Goal: Information Seeking & Learning: Check status

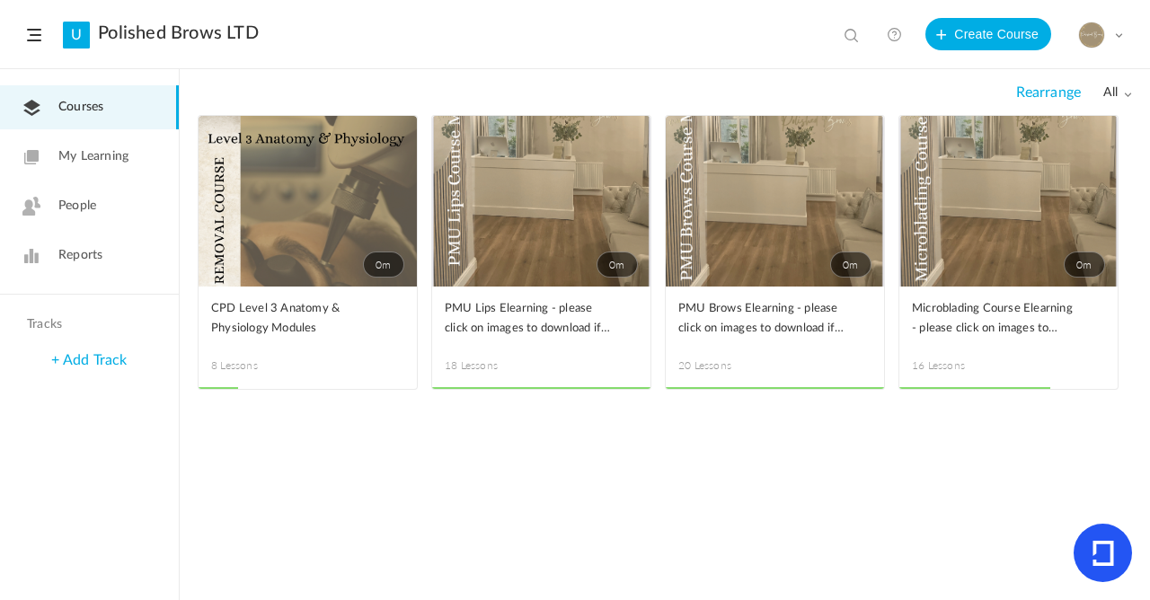
click at [49, 250] on link "Reports" at bounding box center [89, 256] width 179 height 44
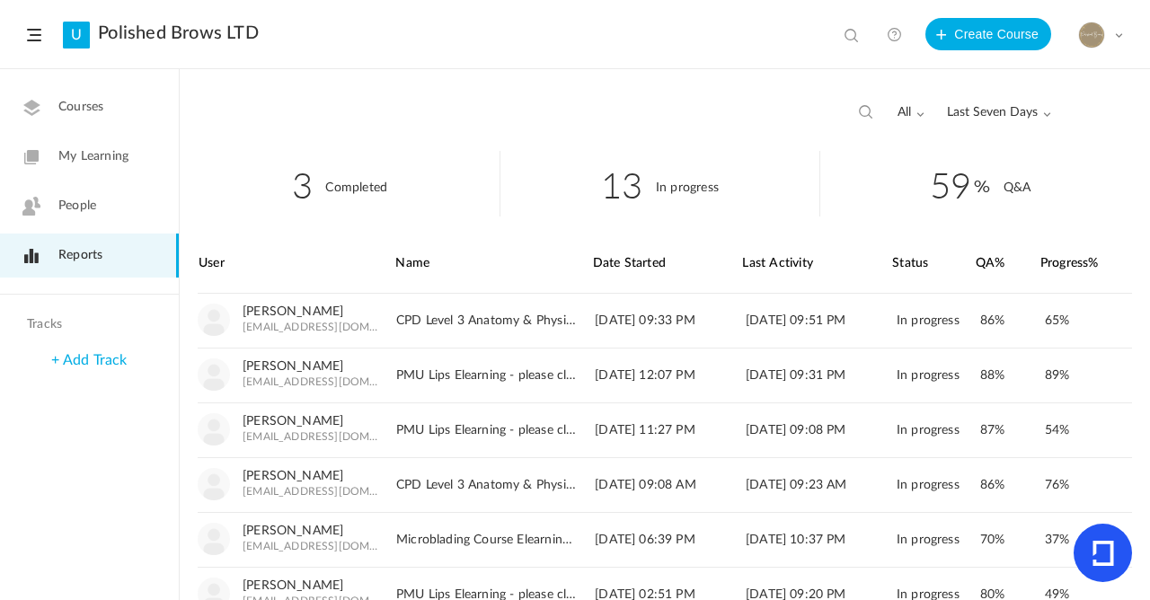
click at [1019, 116] on span "Last Seven Days" at bounding box center [999, 112] width 104 height 15
click at [971, 153] on link "All Time" at bounding box center [965, 151] width 169 height 33
click at [1101, 196] on li "65 Q&A" at bounding box center [980, 184] width 320 height 66
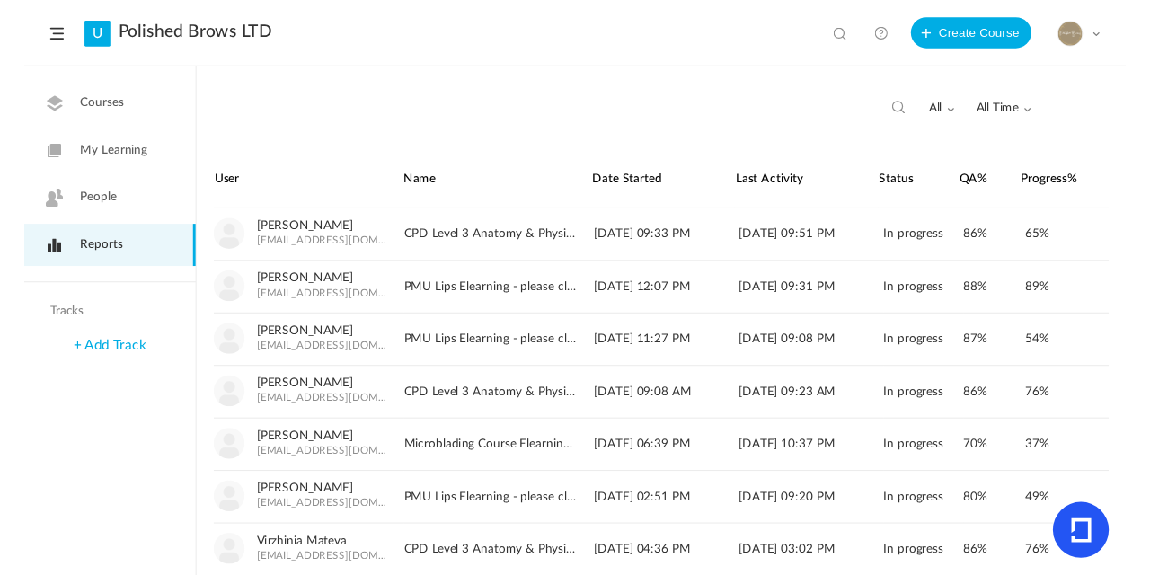
scroll to position [40, 0]
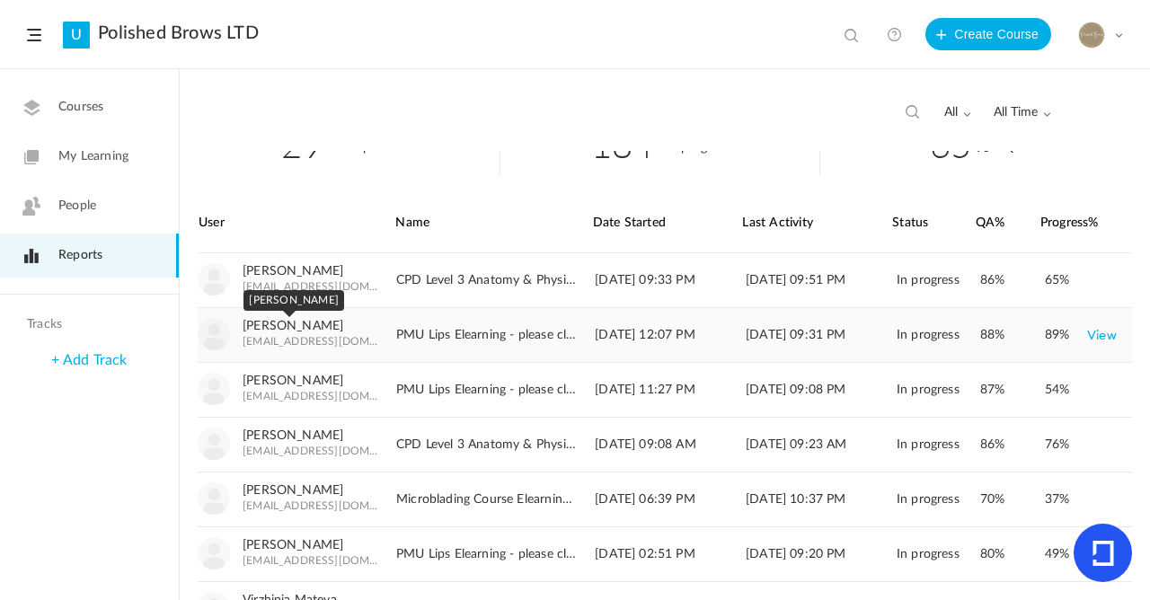
click at [278, 322] on link "Charl Rosenberg" at bounding box center [293, 326] width 101 height 15
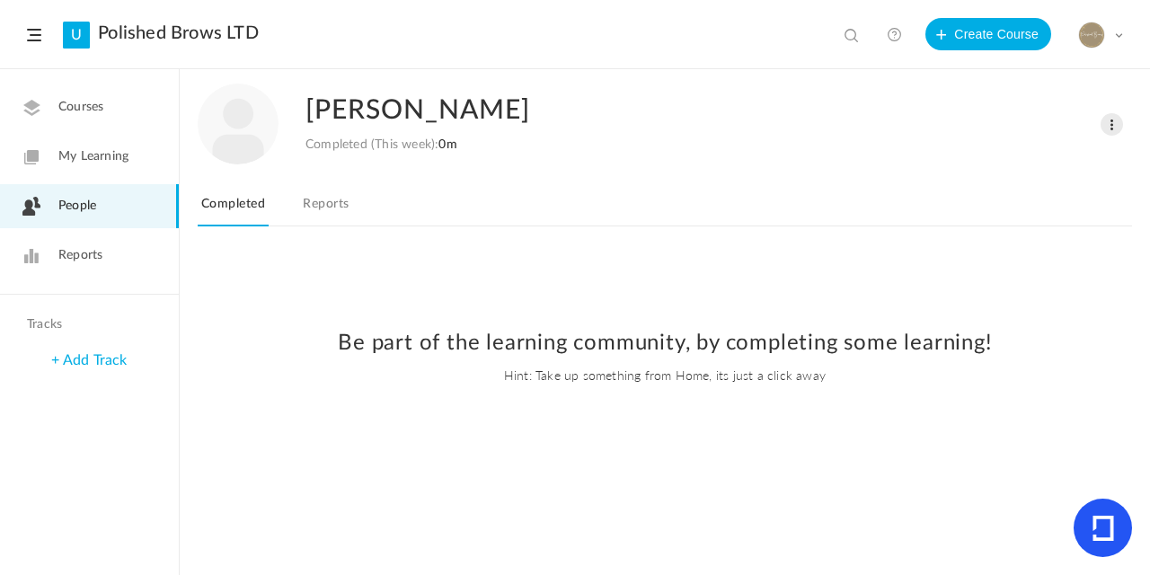
click at [331, 206] on link "Reports" at bounding box center [325, 209] width 53 height 34
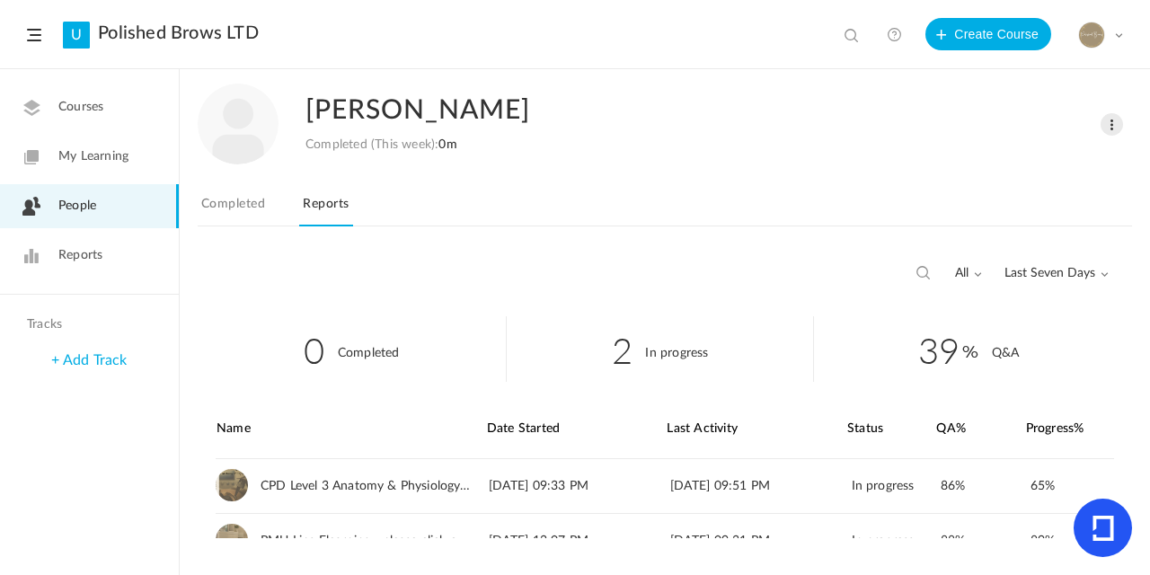
click at [1058, 276] on span "Last Seven Days" at bounding box center [1056, 273] width 104 height 15
click at [982, 318] on link "All Time" at bounding box center [1023, 312] width 169 height 33
click at [1100, 206] on nav "To Learn In Progress Completed Reports" at bounding box center [665, 208] width 934 height 35
click at [484, 173] on div "Charl Rosenberg Completed (This week): 0m Change Role Delete User To Learn In P…" at bounding box center [665, 162] width 934 height 184
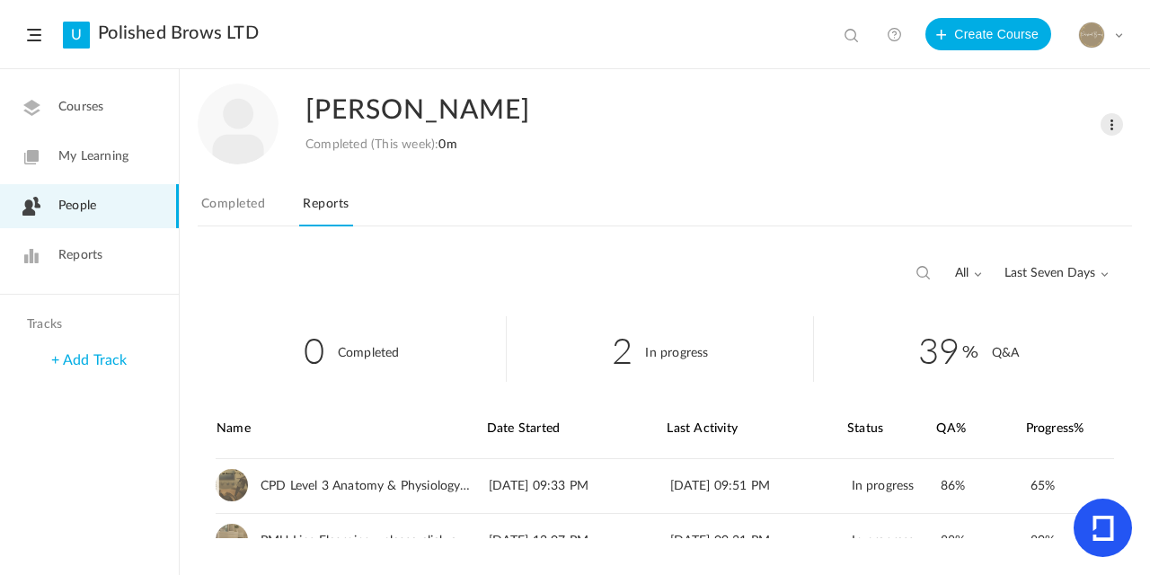
click at [243, 207] on link "Completed" at bounding box center [233, 209] width 71 height 34
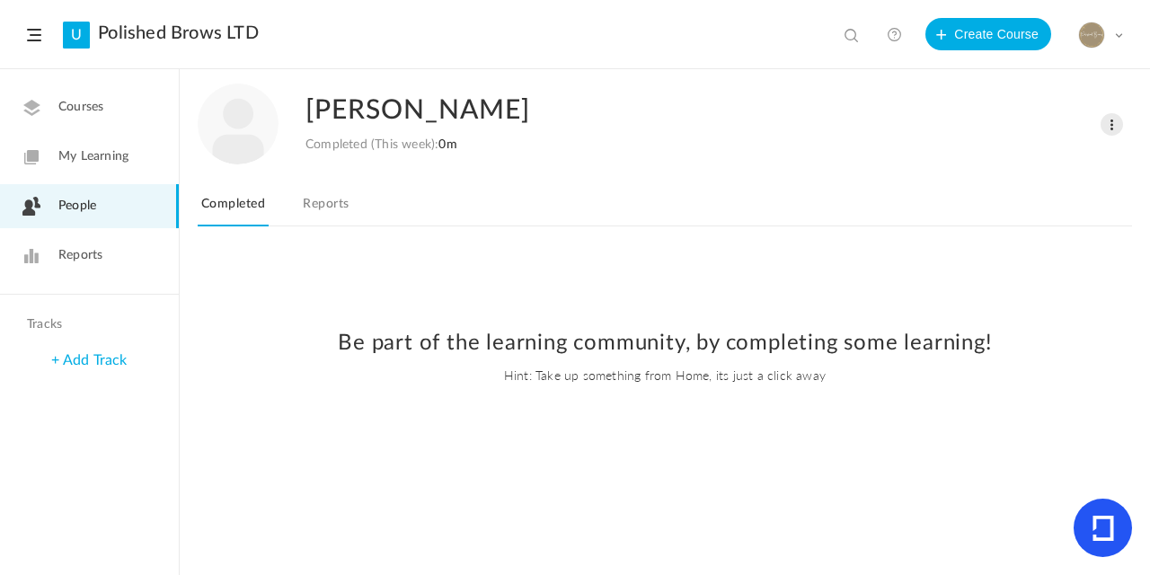
click at [340, 206] on link "Reports" at bounding box center [325, 209] width 53 height 34
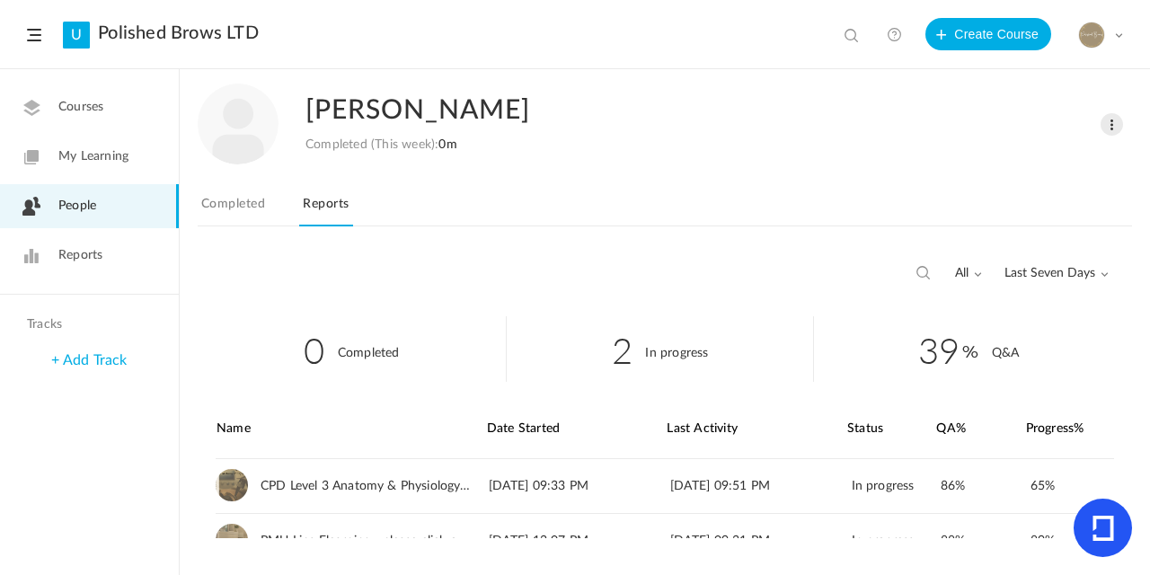
click at [1096, 274] on span "Last Seven Days" at bounding box center [1056, 273] width 104 height 15
click at [991, 307] on link "All Time" at bounding box center [1023, 312] width 169 height 33
click at [754, 165] on div "Charl Rosenberg Completed (This week): 0m Change Role Delete User To Learn In P…" at bounding box center [665, 162] width 934 height 184
drag, startPoint x: 763, startPoint y: 171, endPoint x: 1103, endPoint y: 230, distance: 344.7
click at [766, 172] on div "Charl Rosenberg Completed (This week): 0m Change Role Delete User To Learn In P…" at bounding box center [665, 162] width 934 height 184
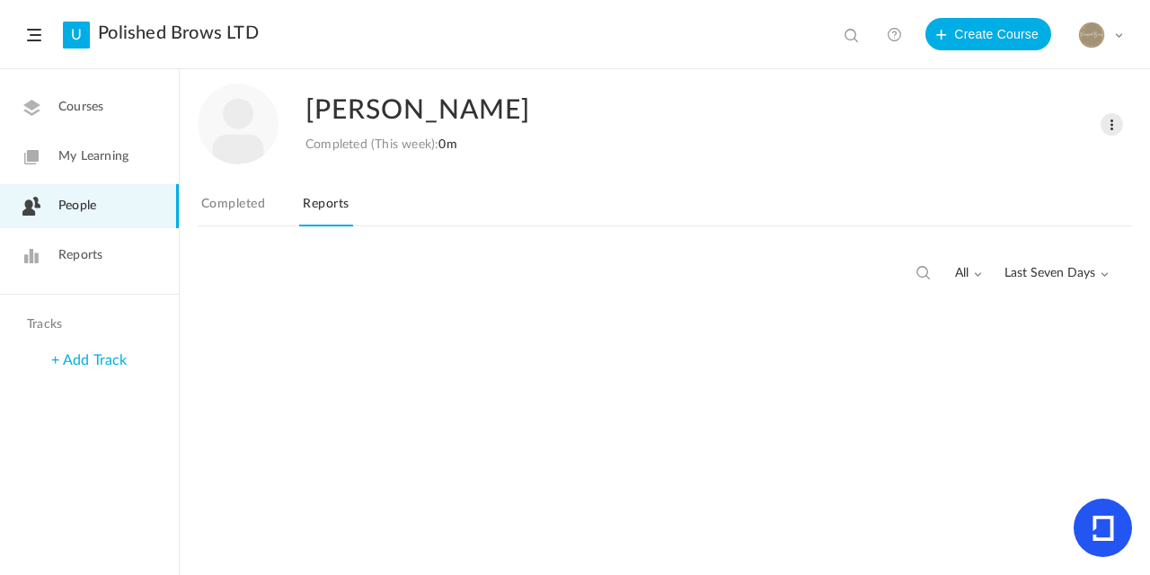
scroll to position [72, 0]
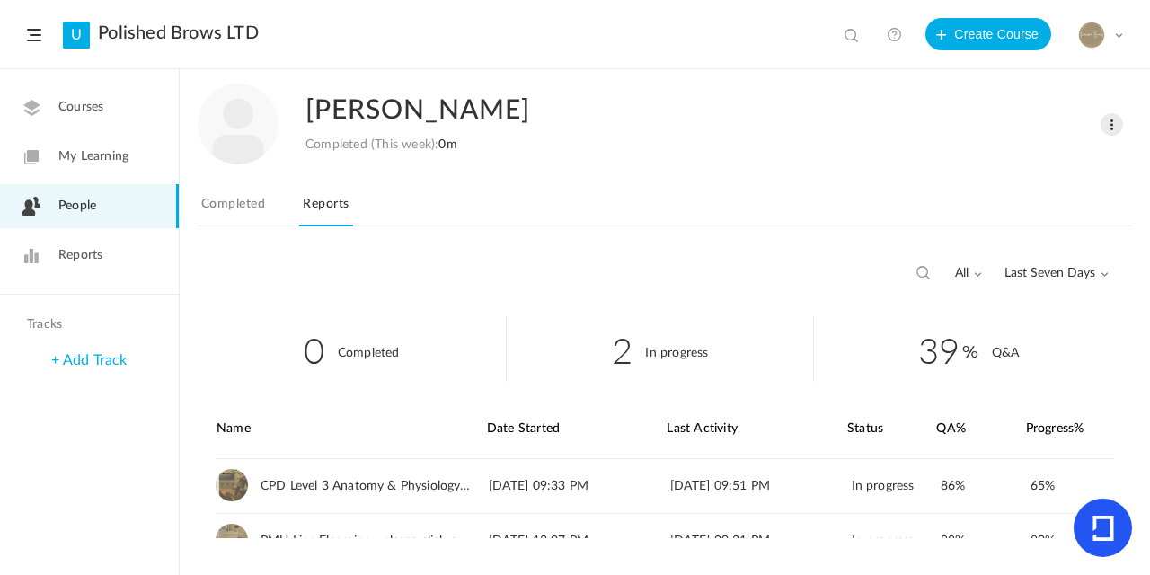
click at [58, 110] on span "Courses" at bounding box center [80, 107] width 45 height 19
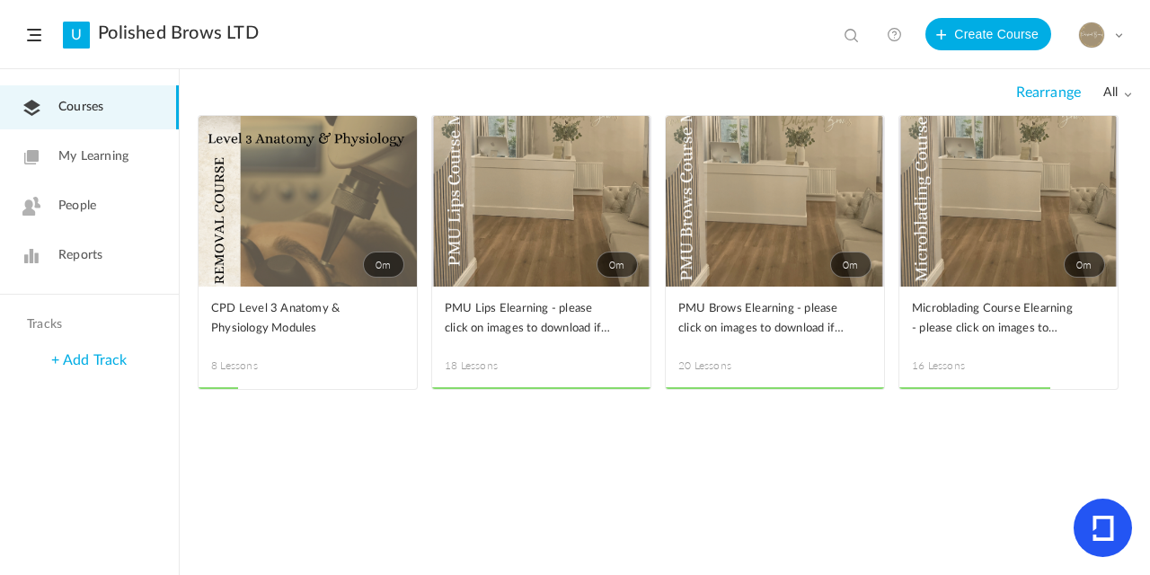
click at [88, 254] on span "Reports" at bounding box center [80, 255] width 44 height 19
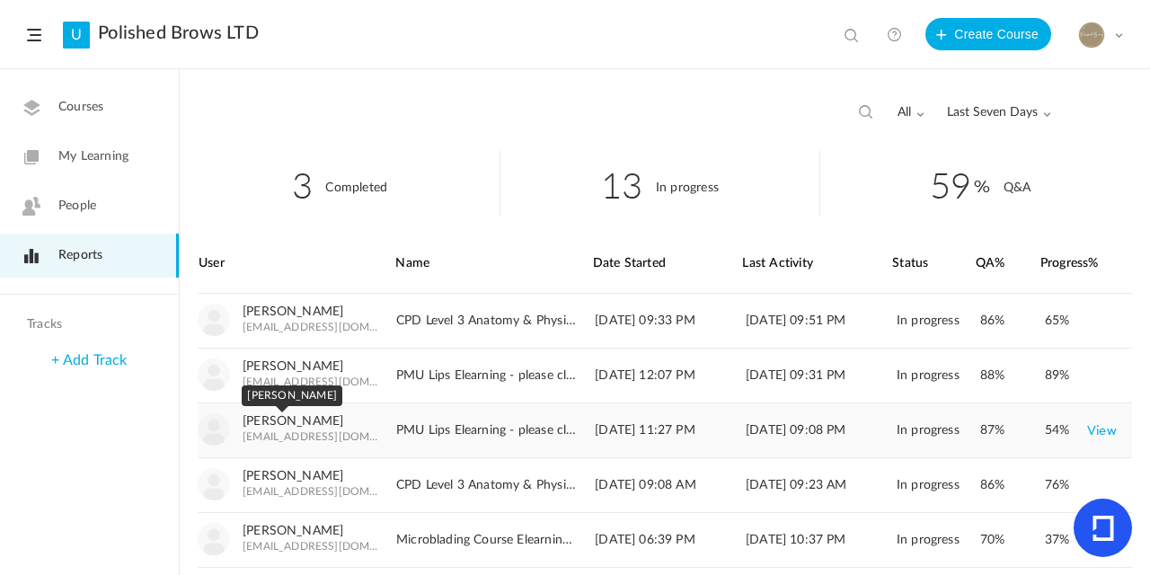
click at [290, 417] on link "[PERSON_NAME]" at bounding box center [293, 421] width 101 height 15
click at [1099, 382] on link "View" at bounding box center [1102, 375] width 30 height 32
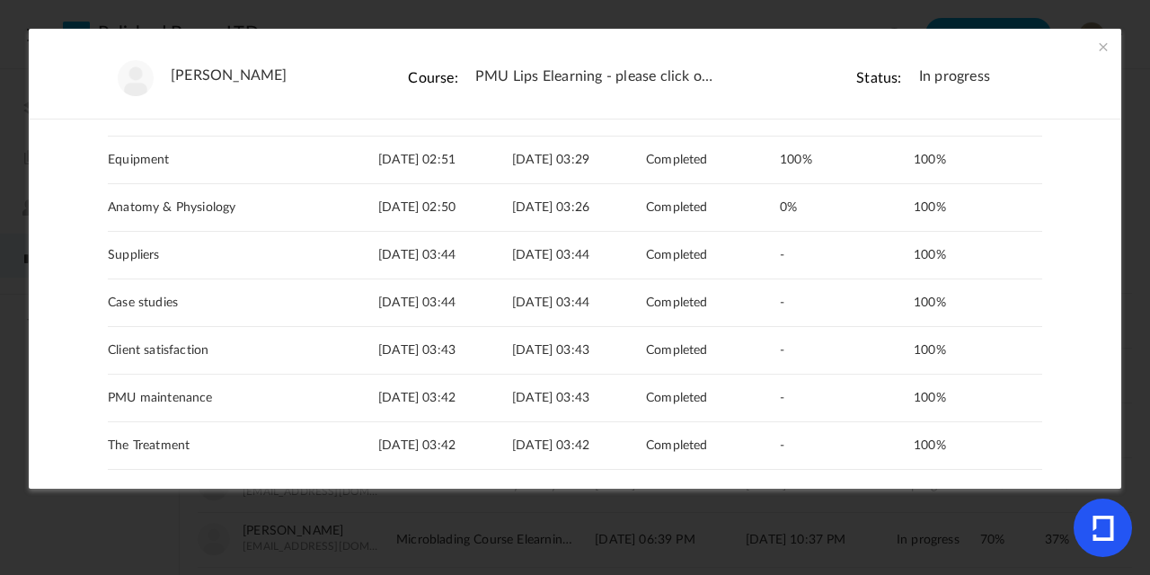
scroll to position [149, 0]
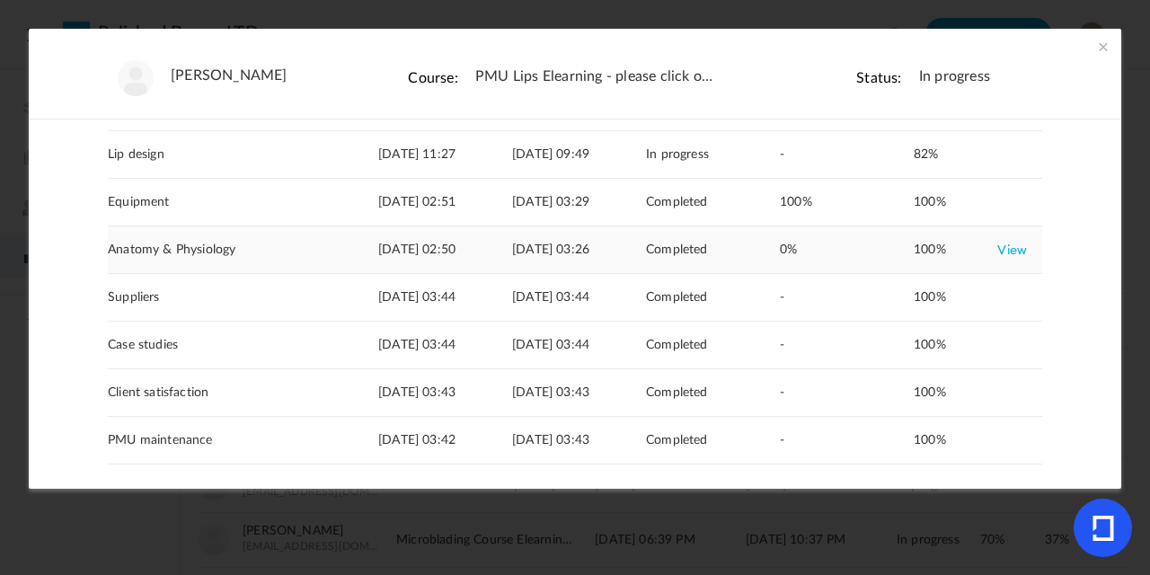
click at [999, 247] on link "View" at bounding box center [1012, 250] width 30 height 32
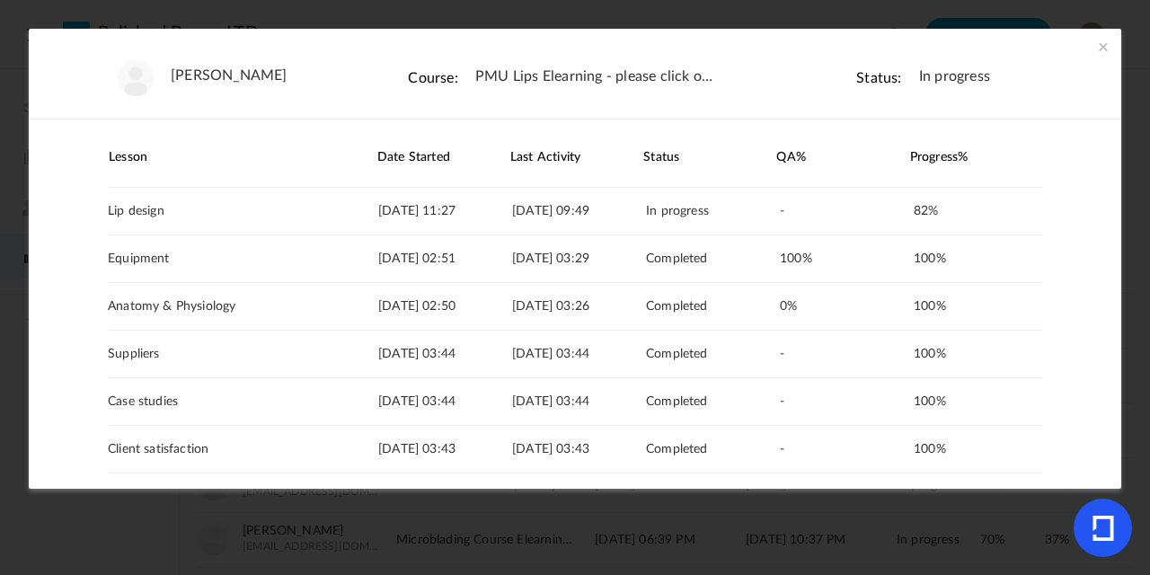
scroll to position [89, 0]
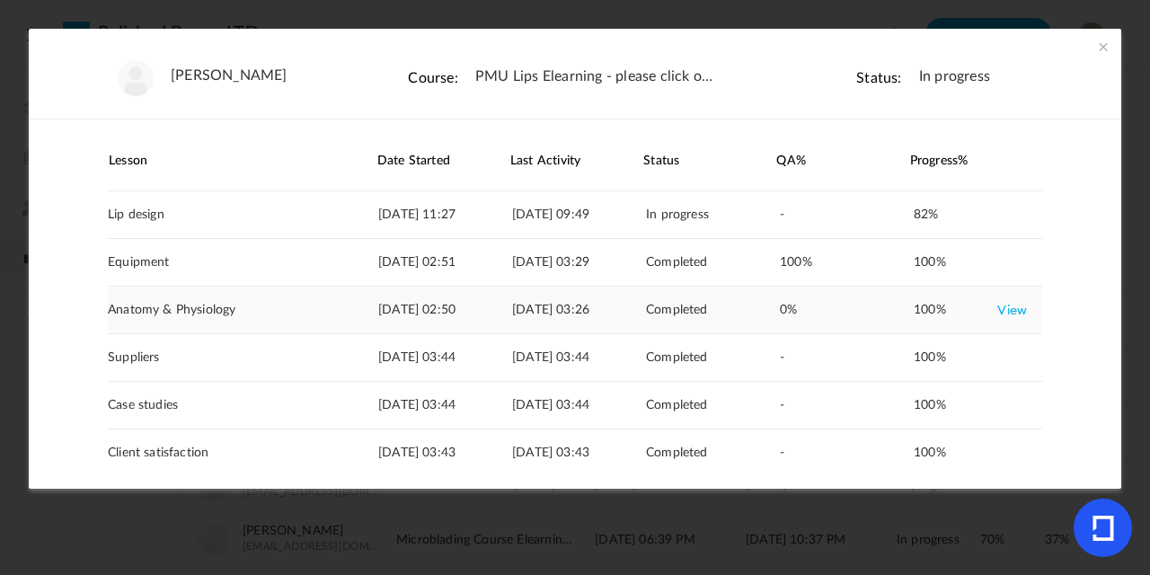
click at [1009, 307] on link "View" at bounding box center [1012, 310] width 30 height 32
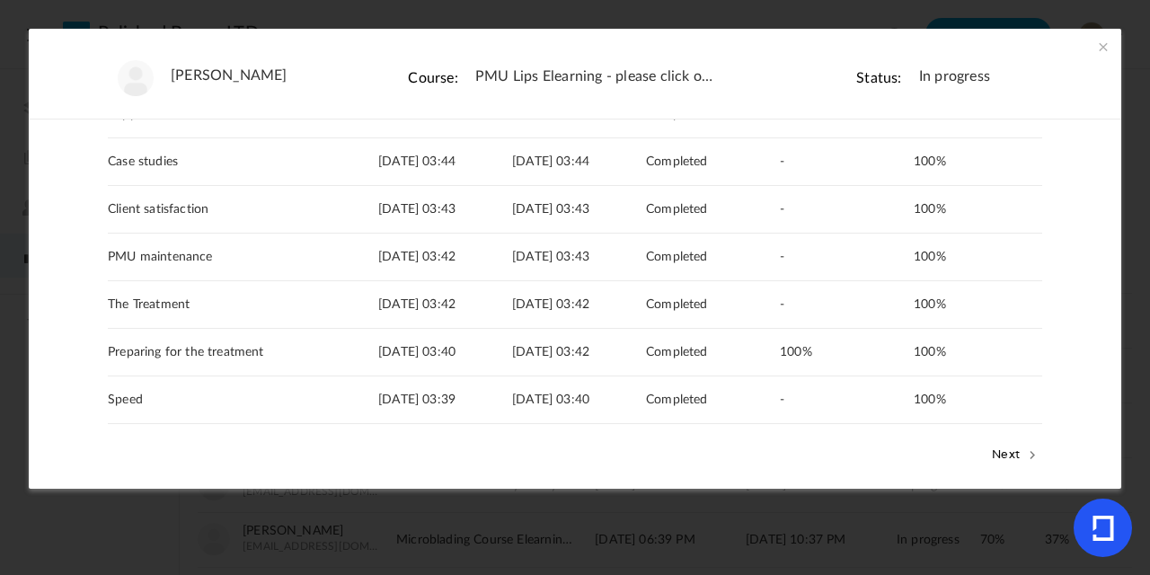
scroll to position [367, 0]
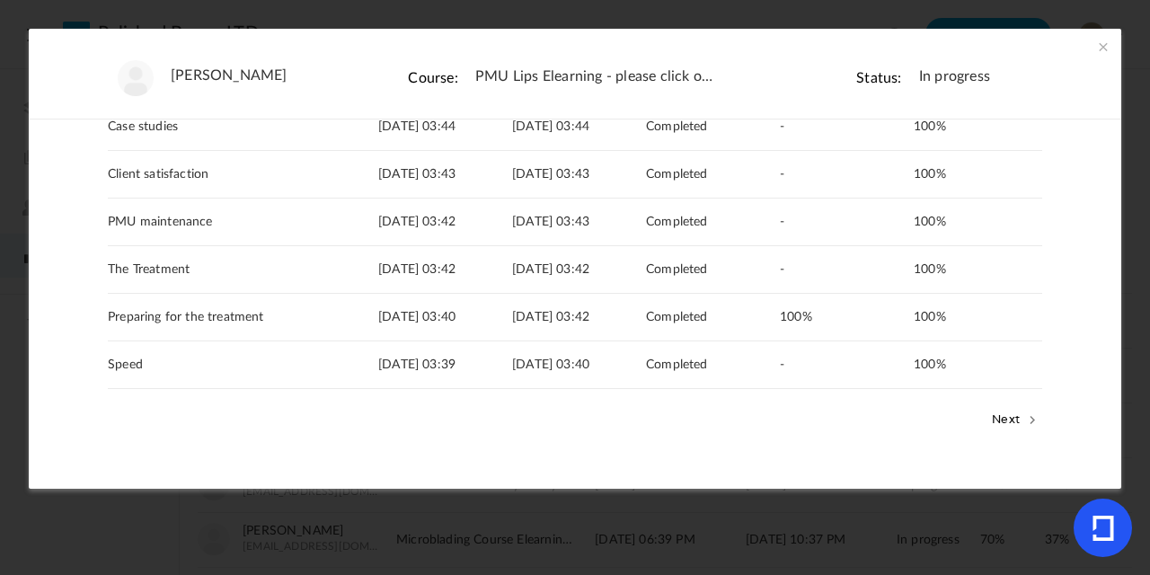
click at [1010, 422] on button "Next" at bounding box center [1014, 418] width 55 height 23
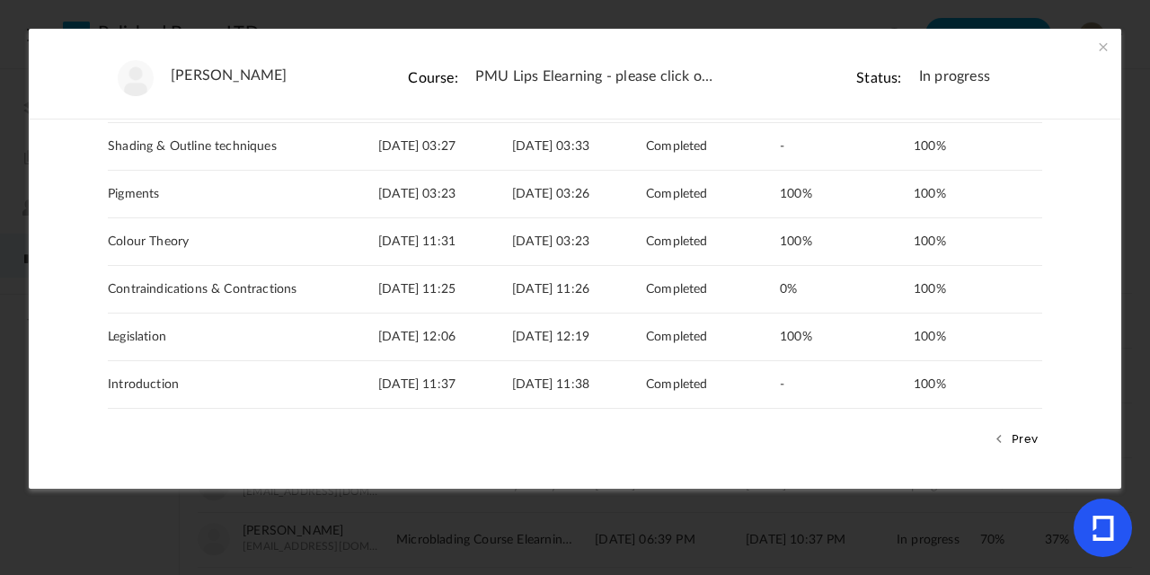
scroll to position [204, 0]
click at [997, 291] on link "View" at bounding box center [1012, 290] width 30 height 32
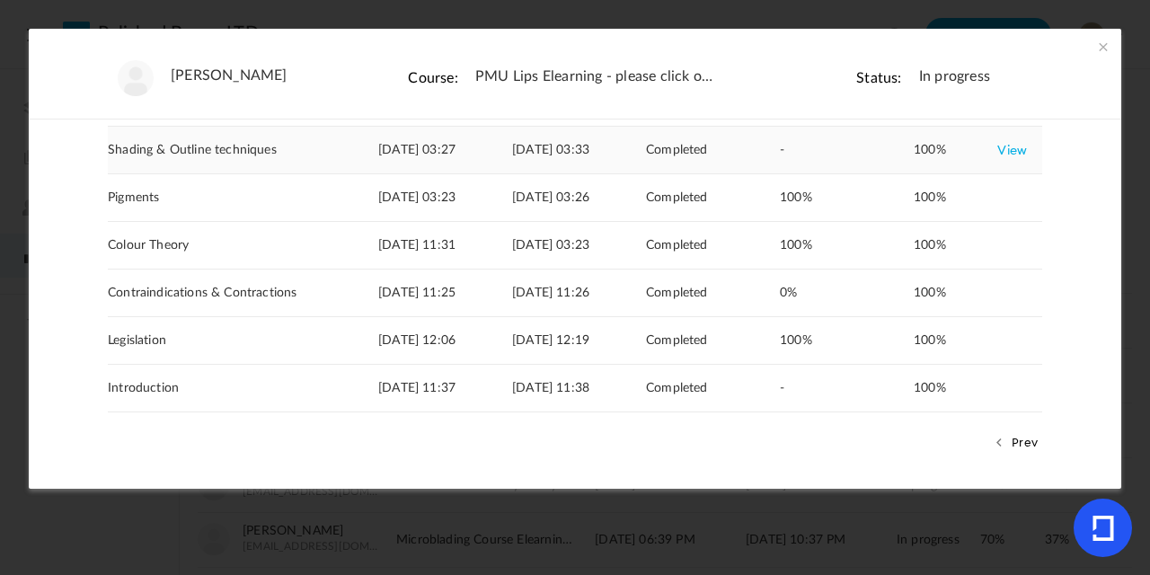
click at [1000, 153] on link "View" at bounding box center [1012, 150] width 30 height 32
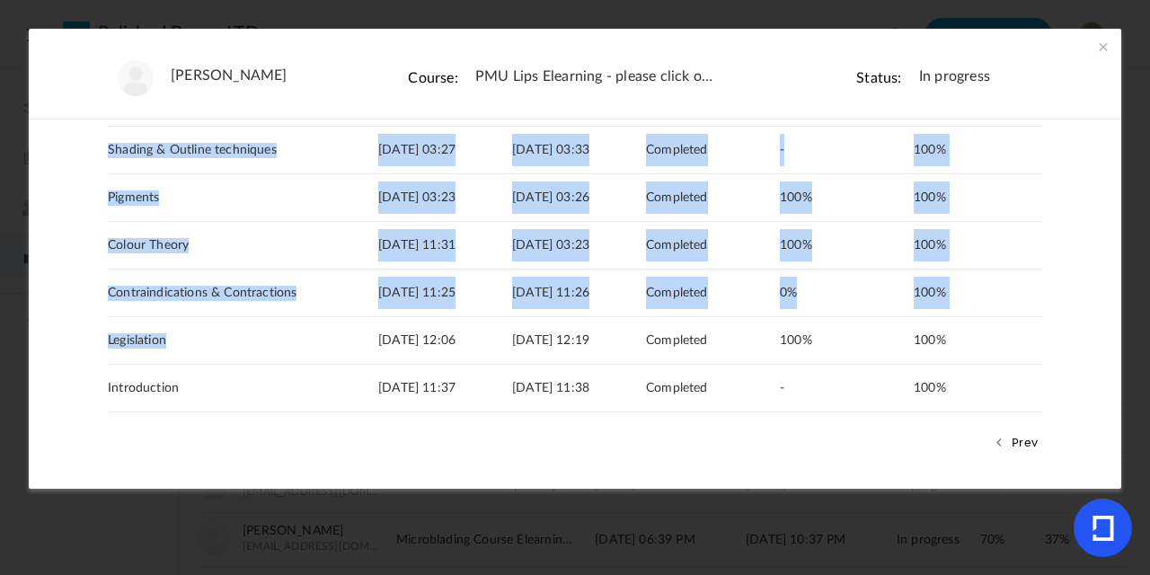
drag, startPoint x: 1116, startPoint y: 359, endPoint x: 1116, endPoint y: 348, distance: 11.7
click at [1116, 349] on section "Charl Rosenberg Course: PMU Lips Elearning - please click on images to download…" at bounding box center [575, 287] width 1150 height 575
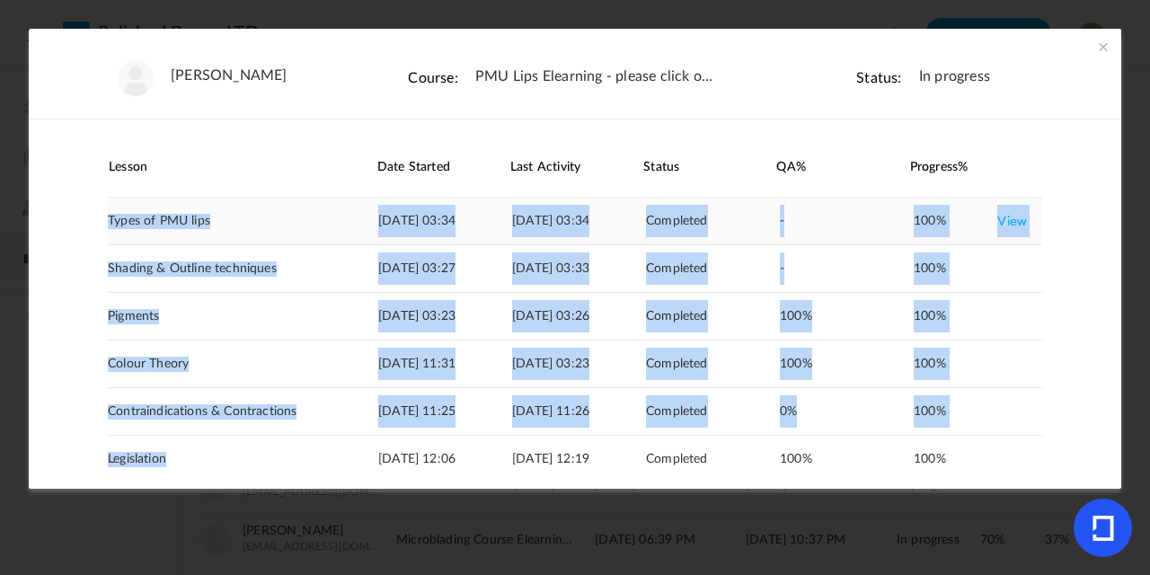
click at [1002, 228] on link "View" at bounding box center [1012, 221] width 30 height 32
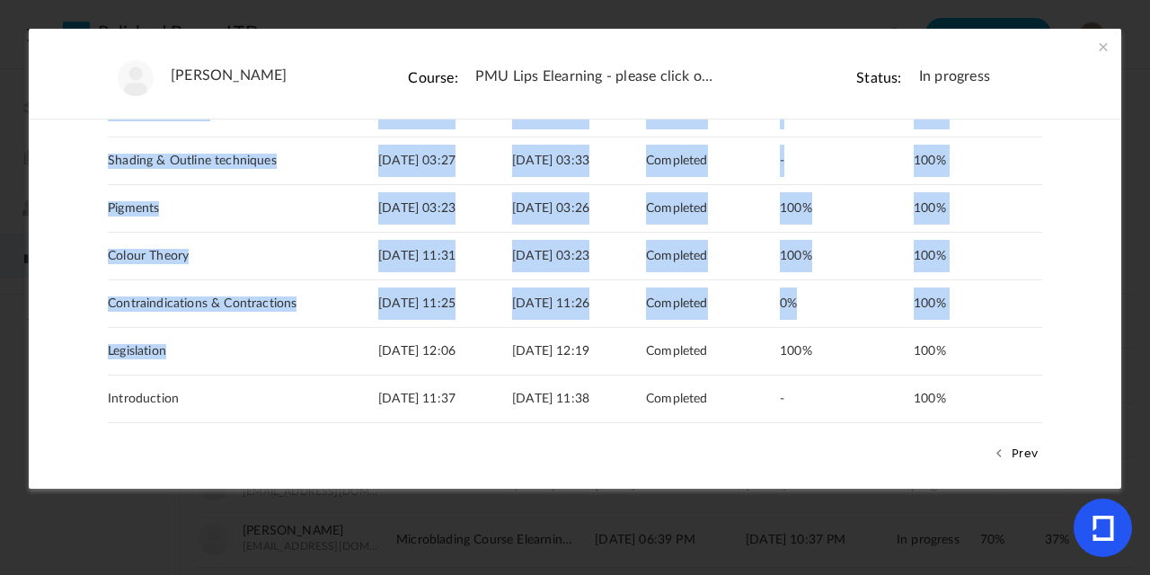
scroll to position [225, 0]
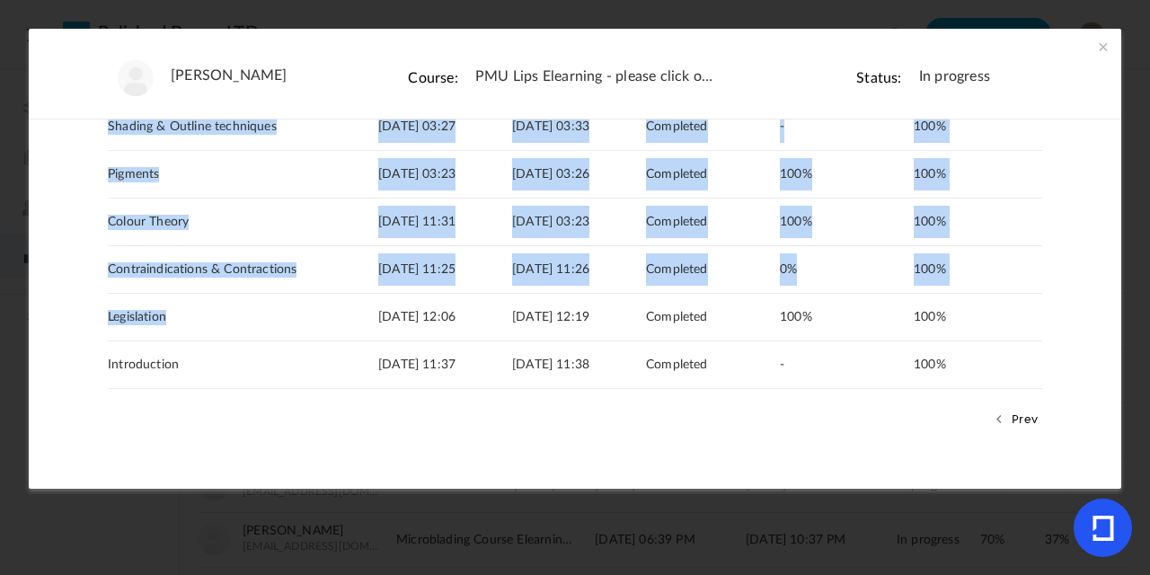
click at [1028, 415] on button "Prev" at bounding box center [1015, 418] width 53 height 23
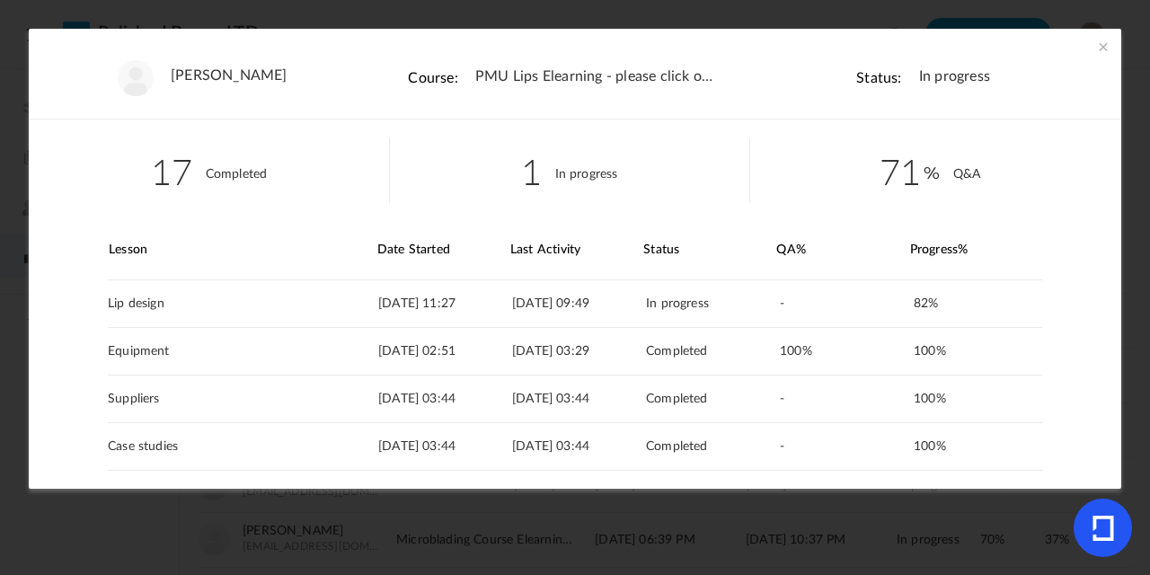
click at [1125, 296] on section "Charl Rosenberg Course: PMU Lips Elearning - please click on images to download…" at bounding box center [575, 287] width 1150 height 575
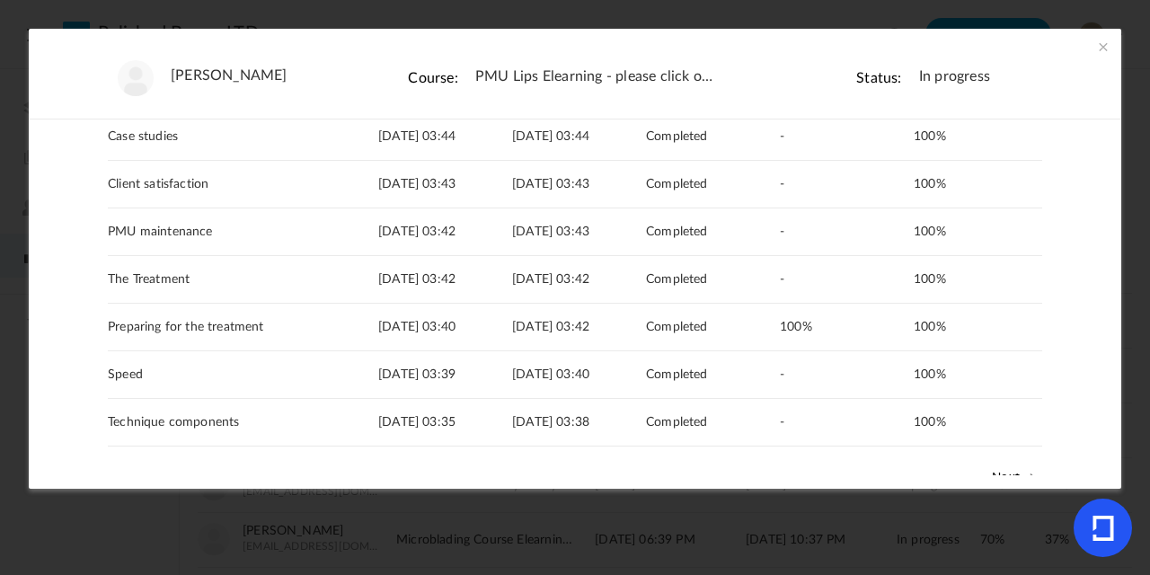
scroll to position [308, 0]
click at [1002, 379] on link "View" at bounding box center [1012, 376] width 30 height 32
drag, startPoint x: 1116, startPoint y: 291, endPoint x: 1113, endPoint y: 271, distance: 19.9
click at [1113, 270] on div "17 Completed 1 In progress 71 Q&A Lesson Date Started Last Activity Status 82% …" at bounding box center [575, 297] width 1092 height 356
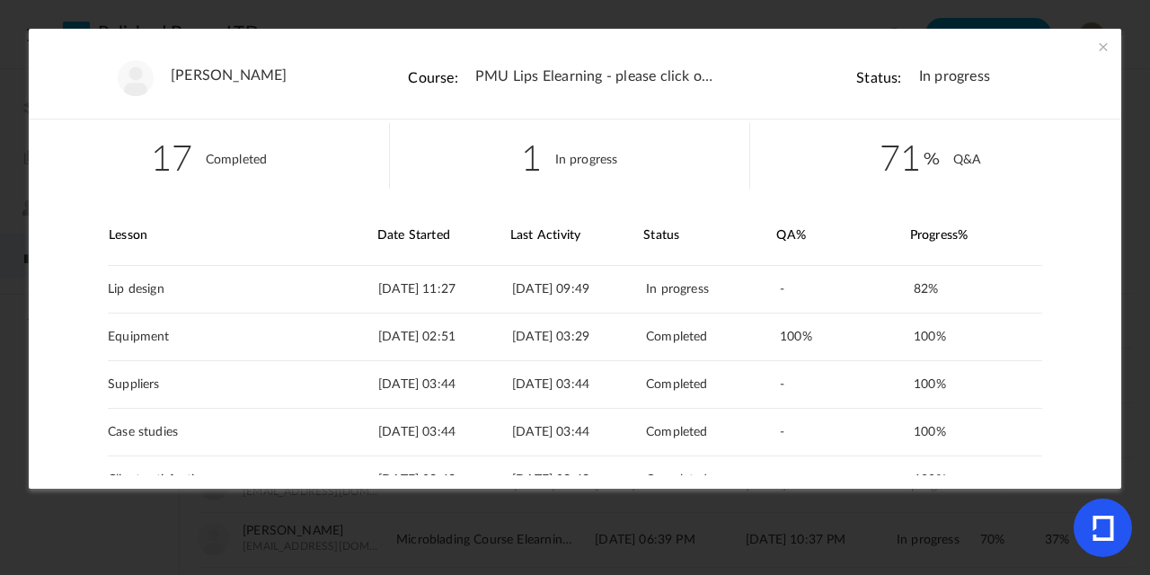
scroll to position [0, 0]
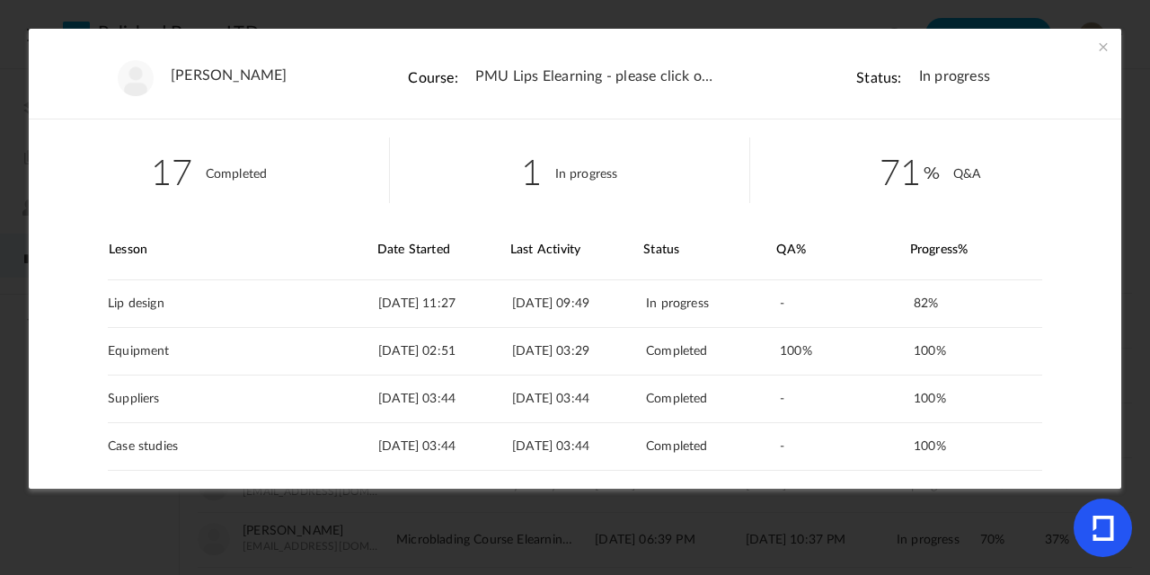
click at [509, 574] on section "Charl Rosenberg Course: PMU Lips Elearning - please click on images to download…" at bounding box center [575, 287] width 1150 height 575
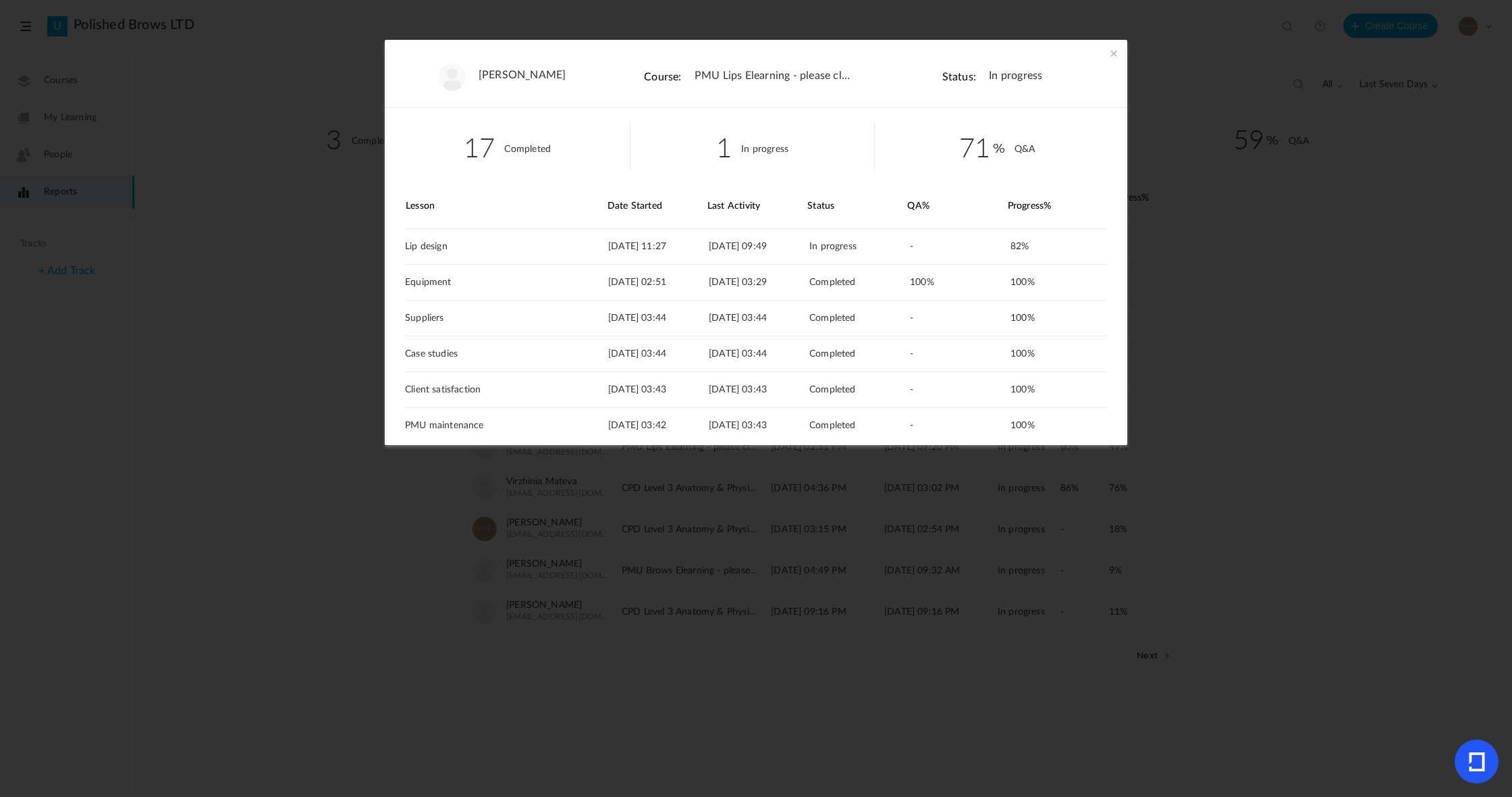
click at [863, 51] on span at bounding box center [1114, 53] width 14 height 14
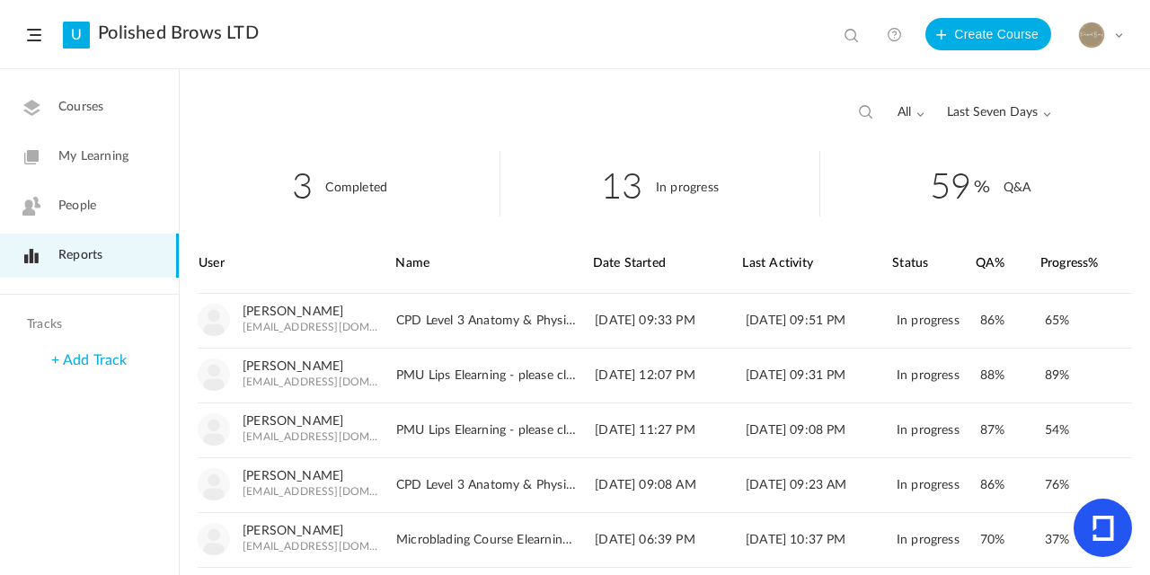
click at [61, 204] on span "People" at bounding box center [77, 206] width 38 height 19
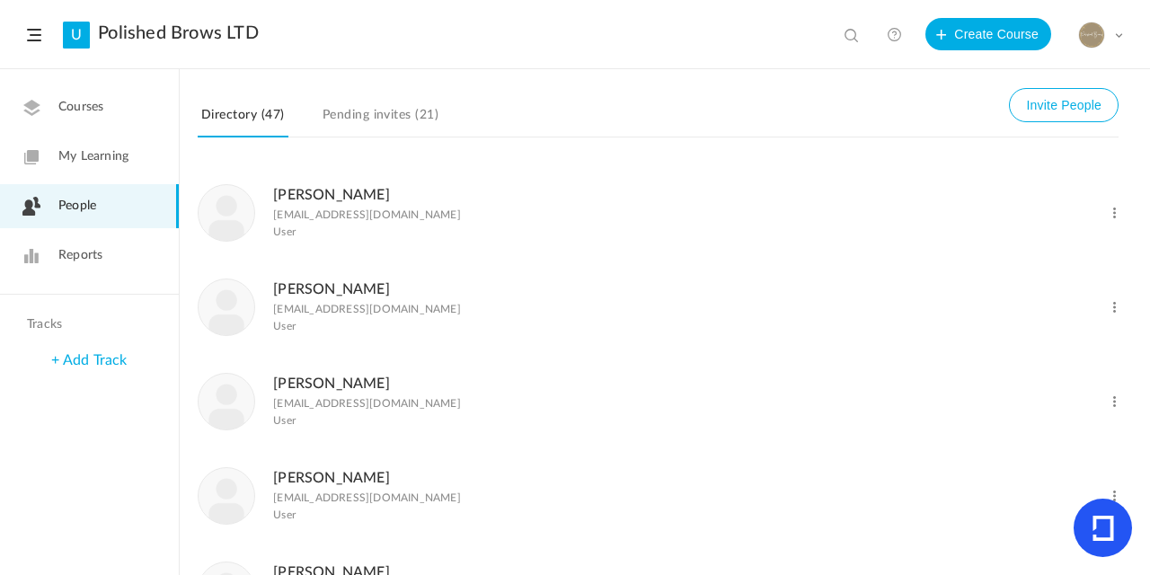
click at [84, 262] on span "Reports" at bounding box center [80, 255] width 44 height 19
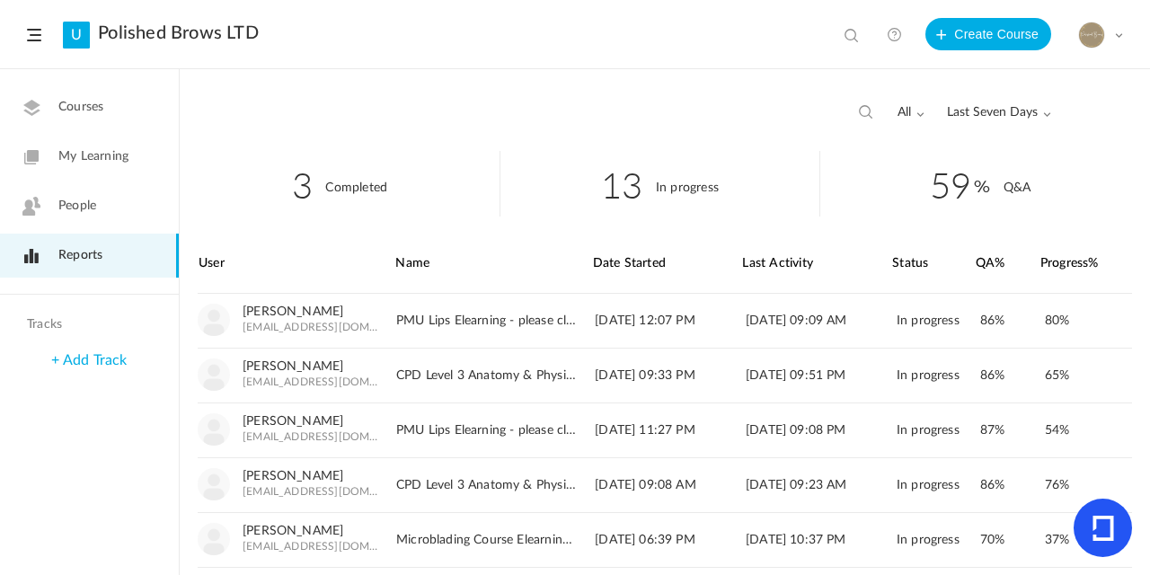
drag, startPoint x: 985, startPoint y: 114, endPoint x: 983, endPoint y: 124, distance: 10.2
click at [985, 114] on span "Last Seven Days" at bounding box center [999, 112] width 104 height 15
click at [909, 151] on link "All Time" at bounding box center [965, 151] width 169 height 33
click at [725, 104] on div "all All Completed In Progress All Time All Time Last Seven Days Custom Range" at bounding box center [665, 110] width 970 height 81
click at [372, 27] on header "U Polished Brows LTD View all No results Create Course My Profile University Se…" at bounding box center [575, 34] width 1150 height 69
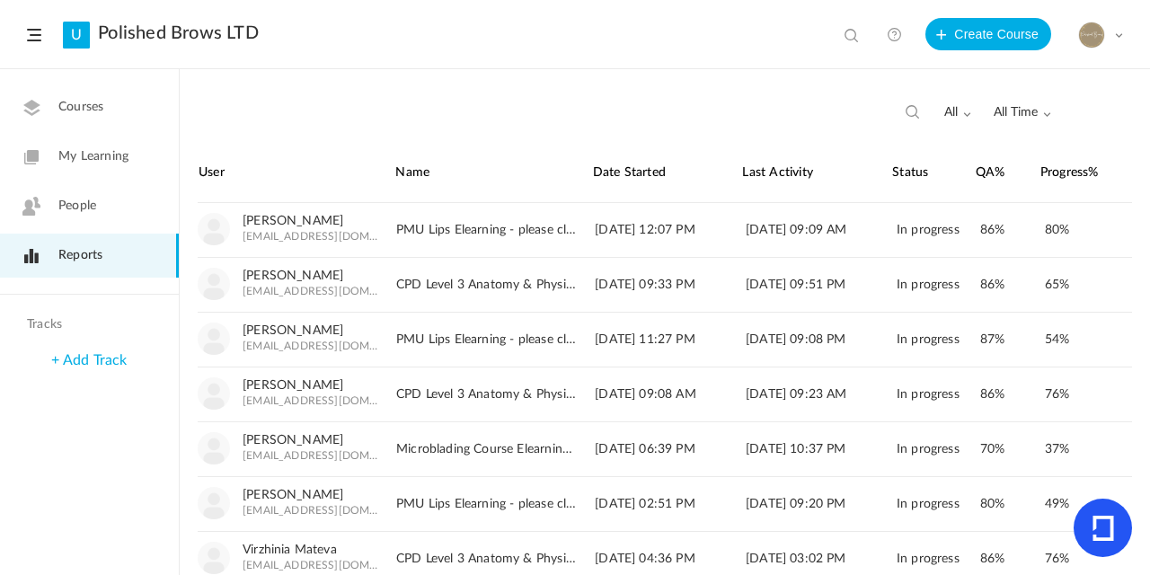
scroll to position [85, 0]
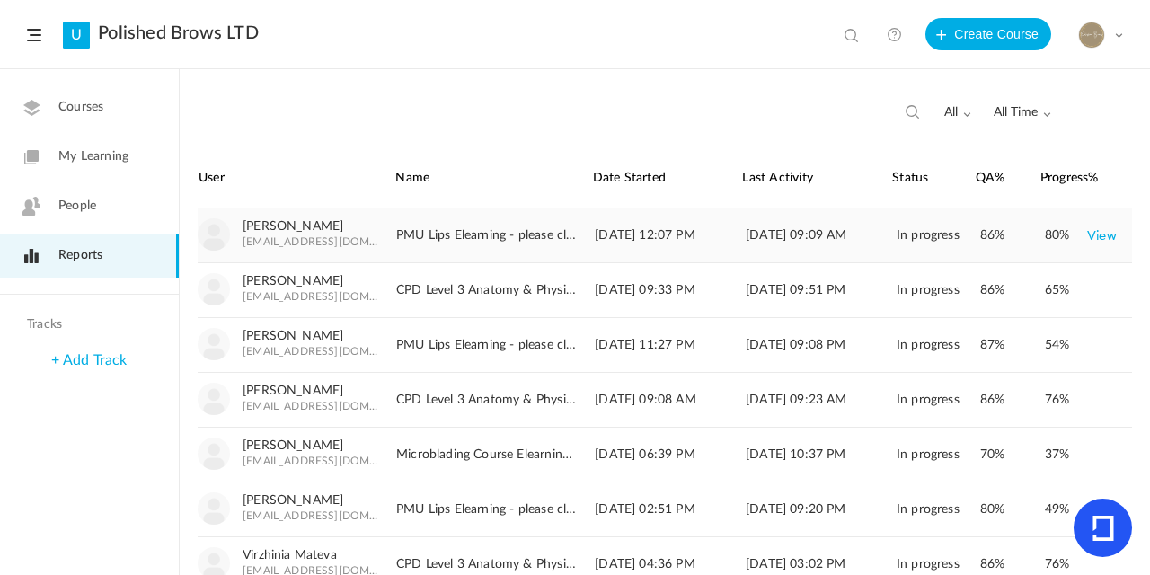
click at [1098, 233] on link "View" at bounding box center [1102, 235] width 30 height 32
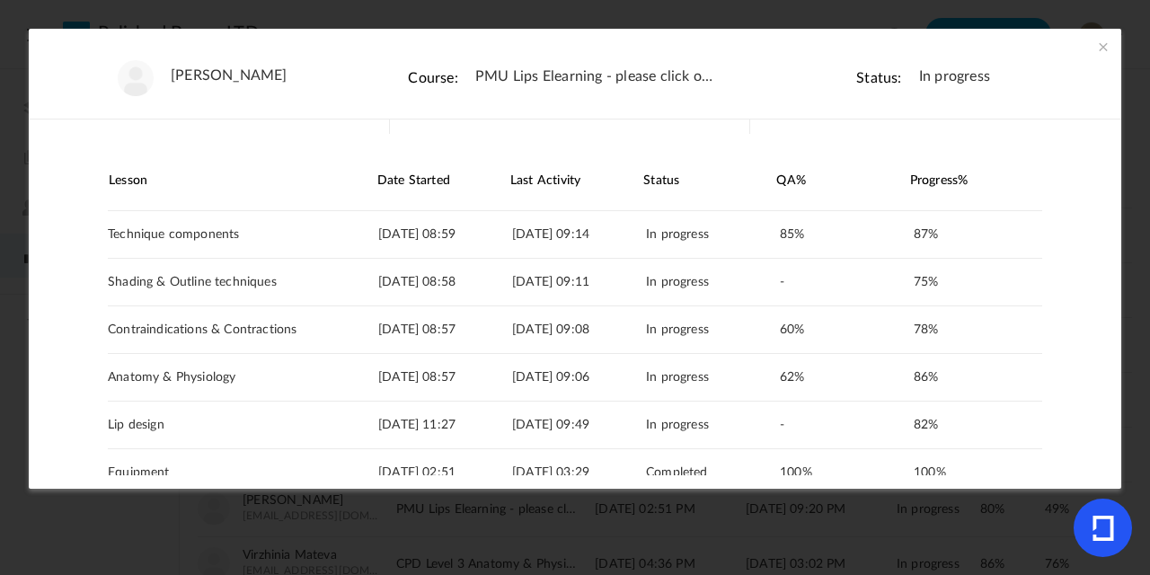
scroll to position [0, 0]
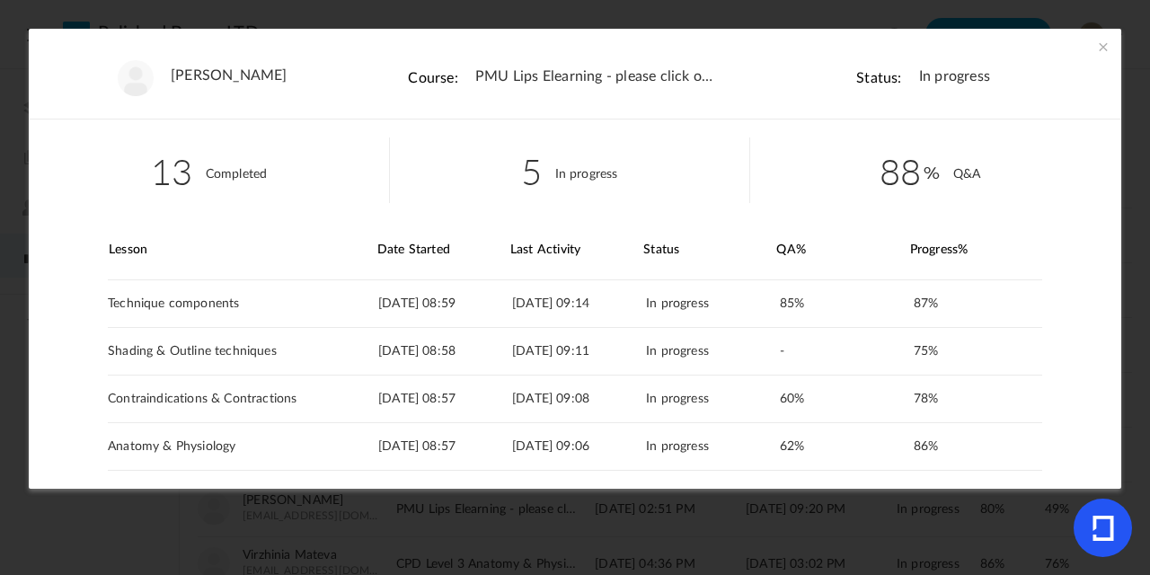
click at [1103, 50] on span at bounding box center [1103, 47] width 18 height 18
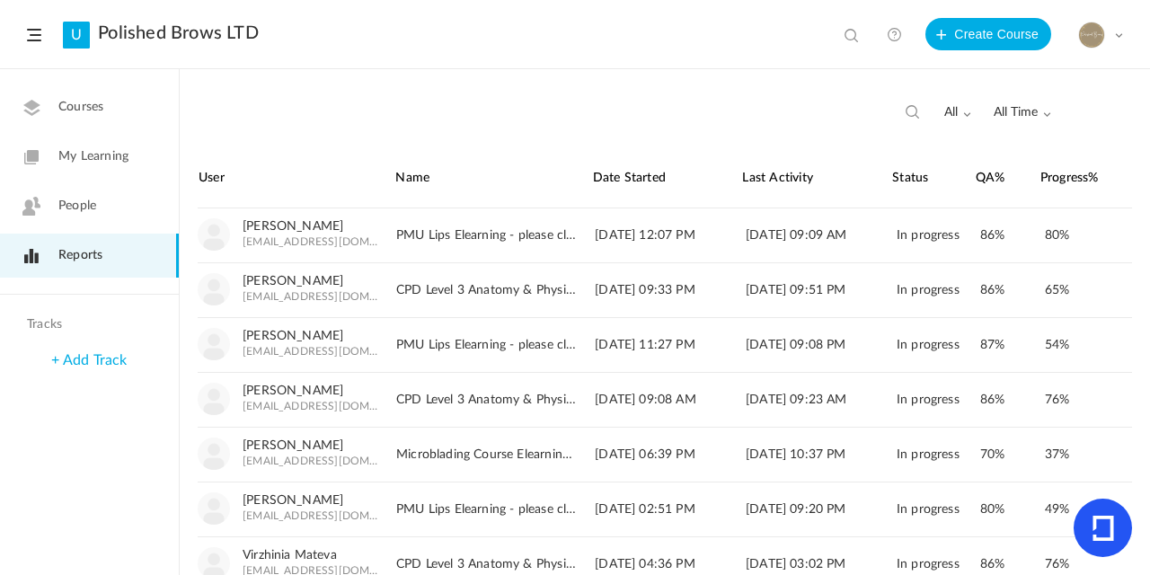
drag, startPoint x: 1076, startPoint y: 34, endPoint x: 976, endPoint y: -72, distance: 145.5
click at [976, 0] on html "U Polished Brows LTD View all No results Create Course My Profile University Se…" at bounding box center [575, 287] width 1150 height 575
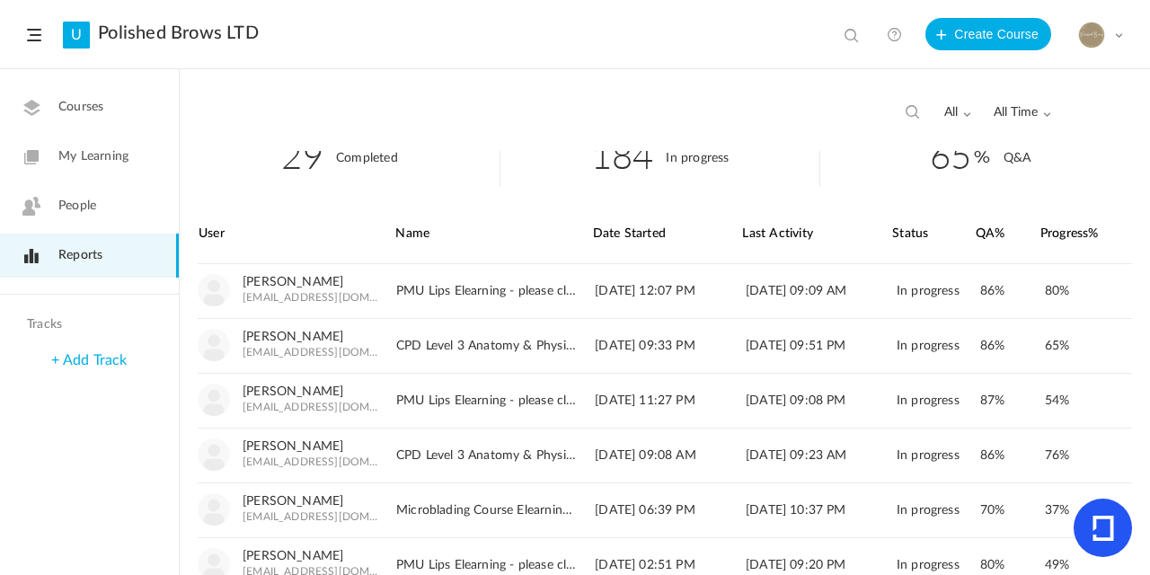
scroll to position [31, 0]
click at [297, 387] on link "Chelsea Jones" at bounding box center [293, 391] width 101 height 15
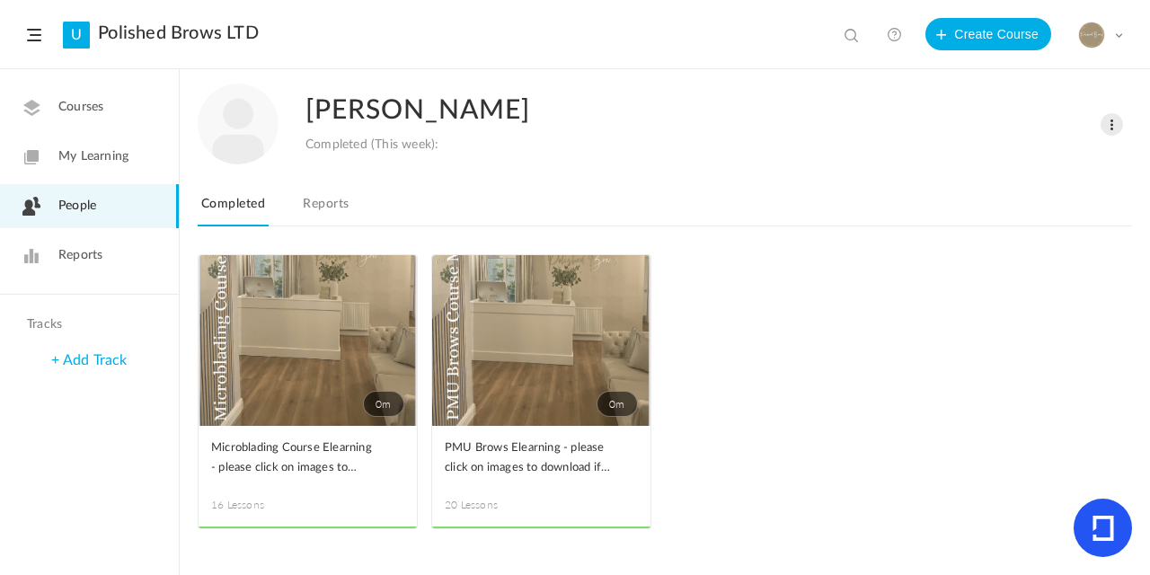
click at [344, 206] on link "Reports" at bounding box center [325, 209] width 53 height 34
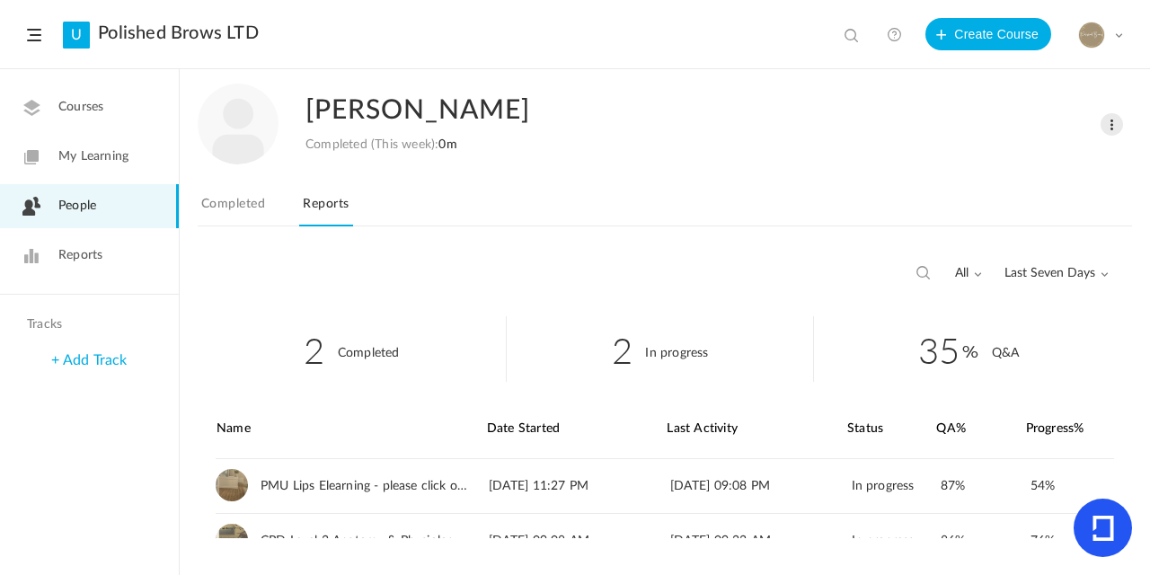
click at [1046, 271] on span "Last Seven Days" at bounding box center [1056, 273] width 104 height 15
click at [959, 304] on link "All Time" at bounding box center [1023, 312] width 169 height 33
click at [790, 143] on div "[PERSON_NAME] Completed (This week): 0m Change Role Delete User" at bounding box center [665, 124] width 934 height 81
click at [666, 194] on nav "To Learn In Progress Completed Reports" at bounding box center [665, 208] width 934 height 35
click at [224, 204] on link "Completed" at bounding box center [233, 209] width 71 height 34
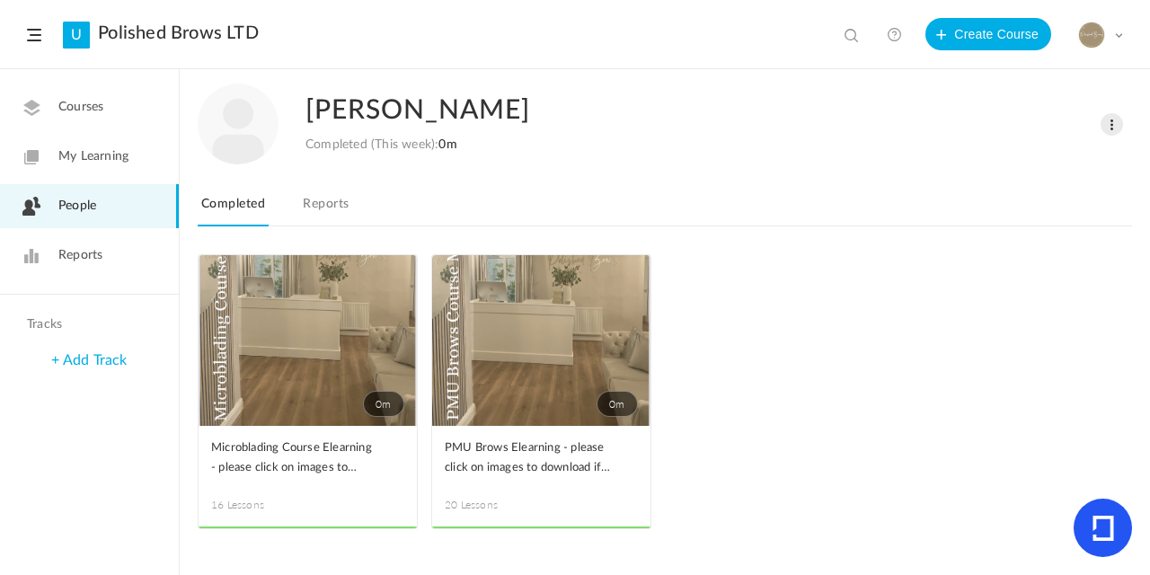
click at [604, 328] on link "0m" at bounding box center [541, 340] width 218 height 171
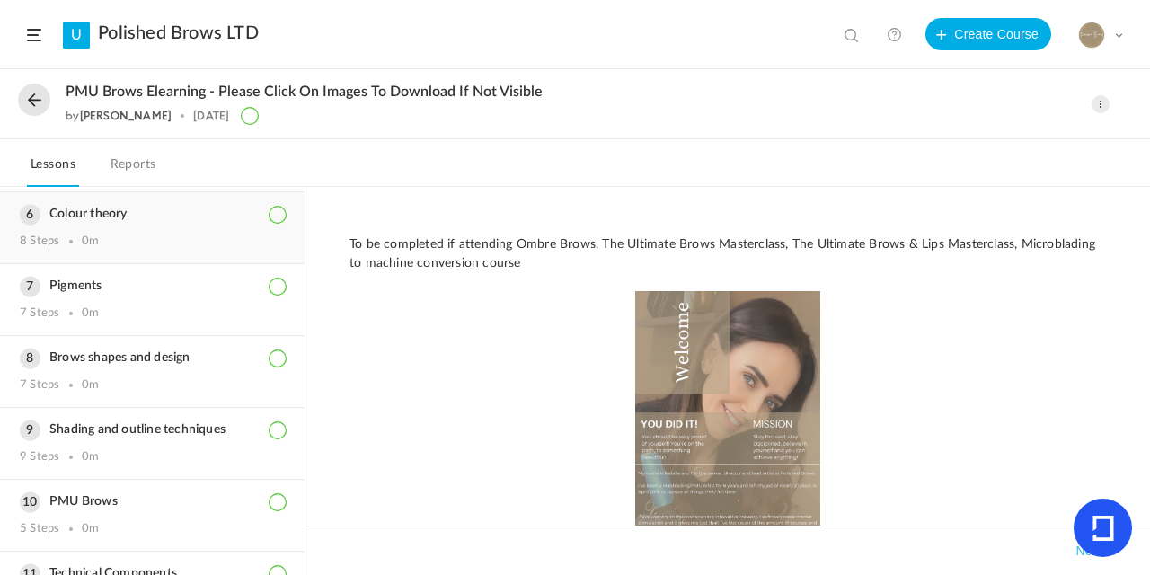
scroll to position [471, 0]
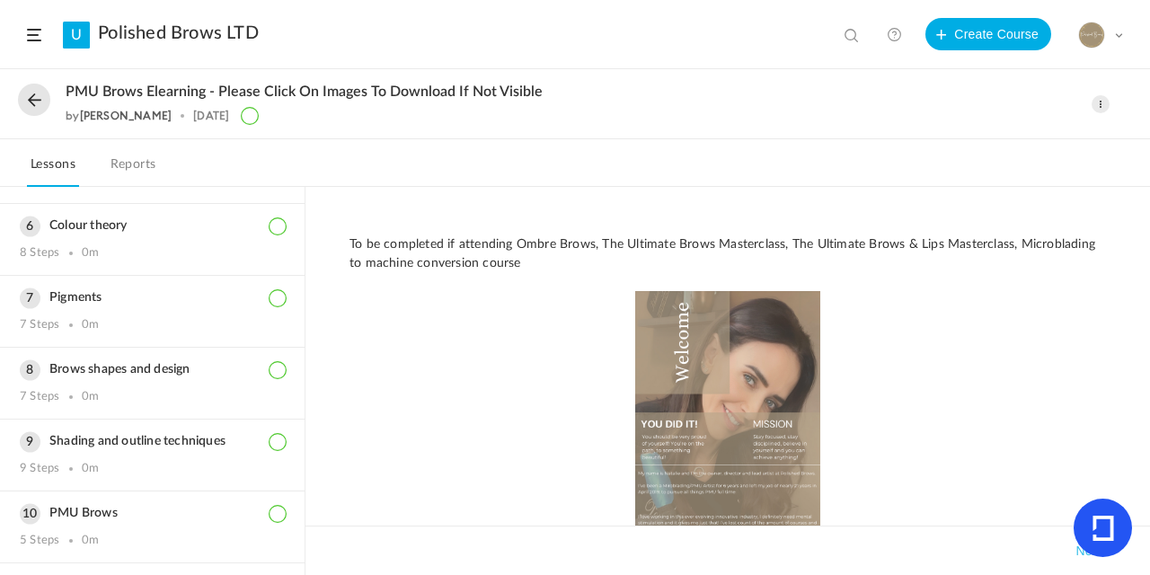
click at [42, 105] on button at bounding box center [34, 100] width 32 height 32
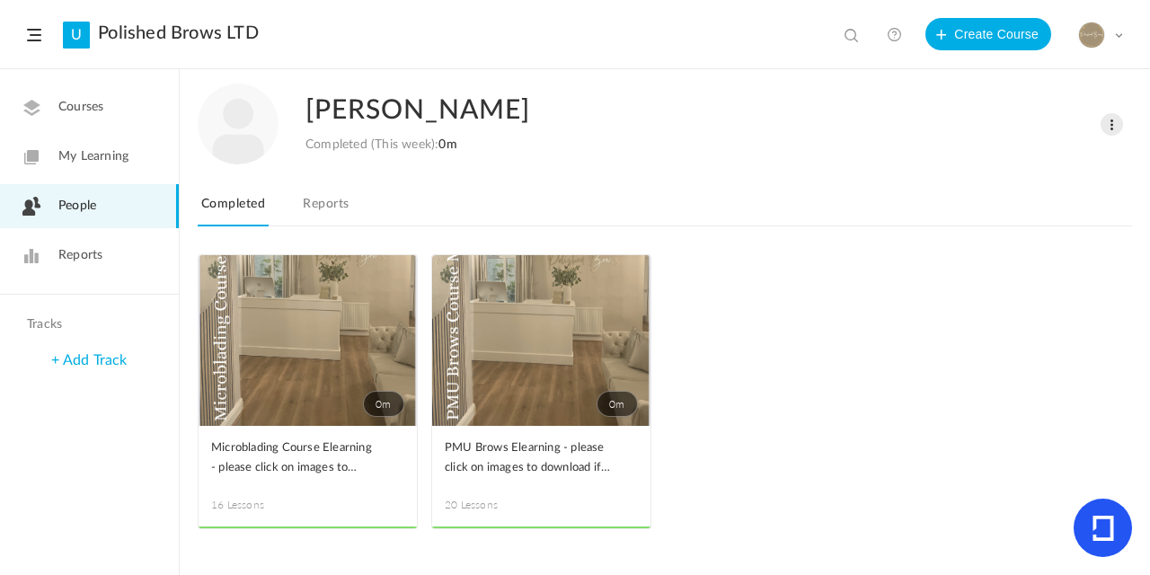
click at [352, 199] on link "Reports" at bounding box center [325, 209] width 53 height 34
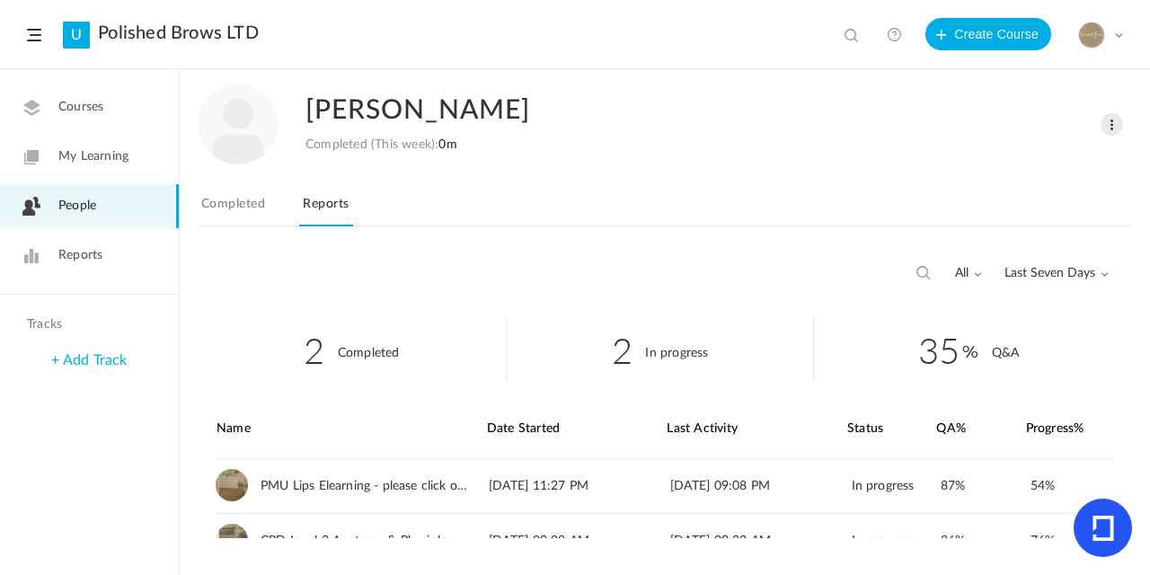
click at [252, 196] on link "Completed" at bounding box center [233, 209] width 71 height 34
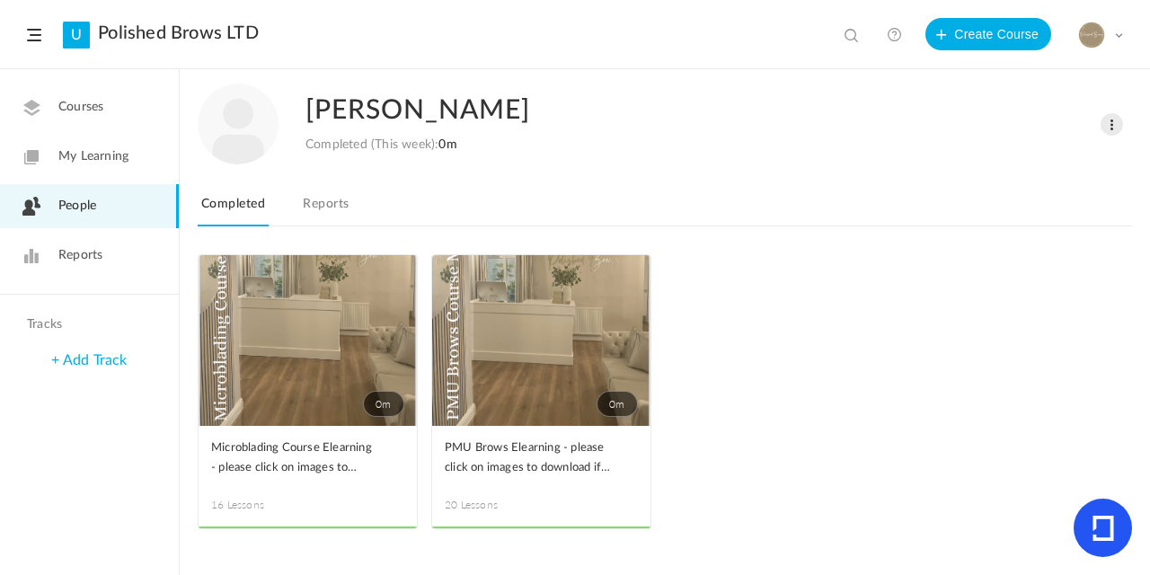
click at [328, 204] on link "Reports" at bounding box center [325, 209] width 53 height 34
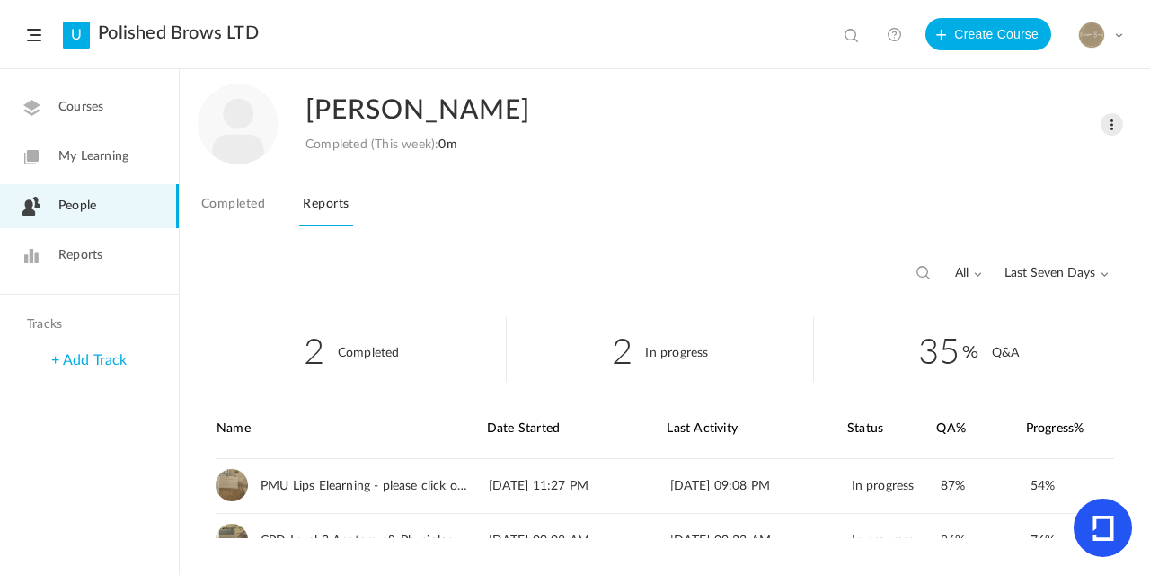
click at [1017, 266] on span "Last Seven Days" at bounding box center [1056, 273] width 104 height 15
click at [995, 319] on link "All Time" at bounding box center [1023, 312] width 169 height 33
click at [686, 200] on nav "To Learn In Progress Completed Reports" at bounding box center [665, 208] width 934 height 35
click at [83, 248] on span "Reports" at bounding box center [80, 255] width 44 height 19
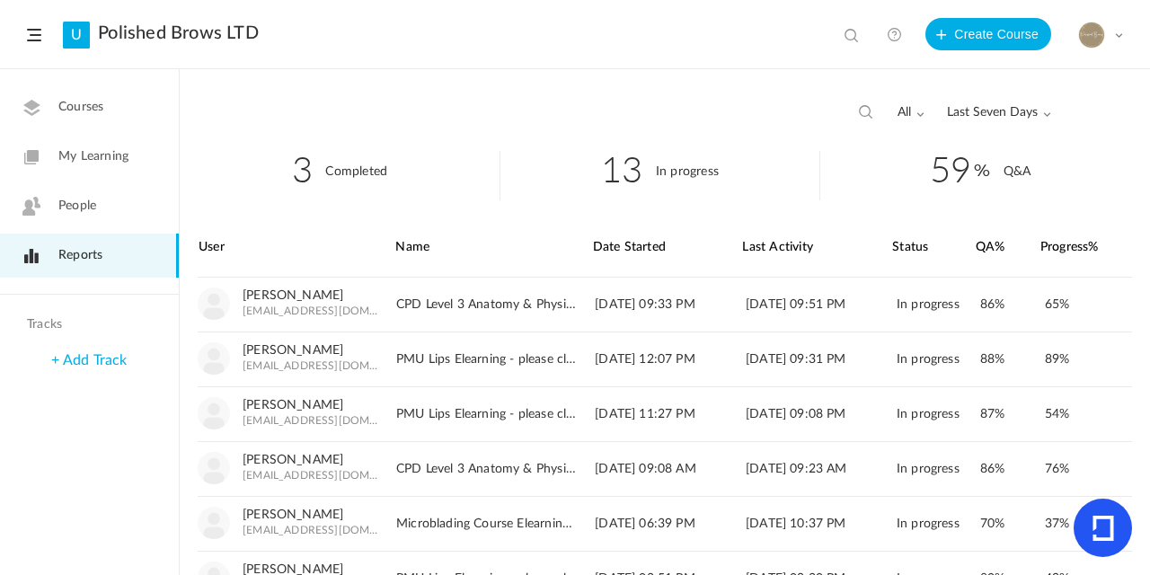
scroll to position [13, 0]
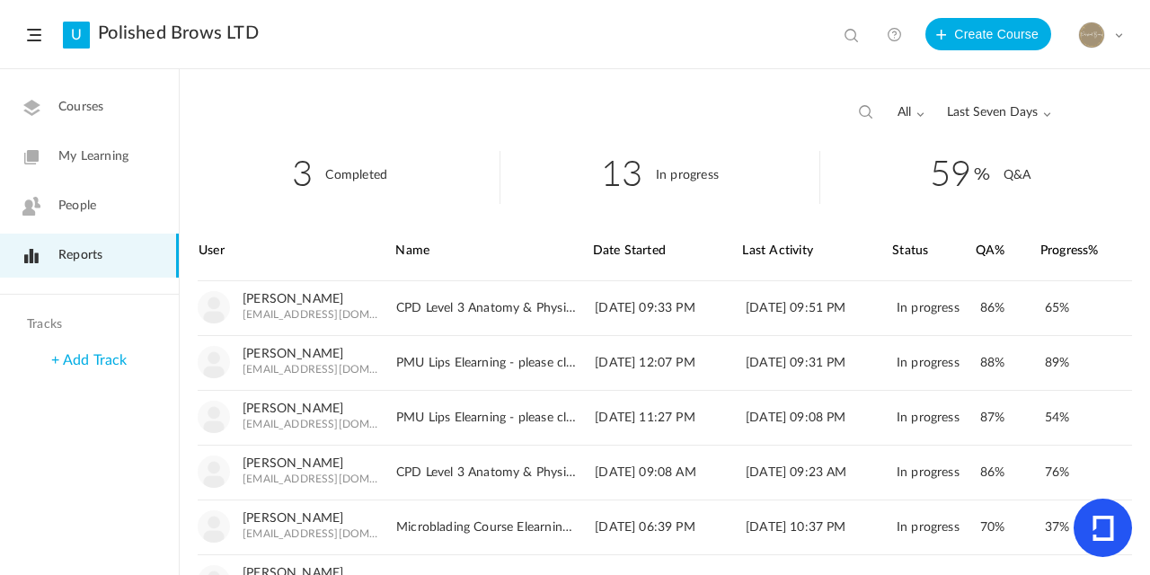
click at [972, 104] on div "all All Completed In Progress Last Seven Days All Time Last Seven Days Custom R…" at bounding box center [953, 113] width 195 height 34
click at [972, 110] on span "Last Seven Days" at bounding box center [999, 112] width 104 height 15
click at [925, 149] on link "All Time" at bounding box center [965, 151] width 169 height 33
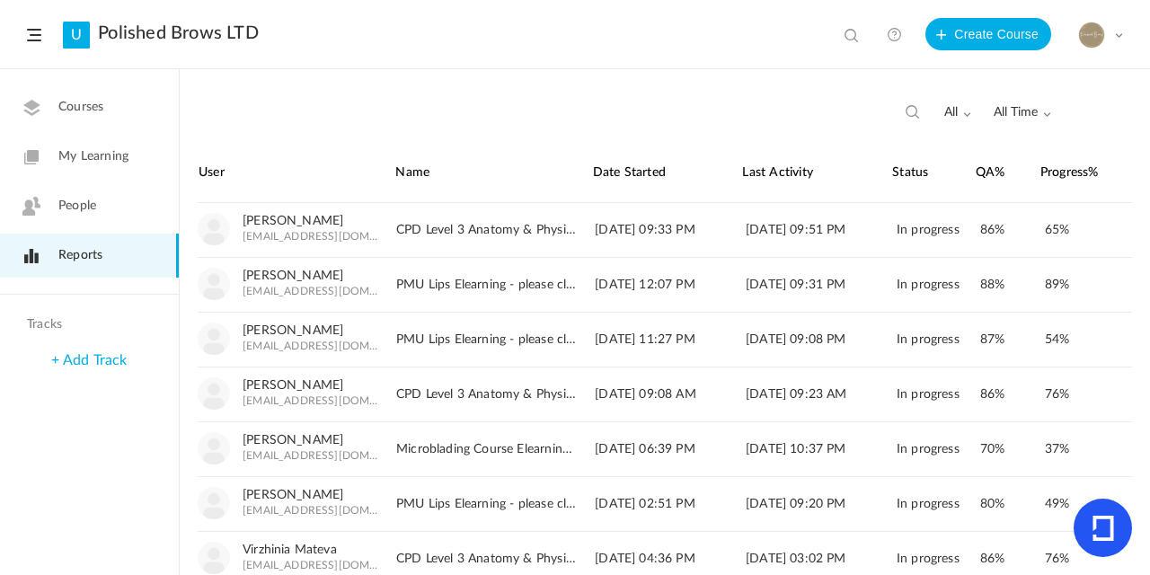
scroll to position [87, 0]
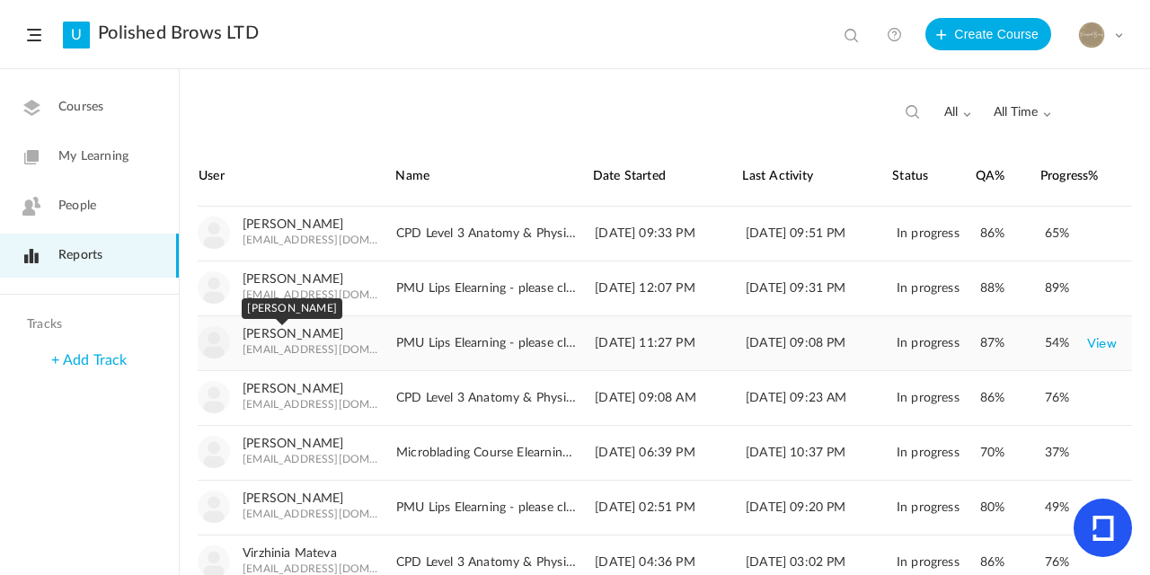
click at [314, 333] on link "[PERSON_NAME]" at bounding box center [293, 334] width 101 height 15
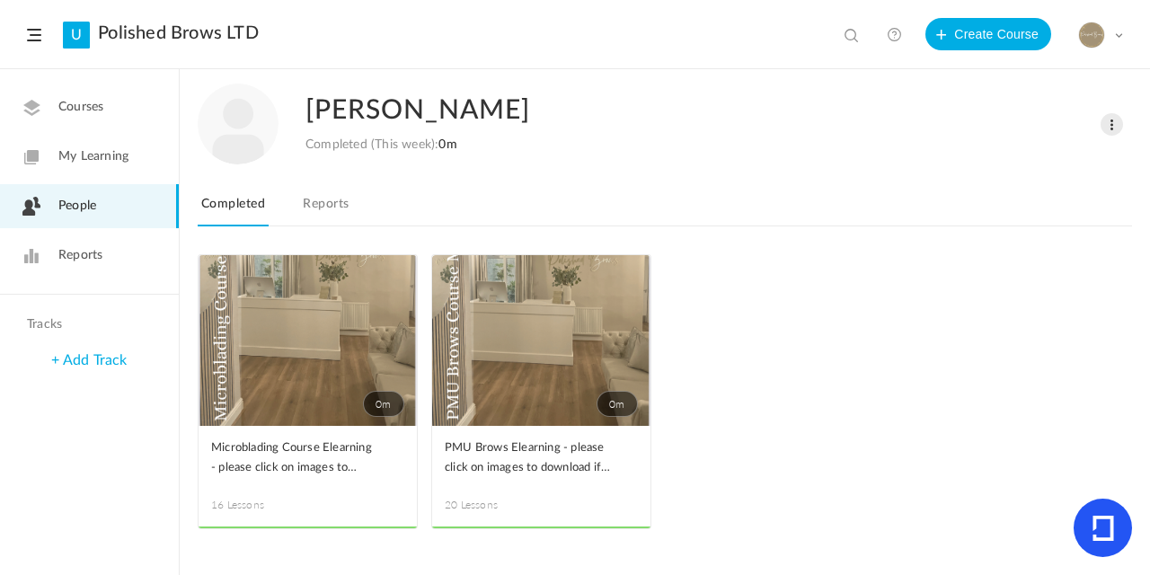
click at [629, 268] on link "0m" at bounding box center [541, 340] width 218 height 171
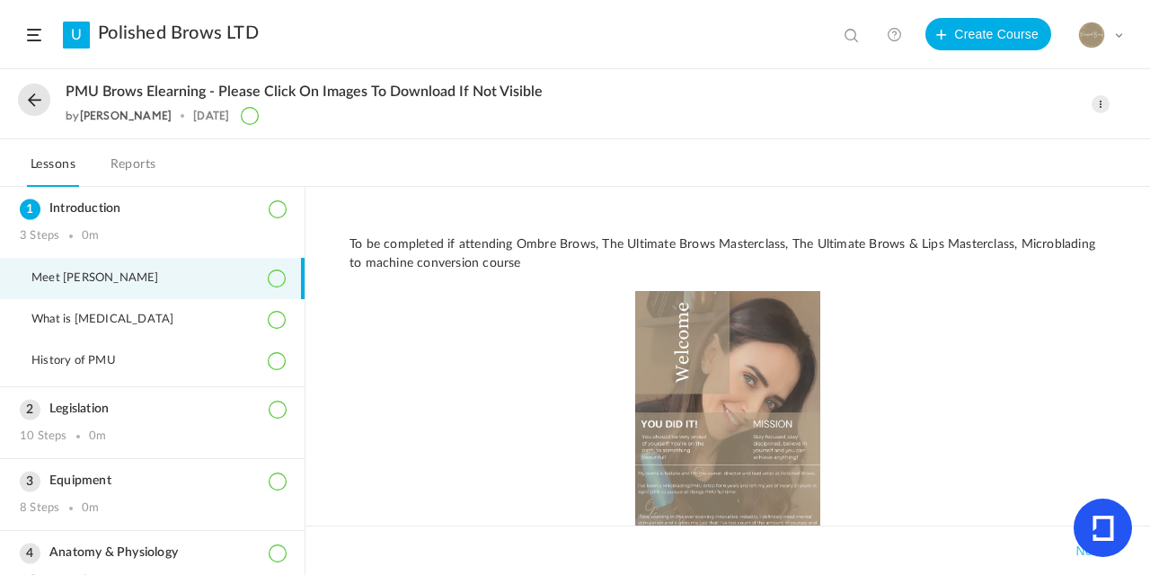
click at [44, 97] on button at bounding box center [34, 100] width 32 height 32
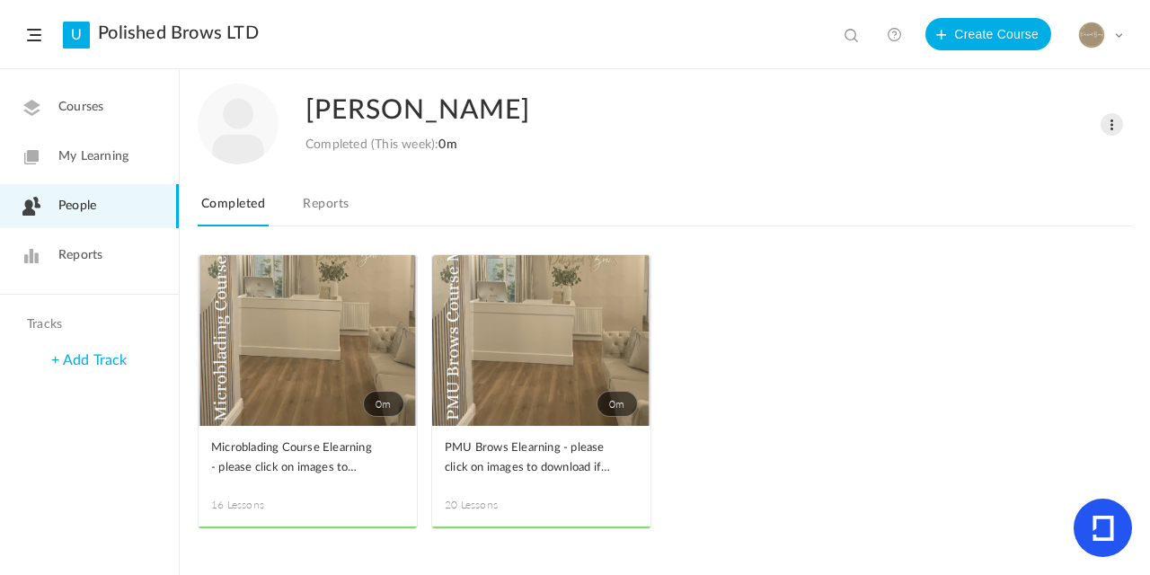
drag, startPoint x: 322, startPoint y: 195, endPoint x: 435, endPoint y: 216, distance: 114.2
click at [324, 195] on link "Reports" at bounding box center [325, 209] width 53 height 34
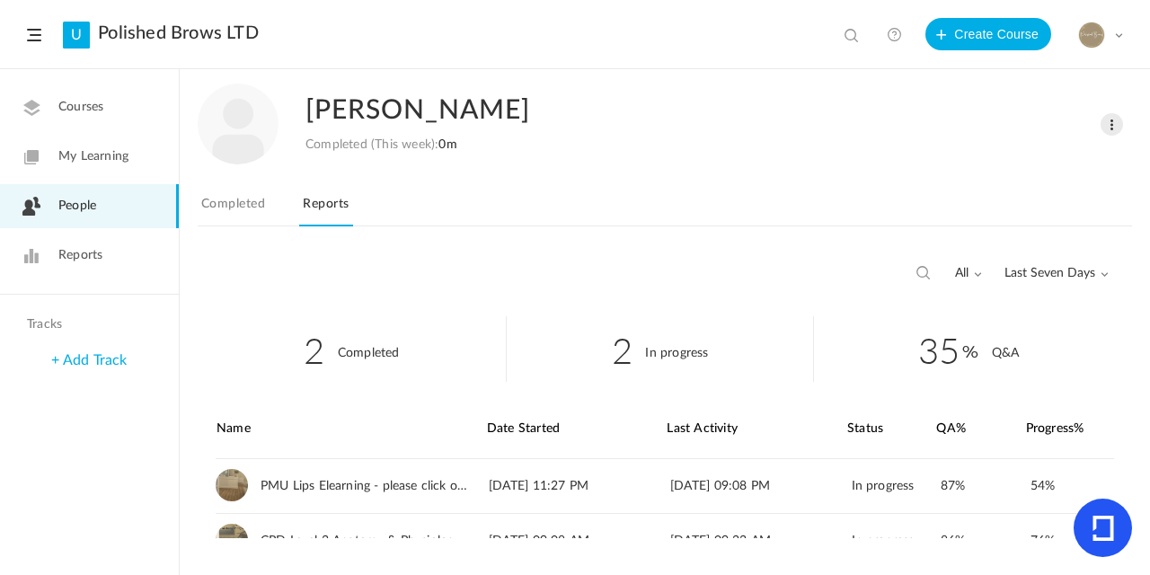
click at [807, 68] on header "U Polished Brows LTD View all No results Create Course My Profile University Se…" at bounding box center [575, 34] width 1150 height 69
click at [1058, 274] on span "Last Seven Days" at bounding box center [1056, 273] width 104 height 15
click at [993, 307] on link "All Time" at bounding box center [1023, 312] width 169 height 33
click at [856, 189] on div "Chelsea Jones Completed (This week): 0m Change Role Delete User To Learn In Pro…" at bounding box center [665, 162] width 934 height 184
click at [233, 204] on link "Completed" at bounding box center [233, 209] width 71 height 34
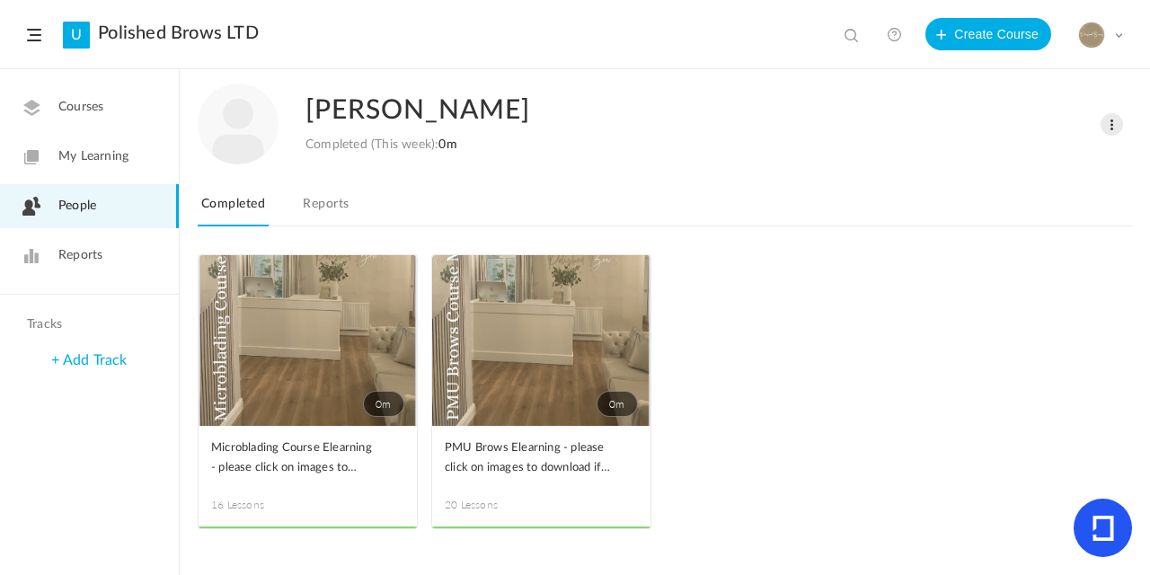
click at [616, 400] on span "0m" at bounding box center [616, 404] width 41 height 26
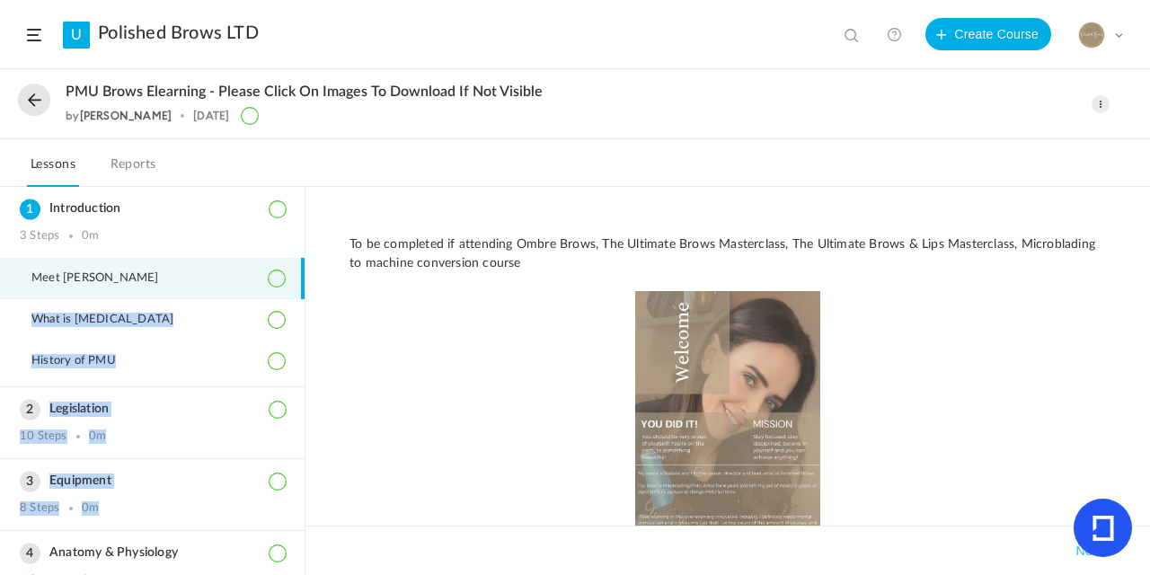
drag, startPoint x: 304, startPoint y: 274, endPoint x: 349, endPoint y: 414, distance: 147.1
click at [303, 522] on aside "Introduction 3 Steps 0m Meet Natalie What is Permanent Makeup History of PMU Le…" at bounding box center [152, 381] width 305 height 388
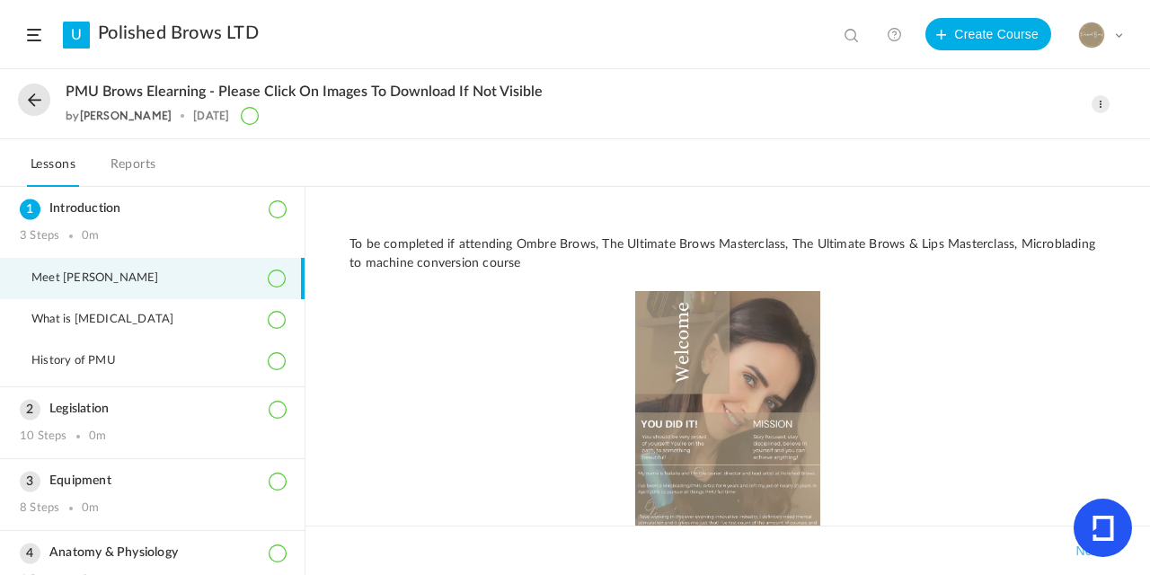
drag, startPoint x: 466, startPoint y: 128, endPoint x: 420, endPoint y: 176, distance: 66.1
click at [465, 128] on div "PMU Brows Elearning - please click on images to download if not visible by Nata…" at bounding box center [575, 104] width 1150 height 69
click at [33, 442] on div "10 Steps" at bounding box center [44, 436] width 48 height 14
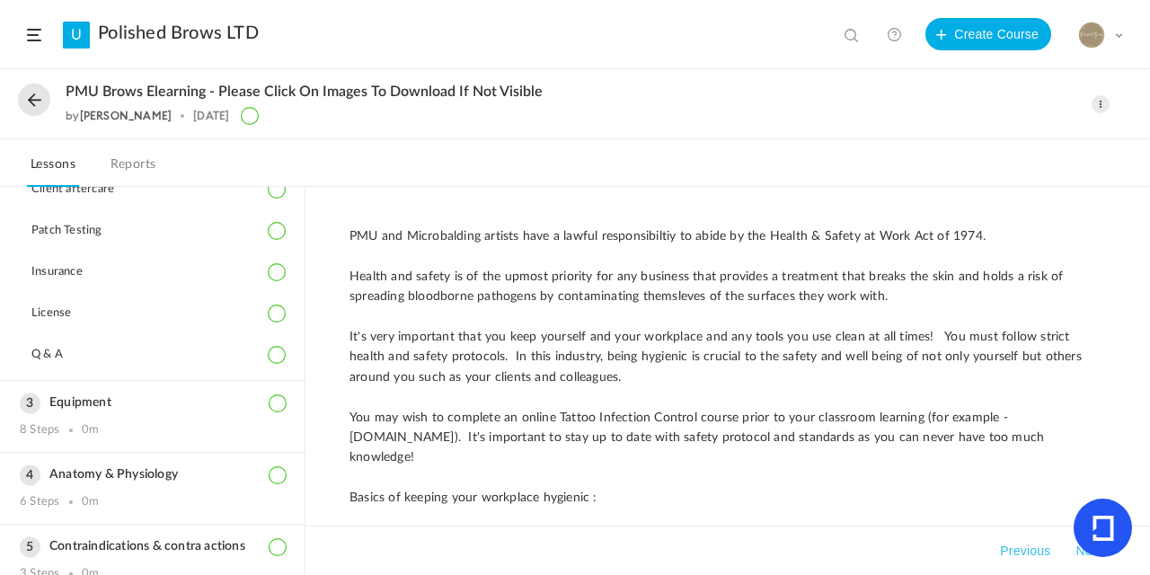
scroll to position [381, 0]
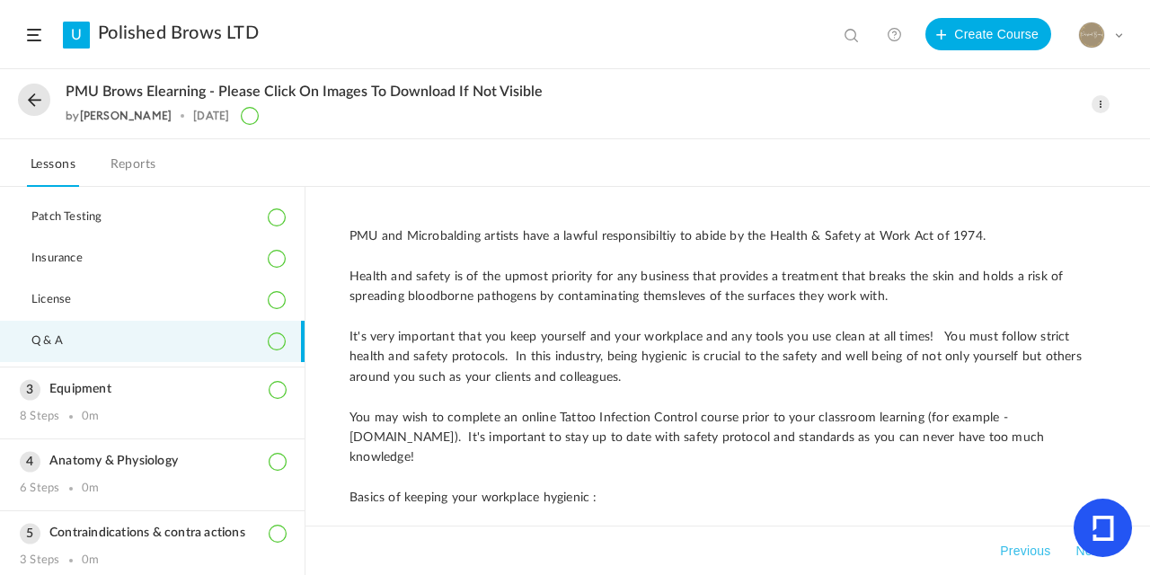
click at [79, 349] on span "Q & A" at bounding box center [58, 341] width 54 height 14
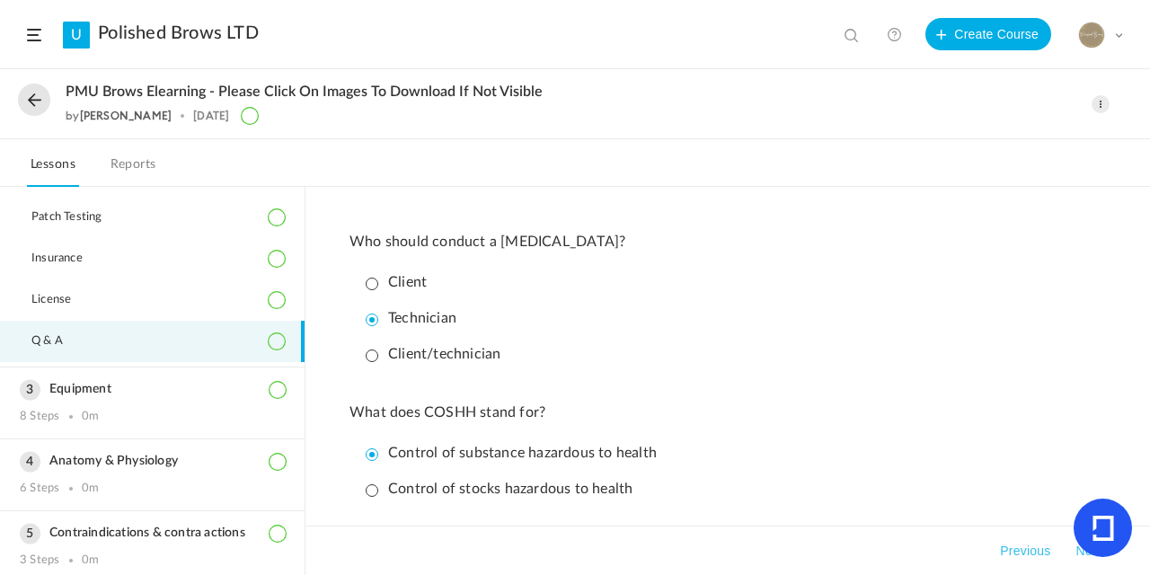
click at [596, 134] on div "PMU Brows Elearning - please click on images to download if not visible by Nata…" at bounding box center [575, 104] width 1150 height 69
click at [733, 84] on h2 "PMU Brows Elearning - please click on images to download if not visible" at bounding box center [519, 92] width 907 height 17
click at [732, 84] on h2 "PMU Brows Elearning - please click on images to download if not visible" at bounding box center [519, 92] width 907 height 17
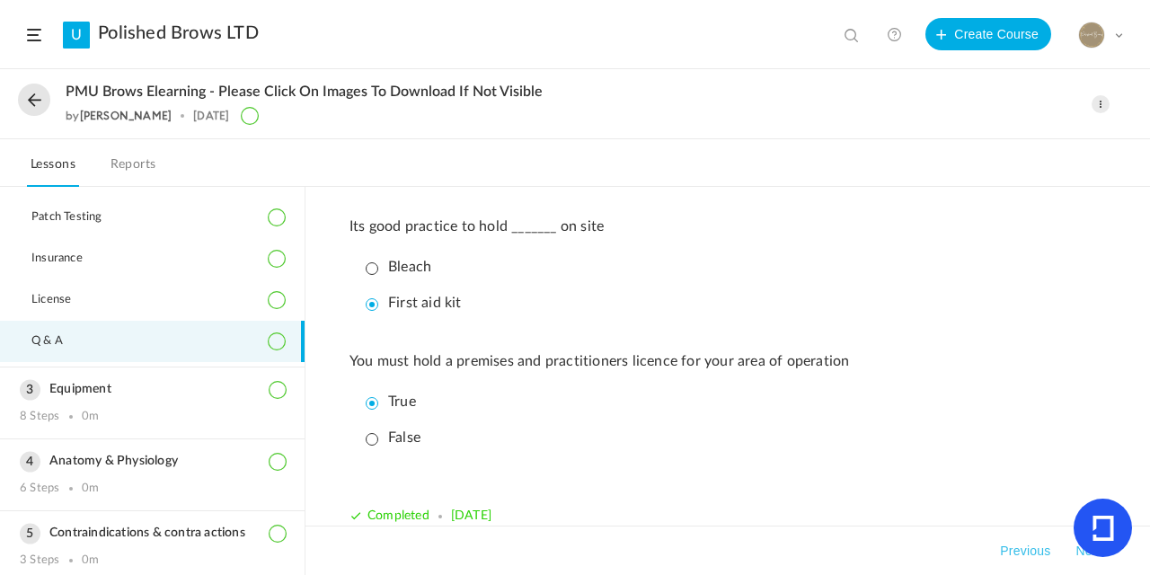
scroll to position [1144, 0]
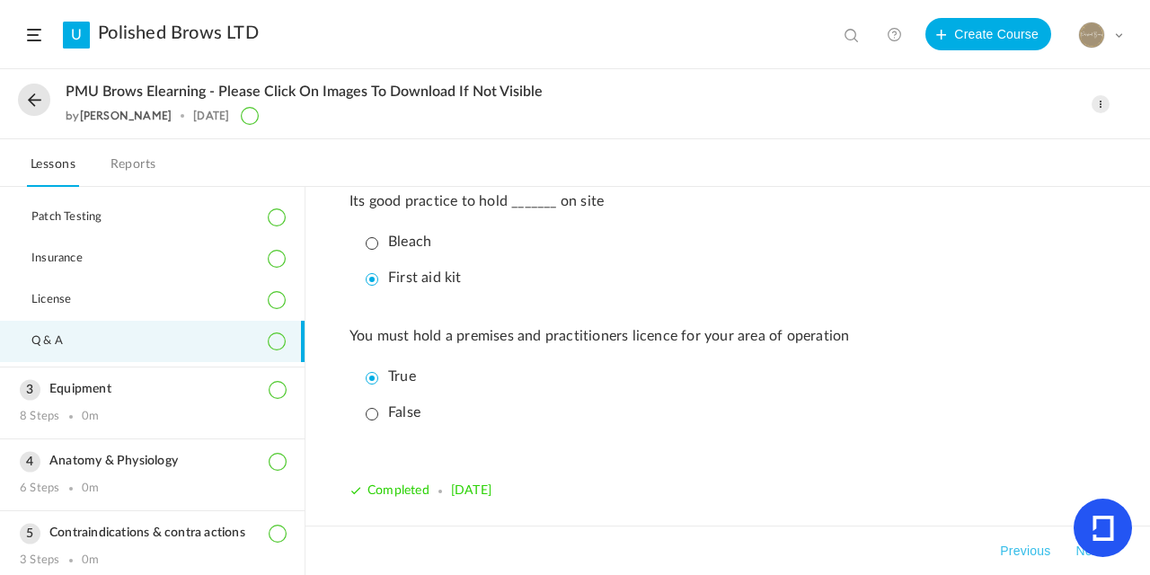
click at [1103, 109] on span at bounding box center [1100, 104] width 18 height 18
click at [702, 110] on div "by Natalie 8 Aug 2022" at bounding box center [519, 116] width 907 height 18
drag, startPoint x: 39, startPoint y: 97, endPoint x: 87, endPoint y: 98, distance: 48.5
click at [39, 97] on button at bounding box center [34, 100] width 32 height 32
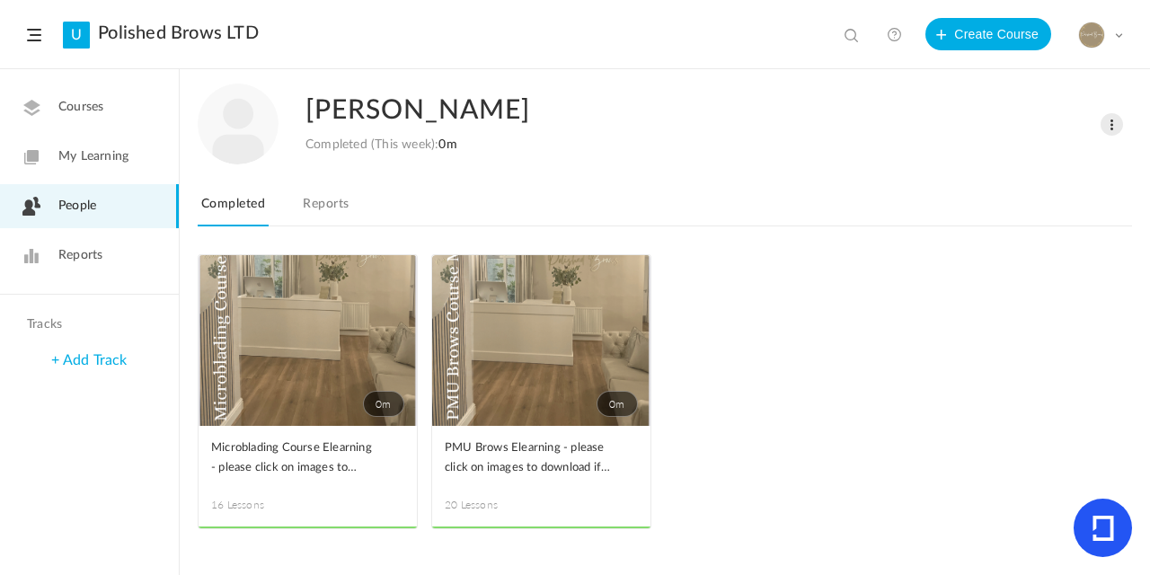
click at [340, 205] on link "Reports" at bounding box center [325, 209] width 53 height 34
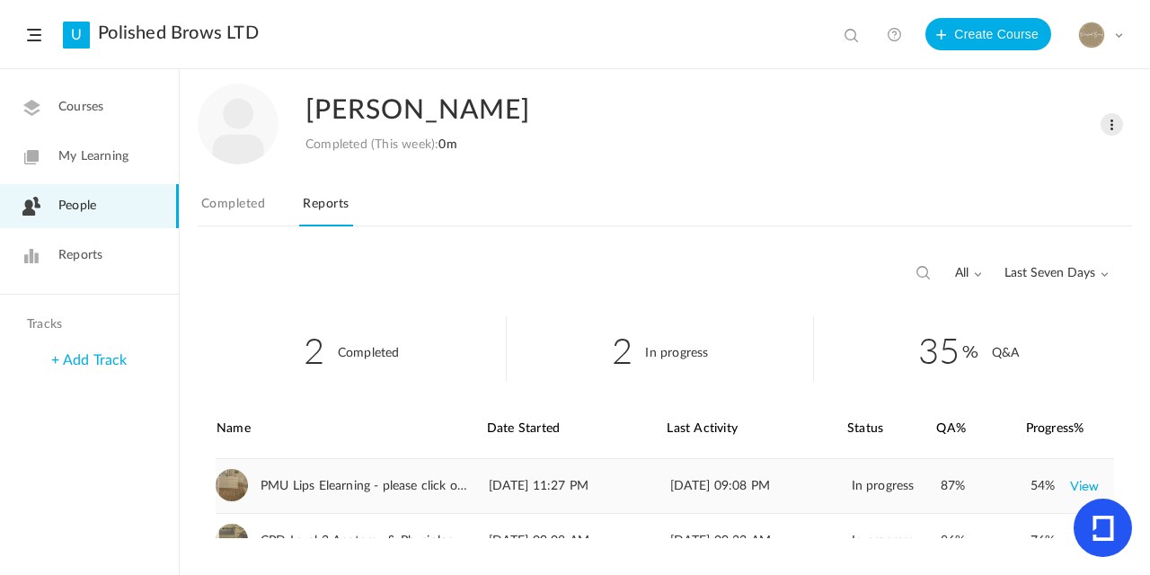
click at [1079, 488] on link "View" at bounding box center [1085, 486] width 30 height 32
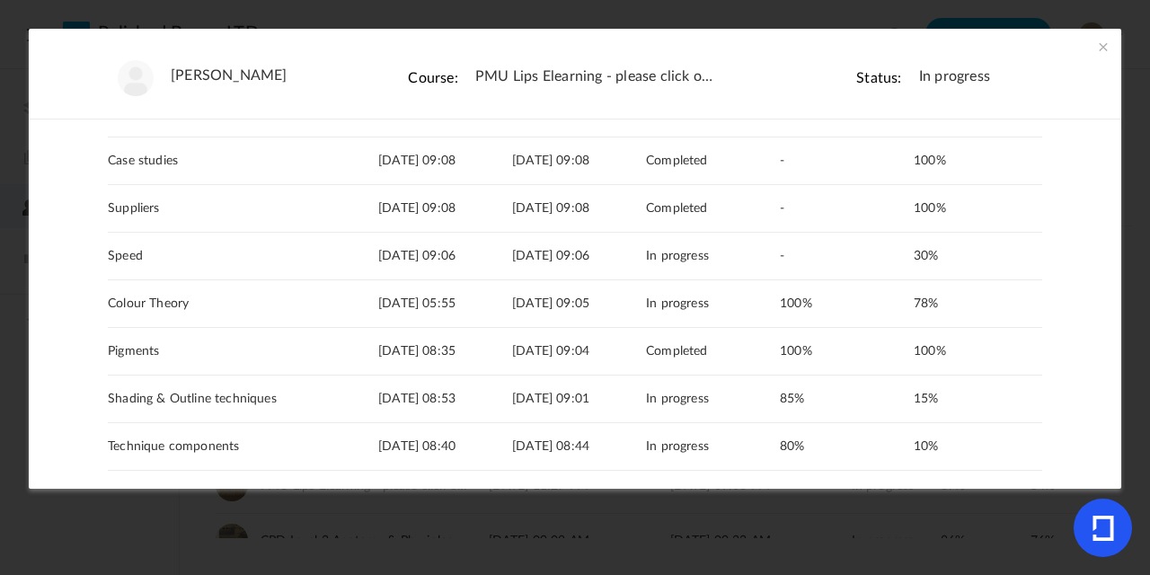
scroll to position [198, 0]
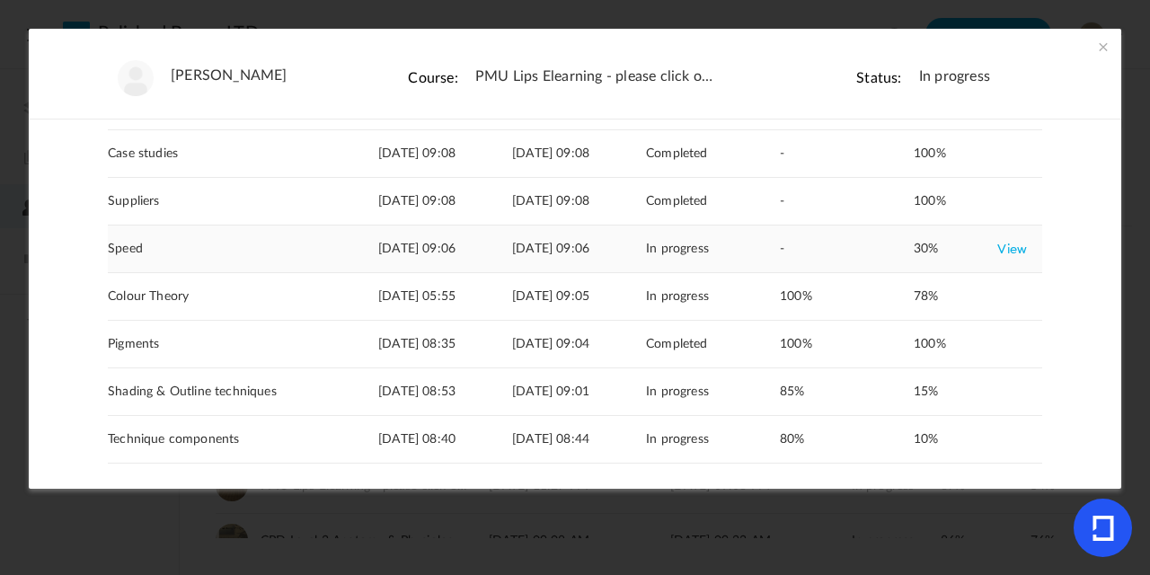
click at [1010, 250] on link "View" at bounding box center [1012, 249] width 30 height 32
click at [1094, 41] on span at bounding box center [1103, 47] width 18 height 18
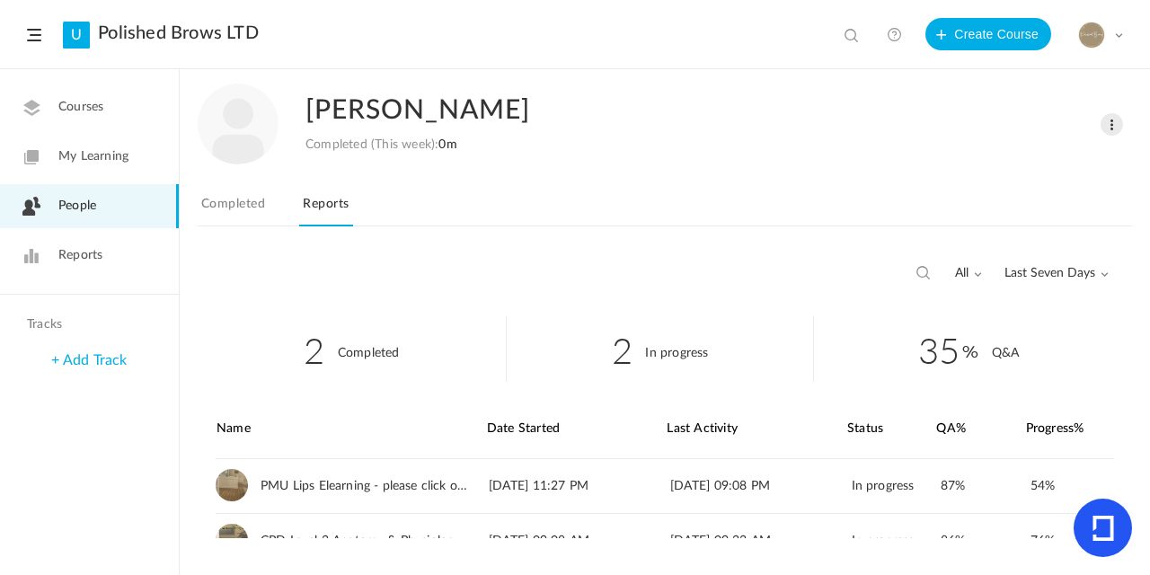
click at [206, 36] on link "Polished Brows LTD" at bounding box center [178, 33] width 161 height 22
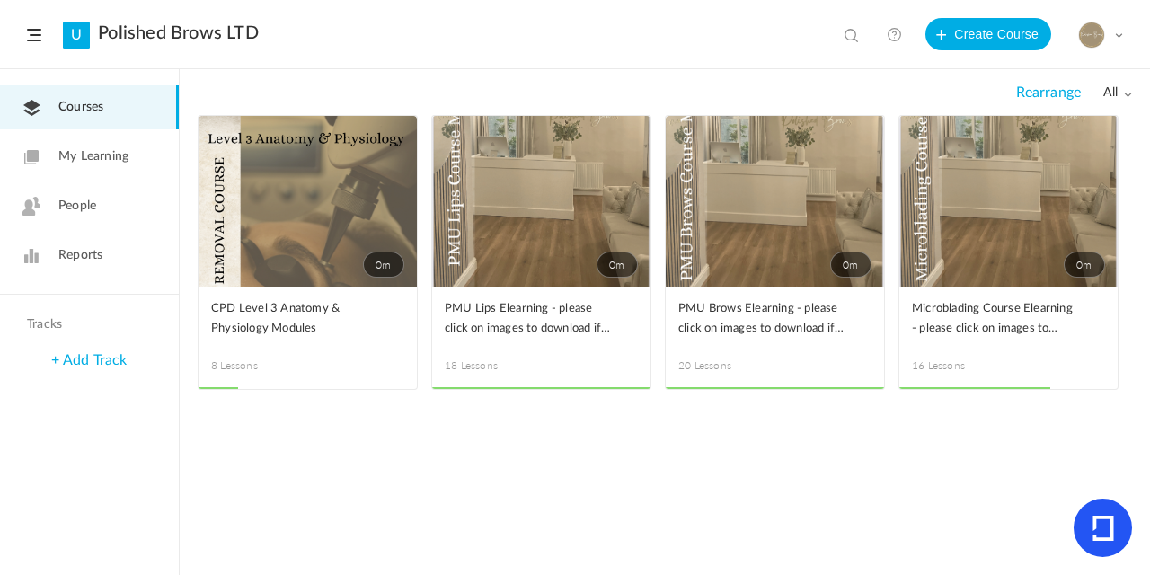
click at [0, 0] on span at bounding box center [0, 0] width 0 height 0
click at [0, 0] on link "Edit" at bounding box center [0, 0] width 0 height 0
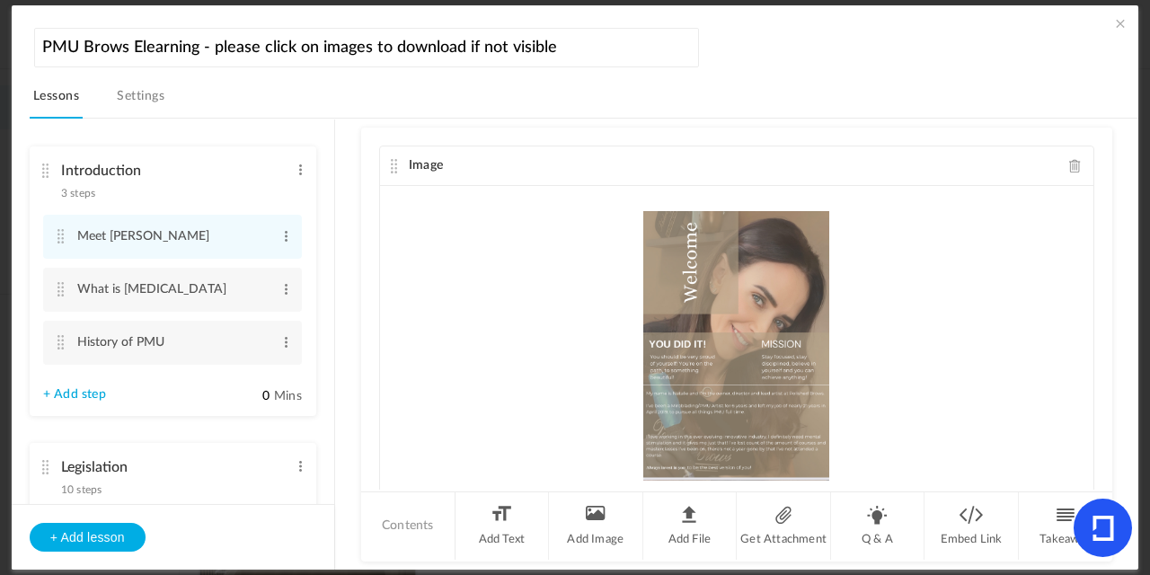
click at [49, 464] on cite at bounding box center [46, 467] width 13 height 14
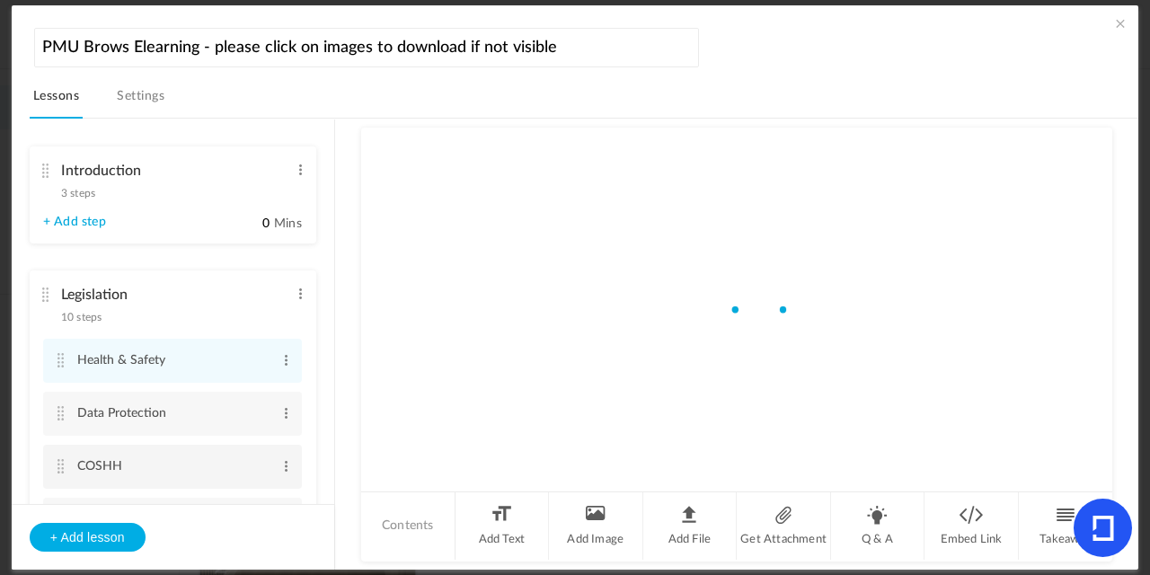
click at [45, 465] on li "COSHH Edit Delete" at bounding box center [172, 467] width 259 height 44
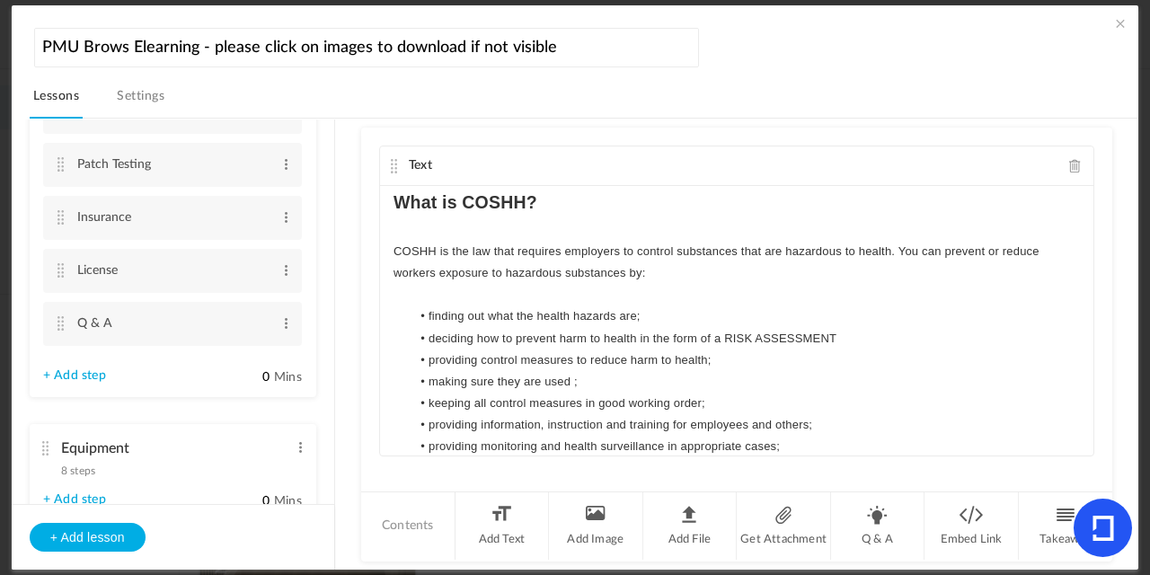
scroll to position [579, 0]
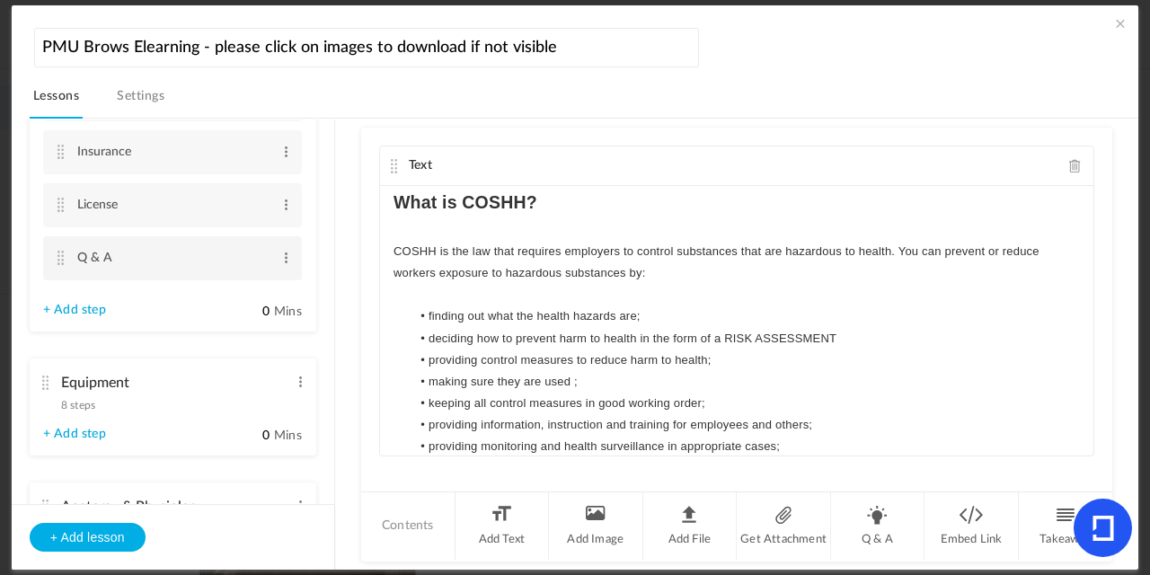
click at [59, 260] on cite at bounding box center [61, 258] width 13 height 14
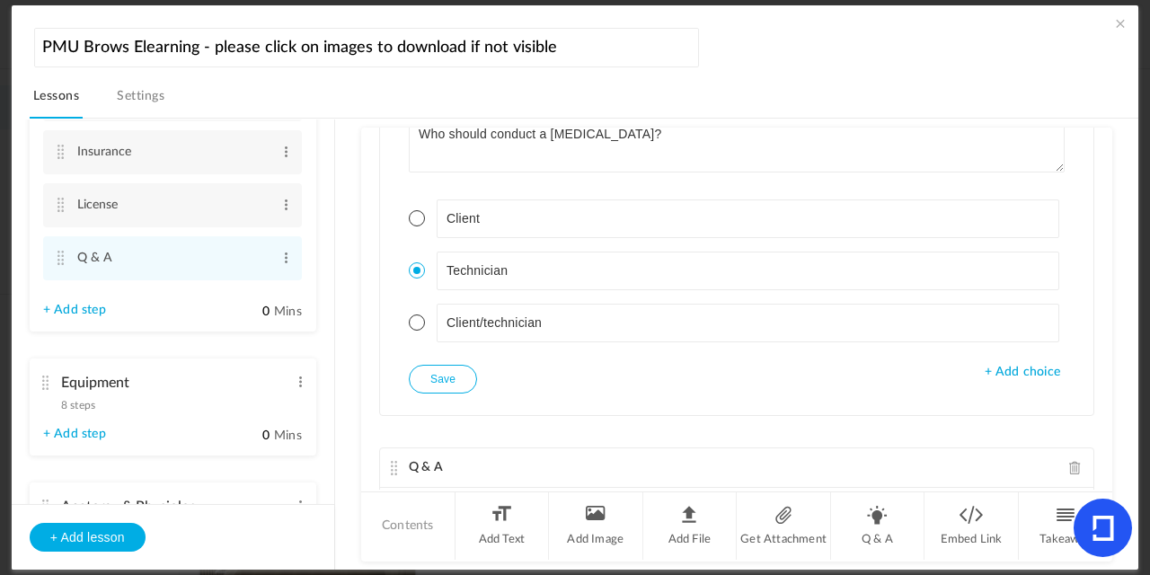
scroll to position [0, 0]
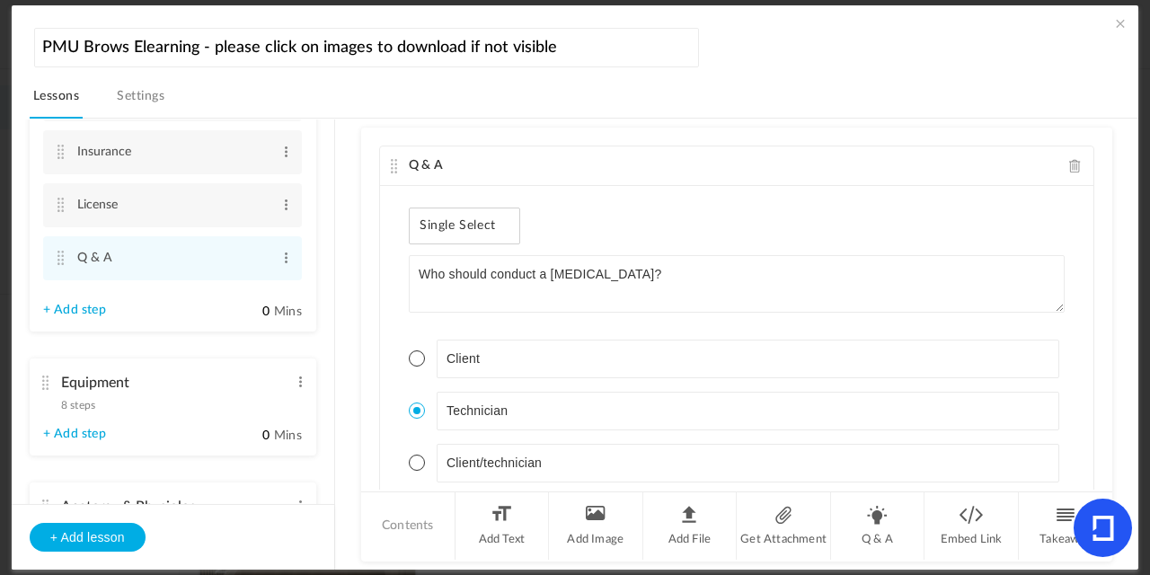
click at [1118, 27] on span at bounding box center [1120, 23] width 18 height 18
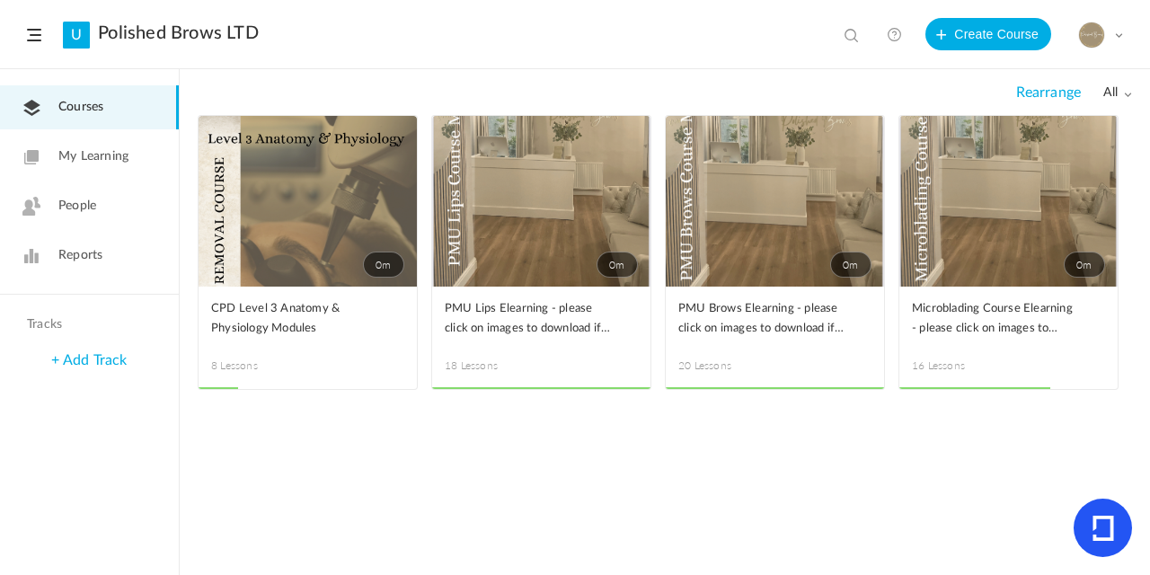
click at [1117, 33] on span at bounding box center [1118, 35] width 9 height 9
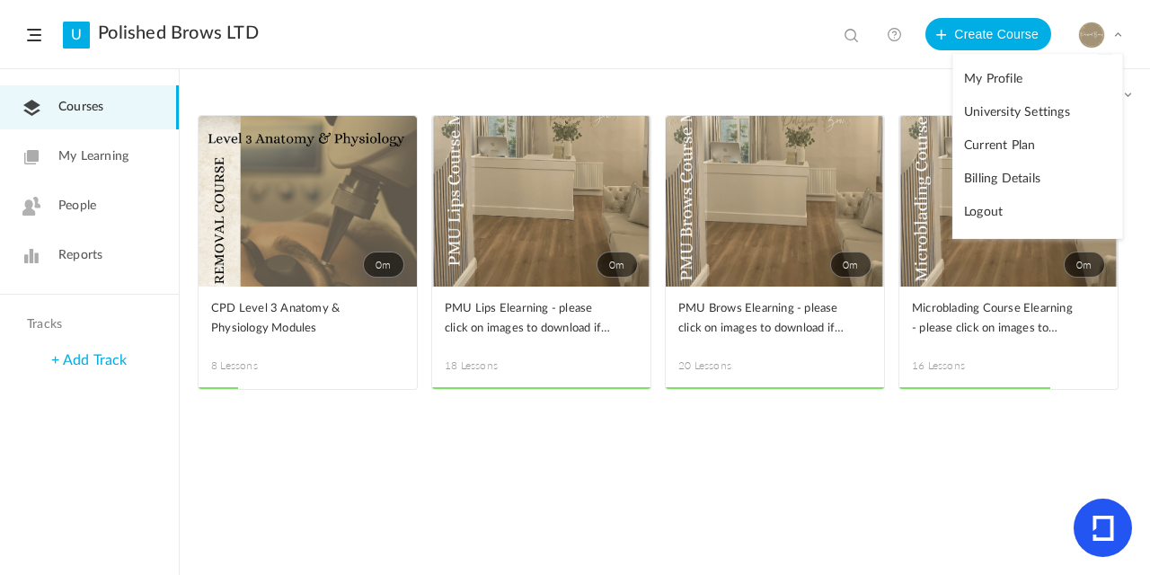
click at [586, 26] on header "U Polished Brows LTD View all No results Create Course My Profile University Se…" at bounding box center [575, 34] width 1150 height 69
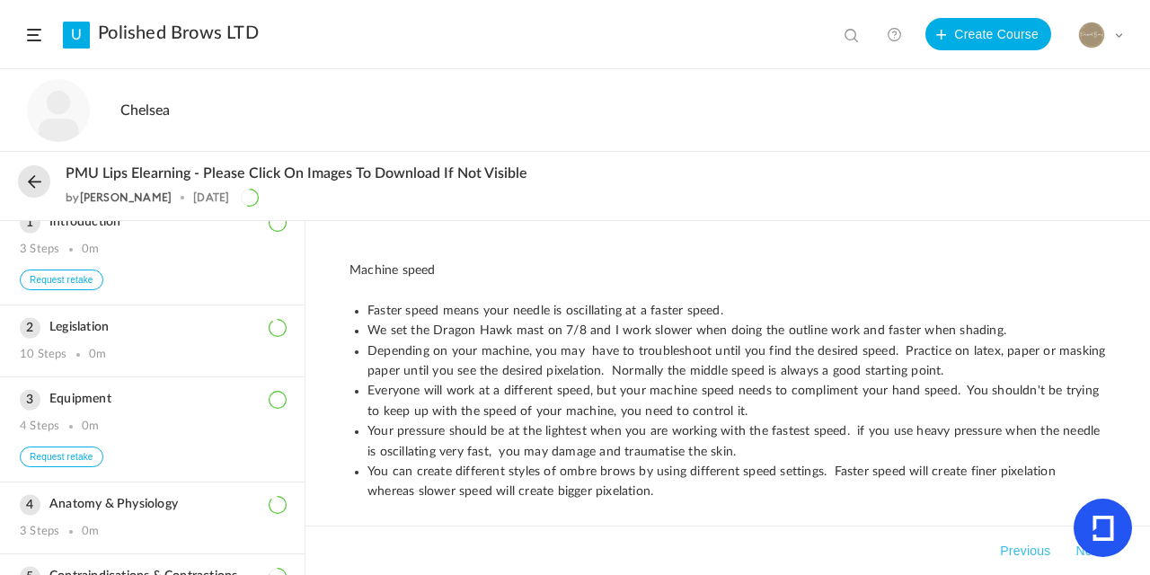
scroll to position [25, 0]
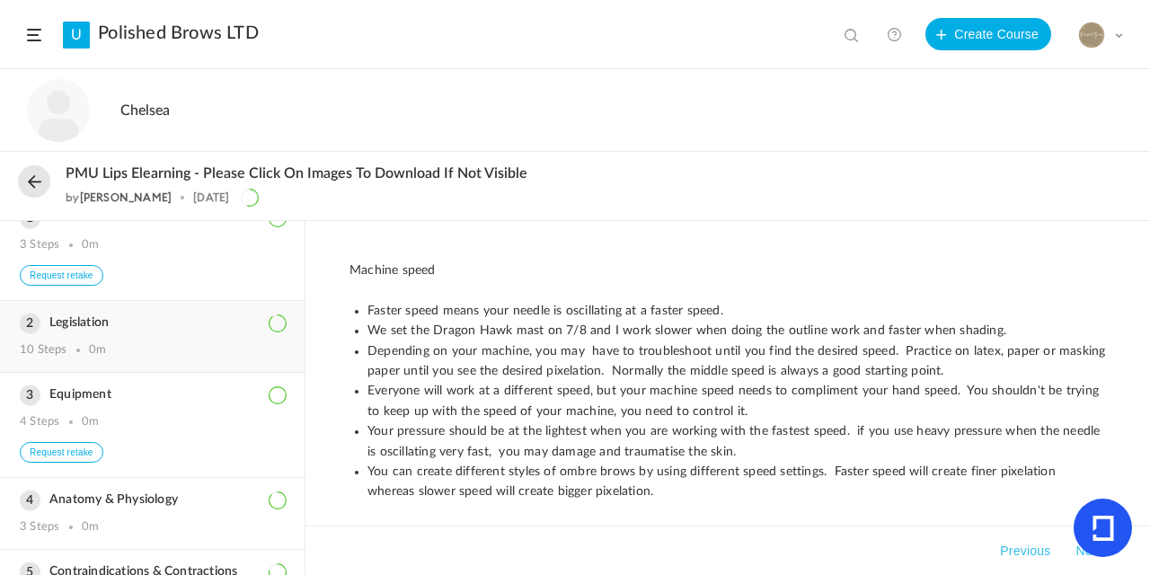
click at [89, 324] on h3 "Legislation" at bounding box center [152, 322] width 265 height 15
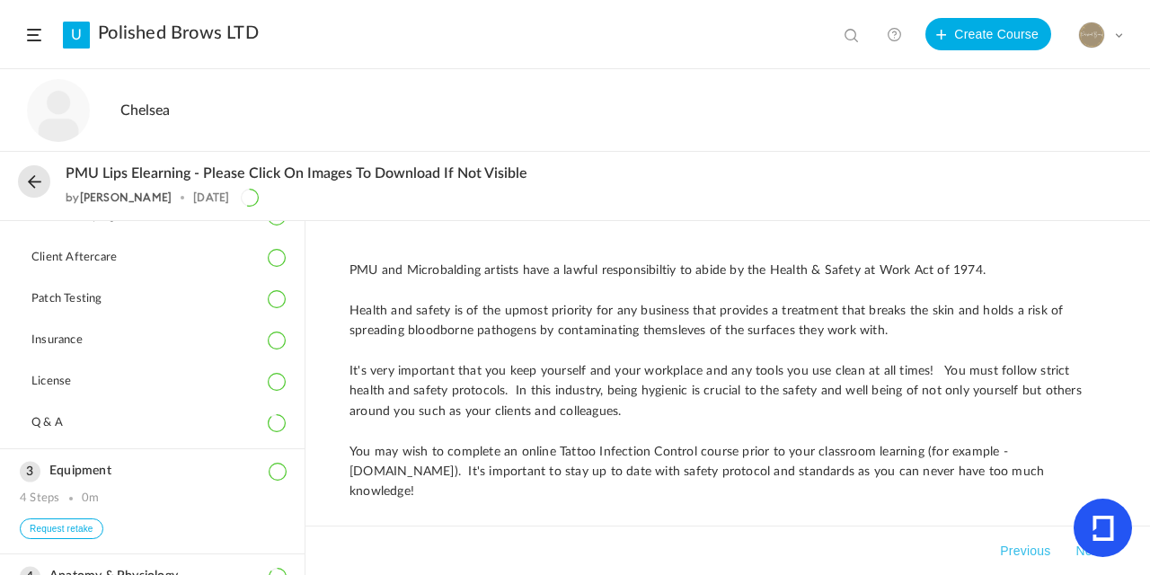
scroll to position [372, 0]
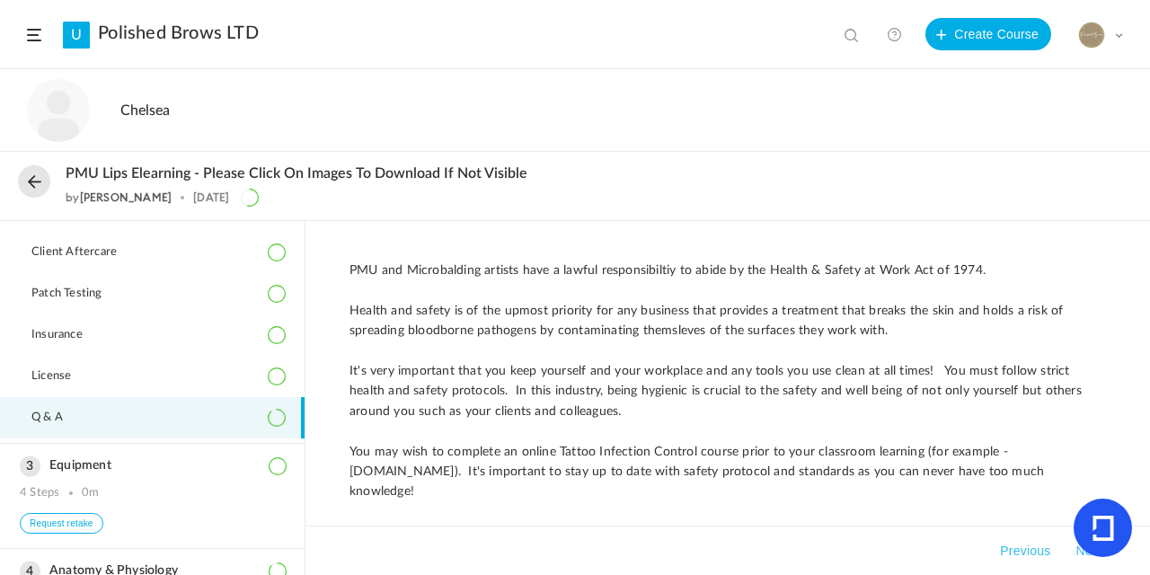
drag, startPoint x: 63, startPoint y: 420, endPoint x: 75, endPoint y: 419, distance: 11.7
click at [65, 419] on span "Q & A" at bounding box center [58, 417] width 54 height 14
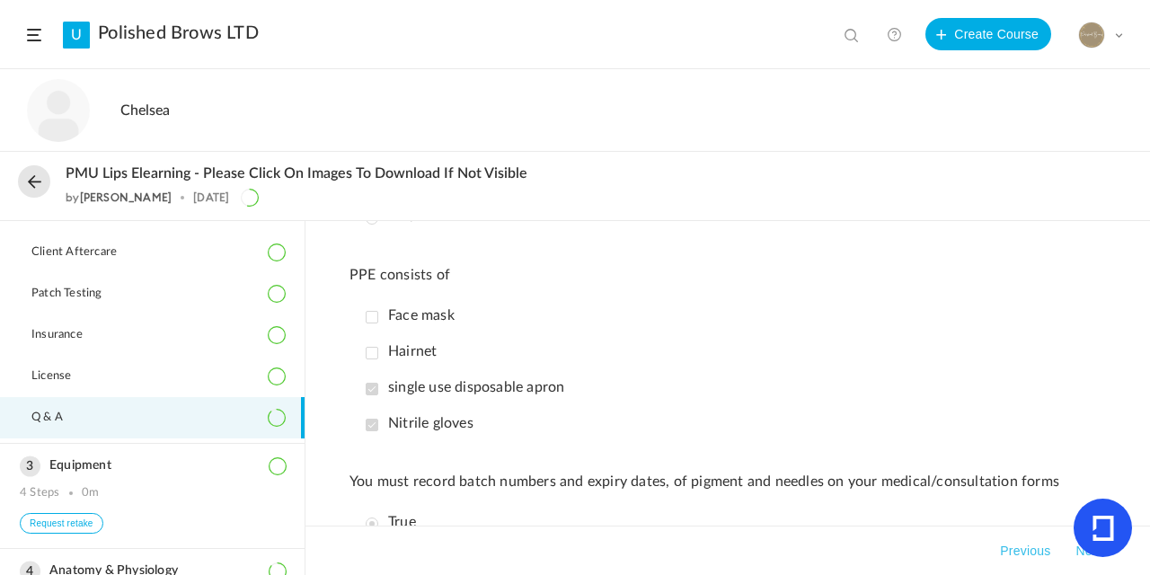
scroll to position [1055, 0]
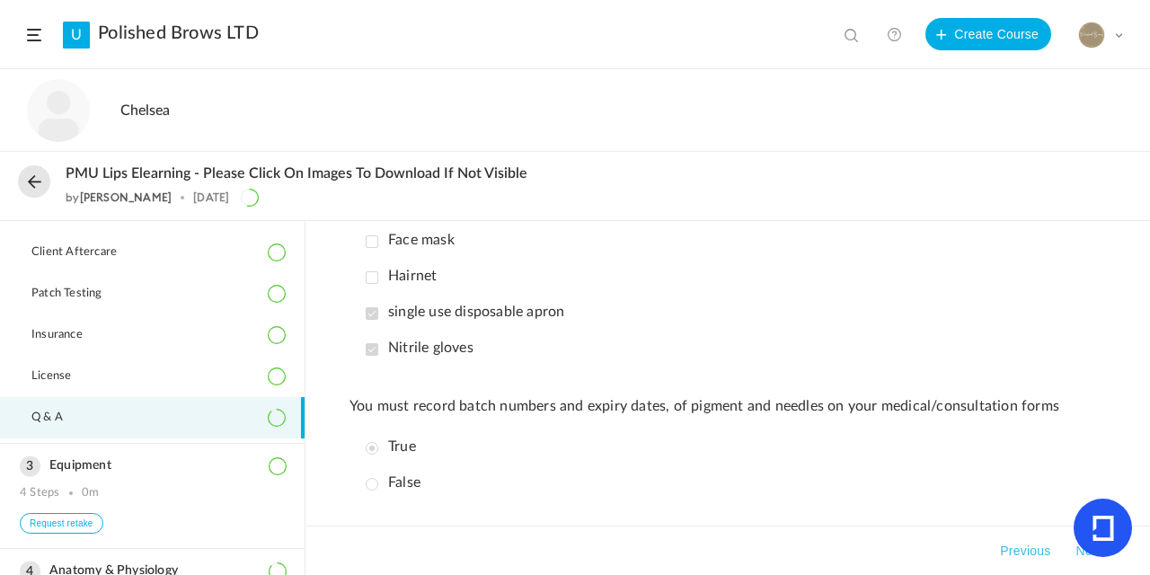
click at [35, 178] on button at bounding box center [34, 181] width 32 height 32
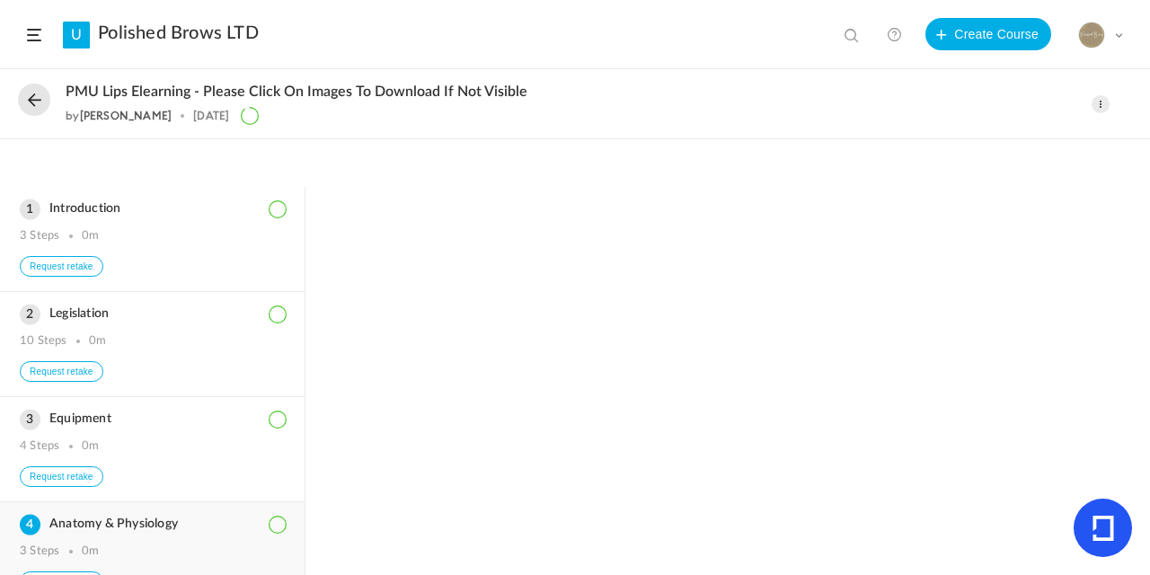
scroll to position [323, 0]
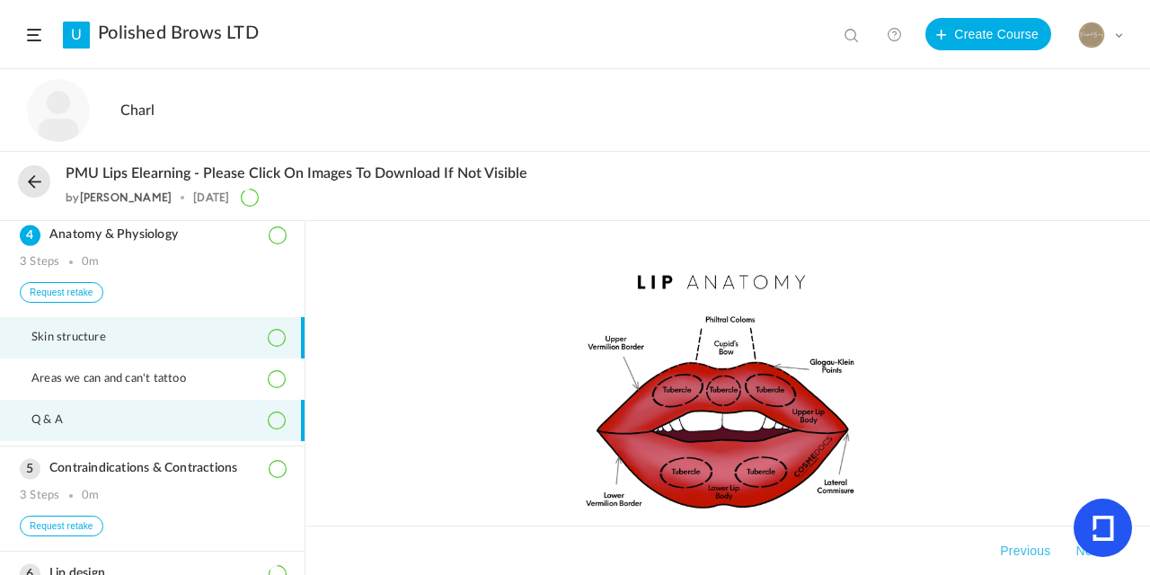
click at [50, 428] on span "Q & A" at bounding box center [58, 420] width 54 height 14
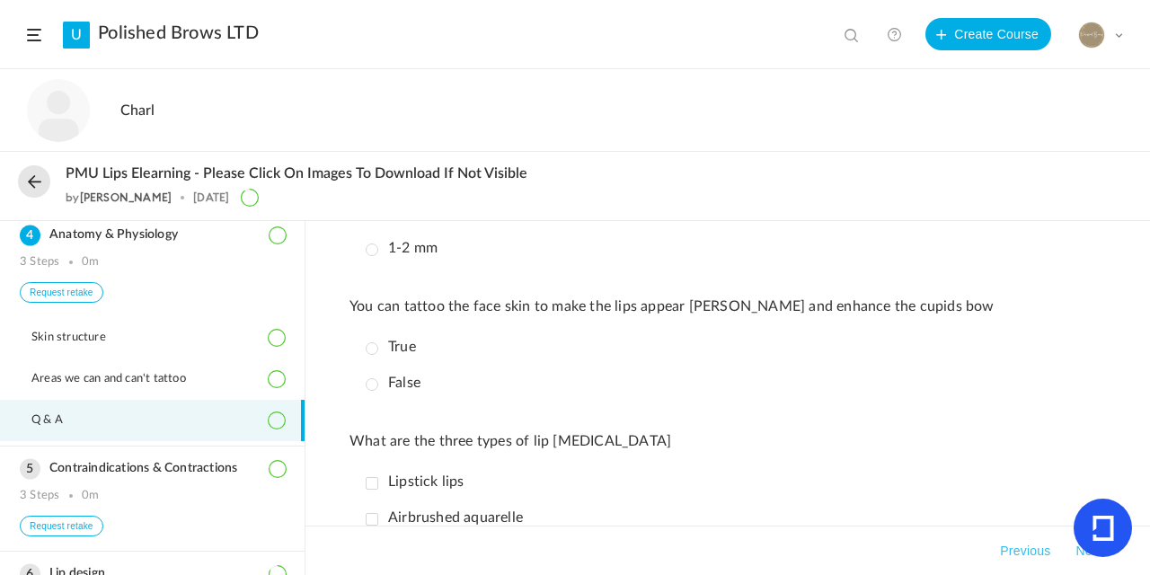
scroll to position [0, 0]
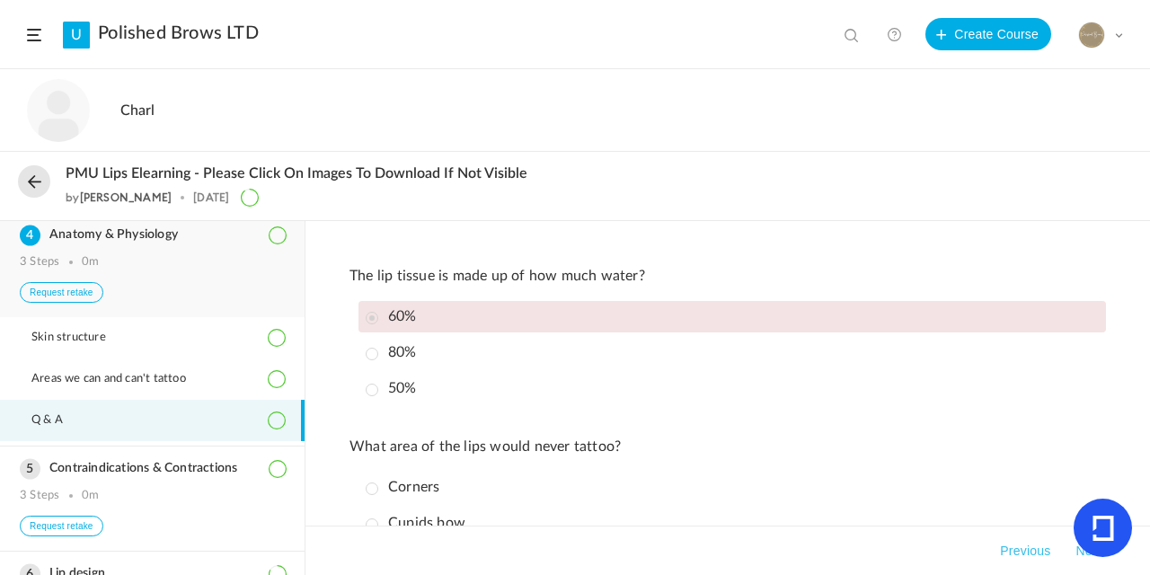
click at [89, 300] on button "Request retake" at bounding box center [62, 292] width 84 height 21
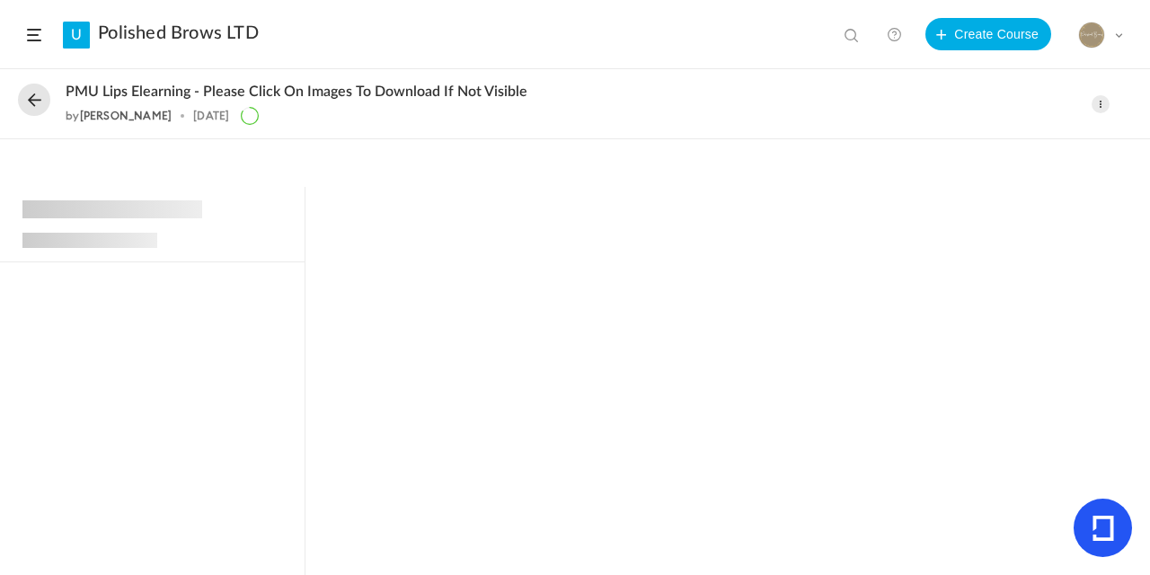
scroll to position [323, 0]
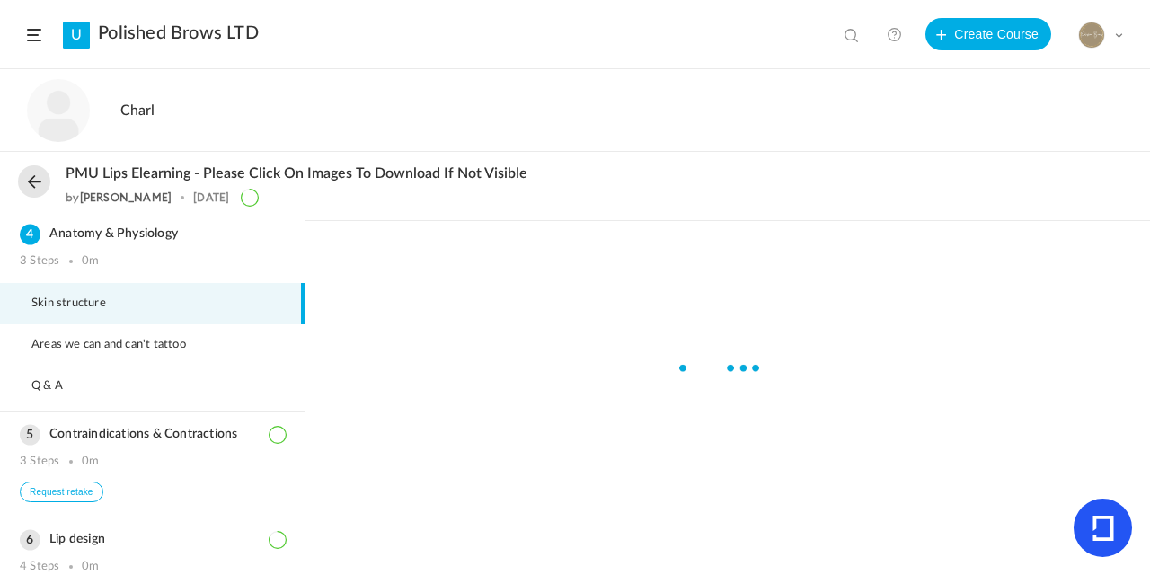
click at [32, 181] on button at bounding box center [34, 181] width 32 height 32
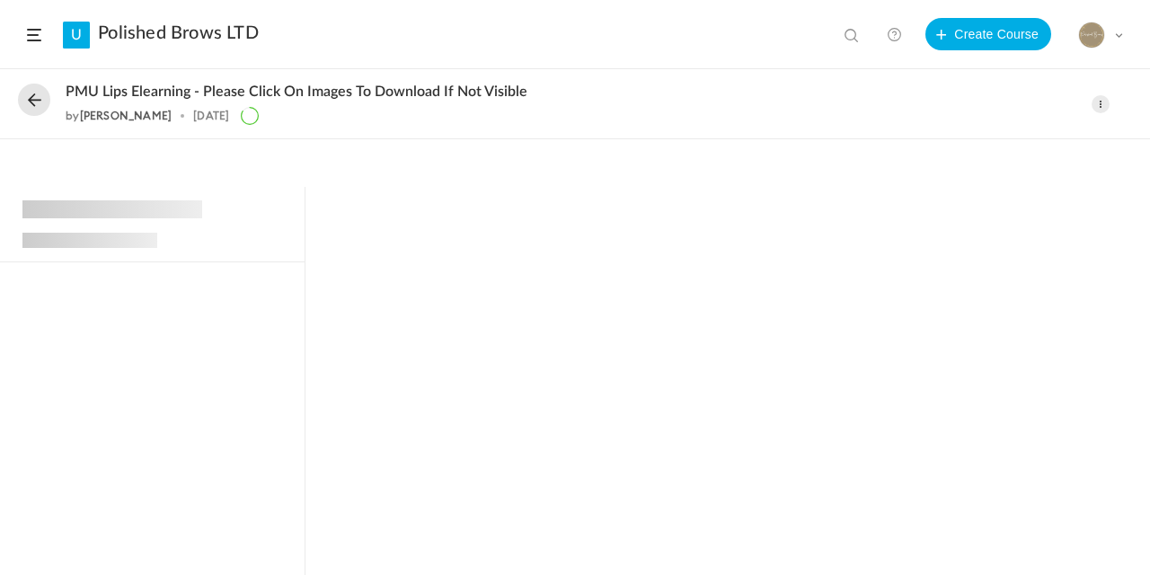
scroll to position [323, 0]
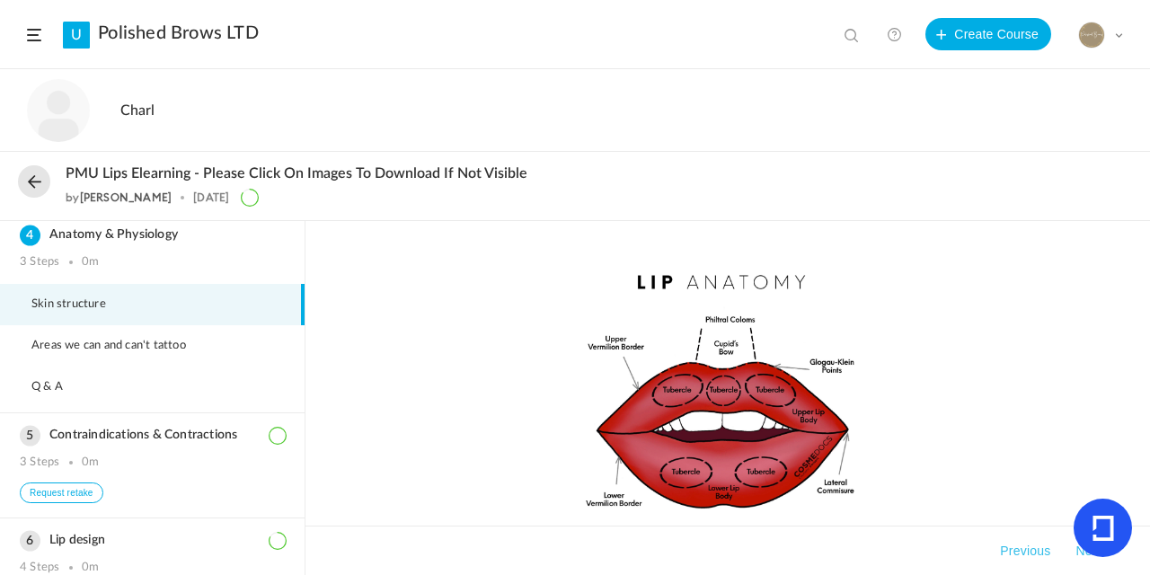
click at [31, 178] on button at bounding box center [34, 181] width 32 height 32
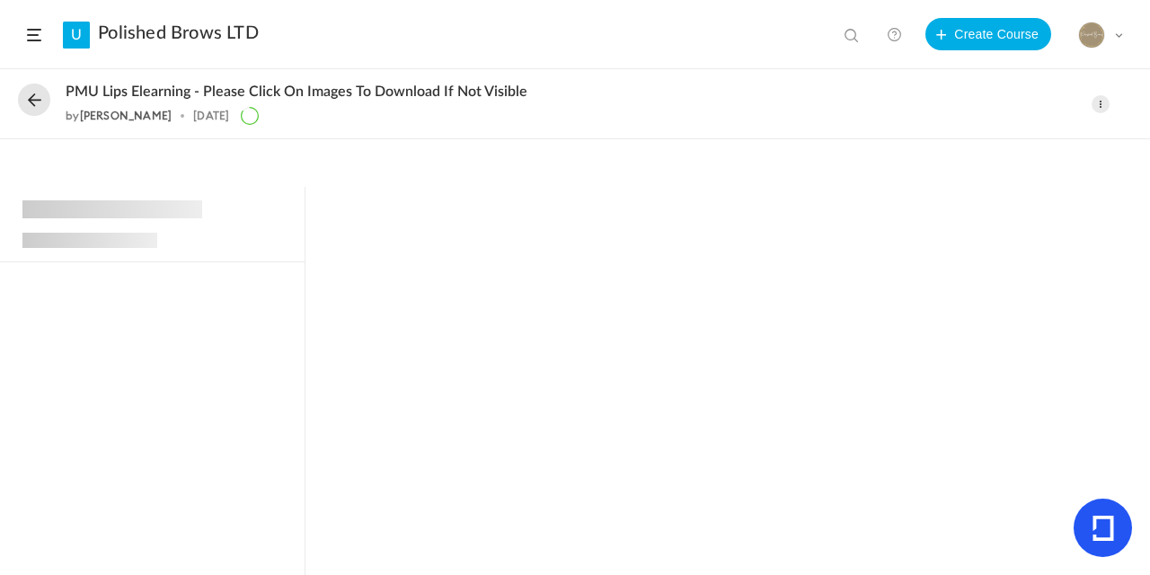
scroll to position [397, 0]
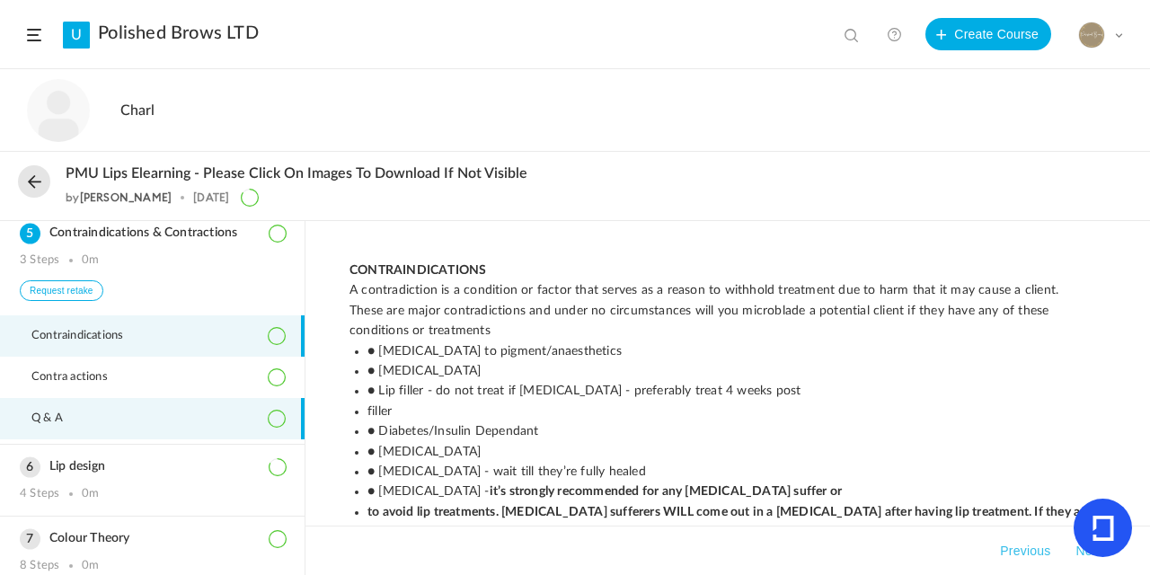
click at [76, 426] on span "Q & A" at bounding box center [58, 418] width 54 height 14
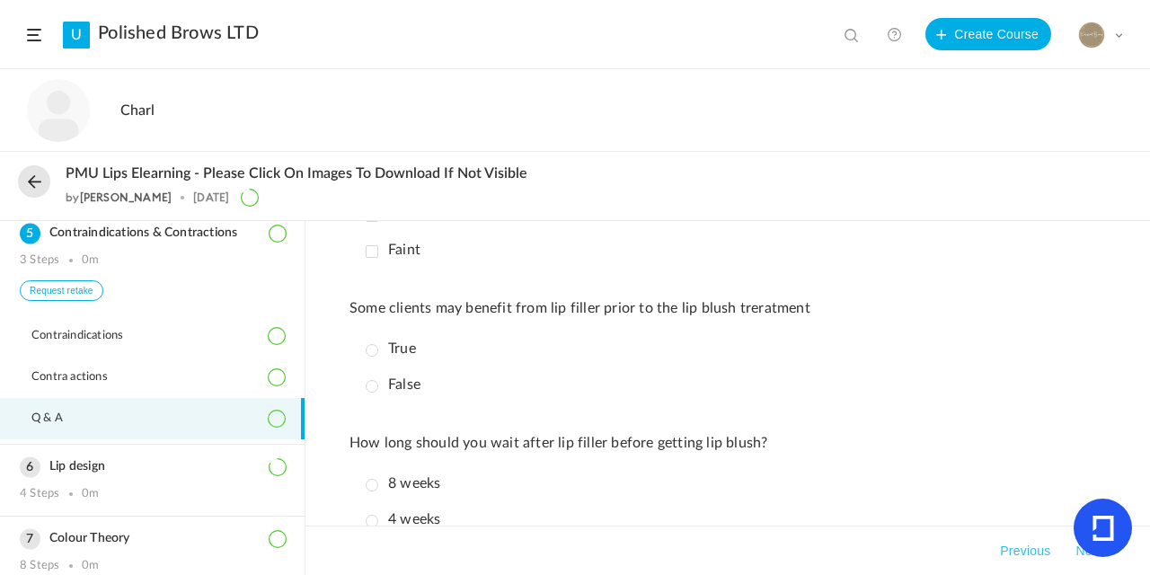
scroll to position [552, 0]
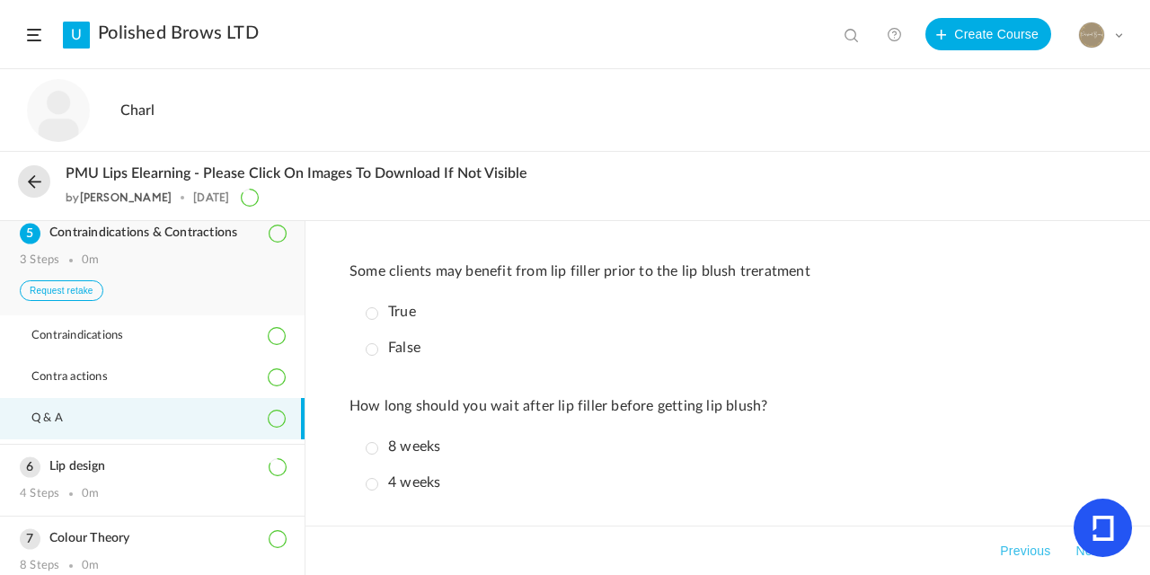
click at [79, 301] on button "Request retake" at bounding box center [62, 290] width 84 height 21
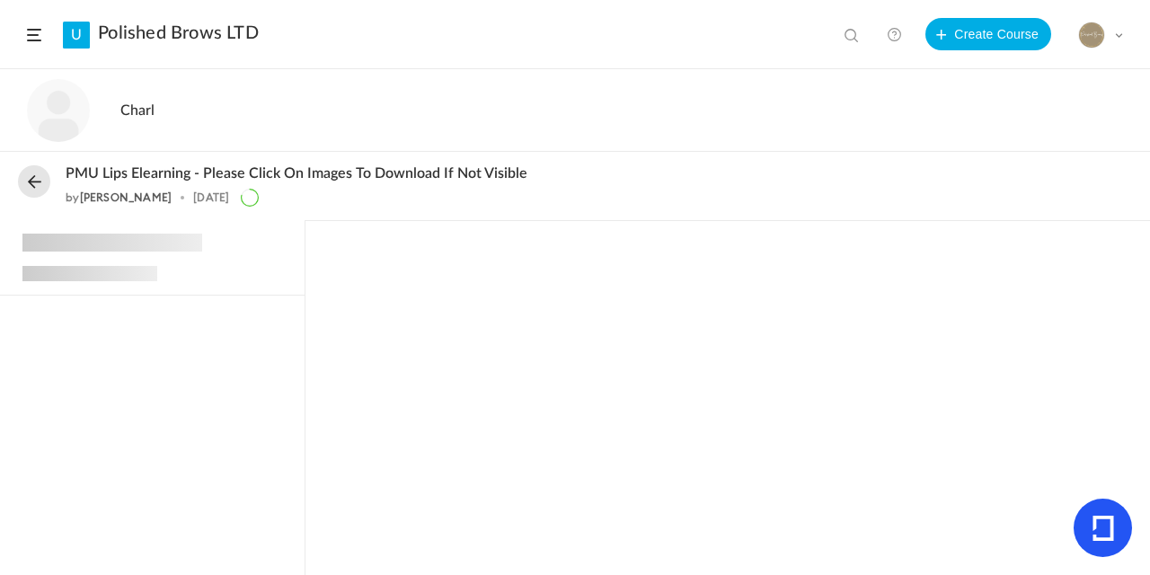
scroll to position [397, 0]
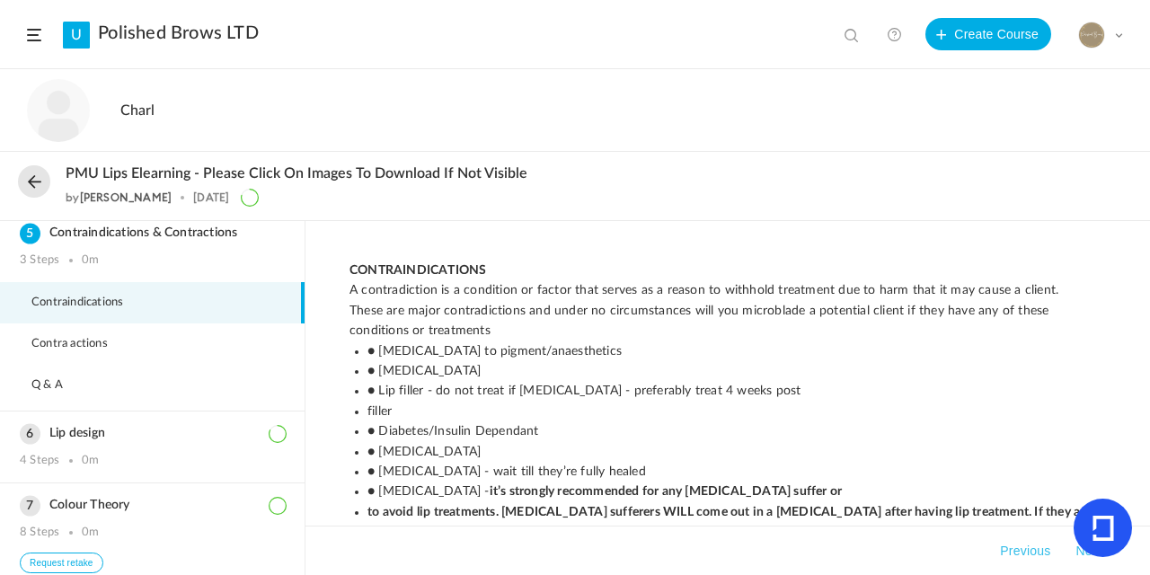
click at [42, 180] on button at bounding box center [34, 181] width 32 height 32
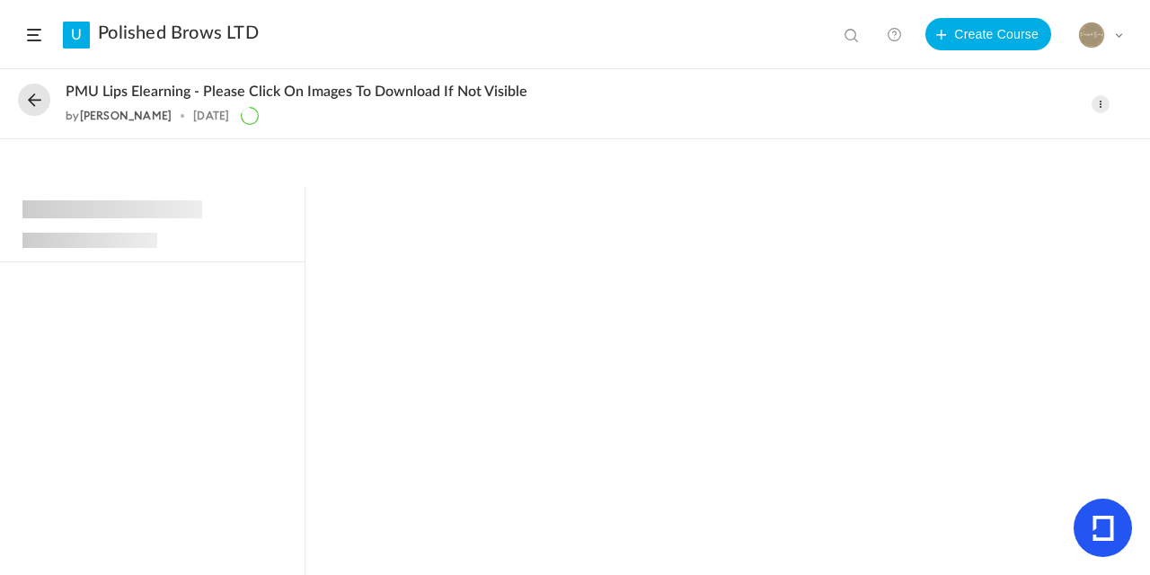
scroll to position [760, 0]
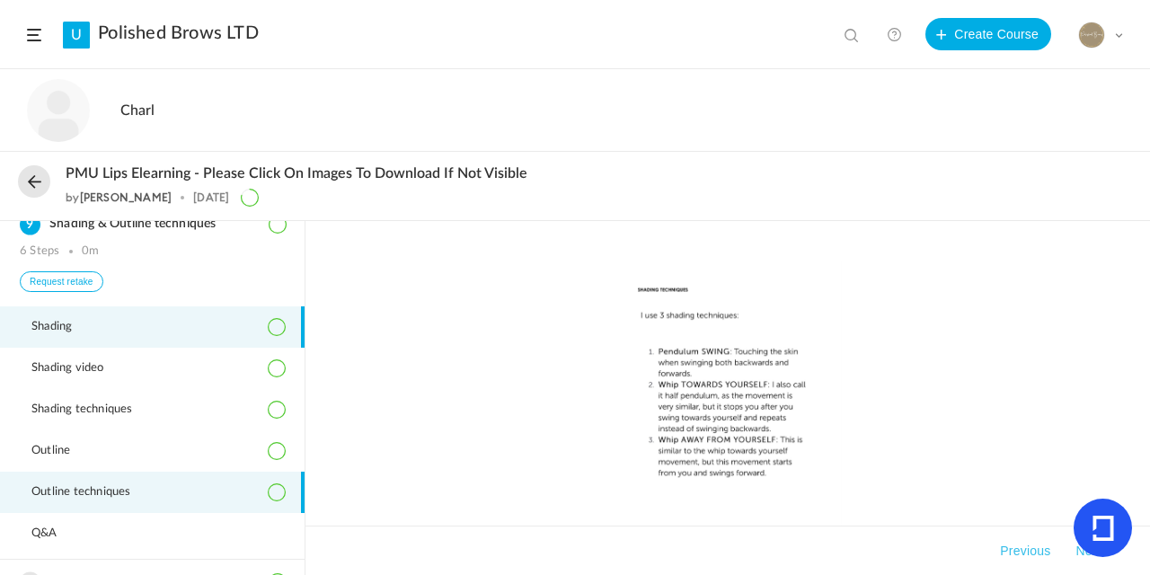
drag, startPoint x: 57, startPoint y: 544, endPoint x: 106, endPoint y: 534, distance: 49.7
click at [59, 544] on li "Q&A" at bounding box center [152, 533] width 304 height 41
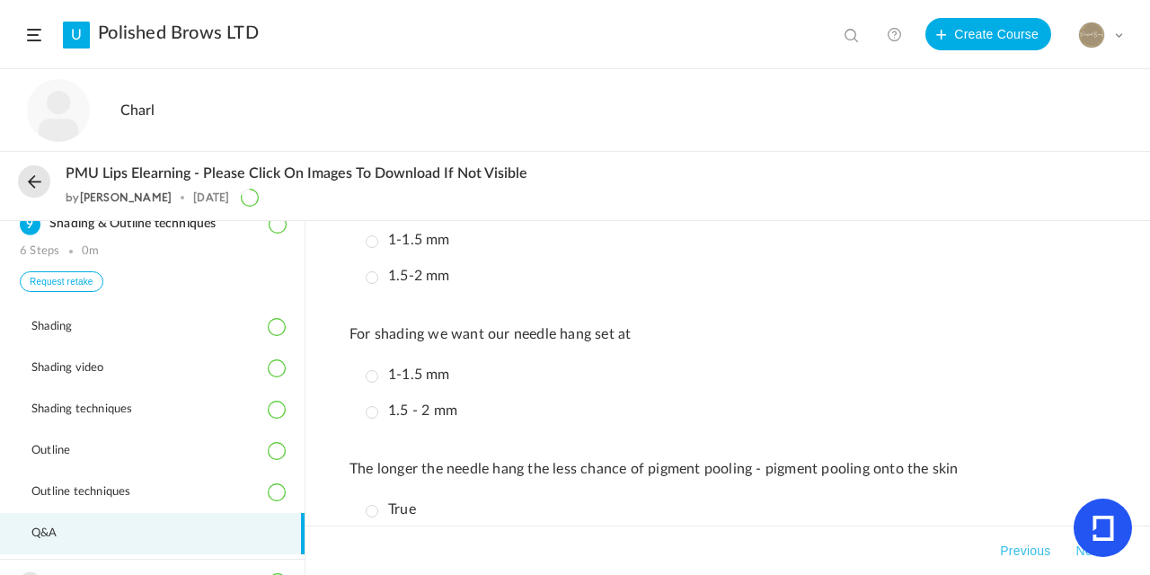
scroll to position [714, 0]
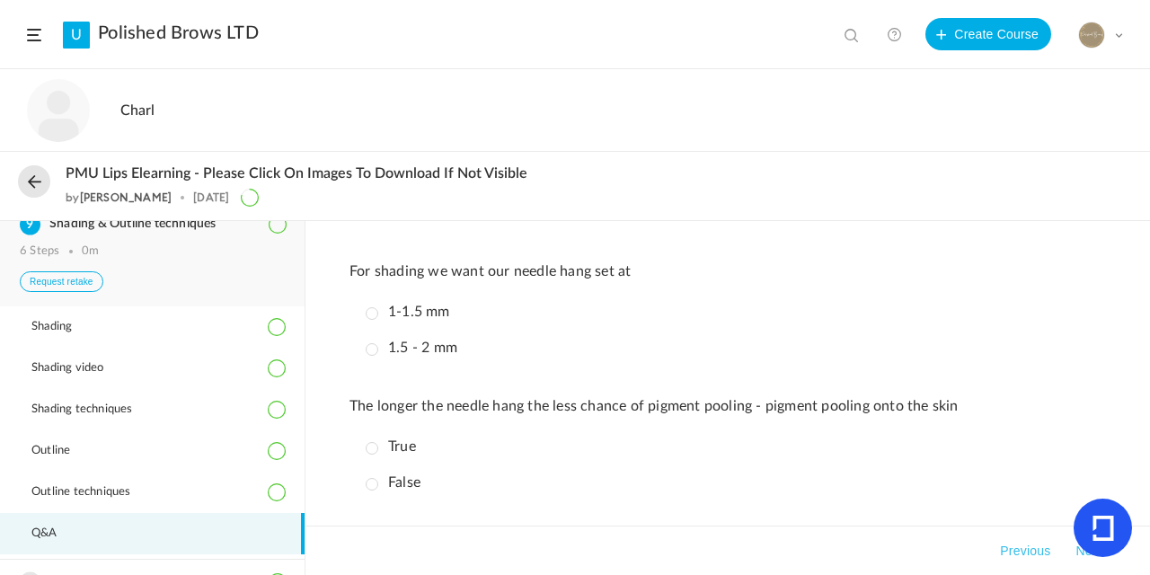
click at [63, 292] on button "Request retake" at bounding box center [62, 281] width 84 height 21
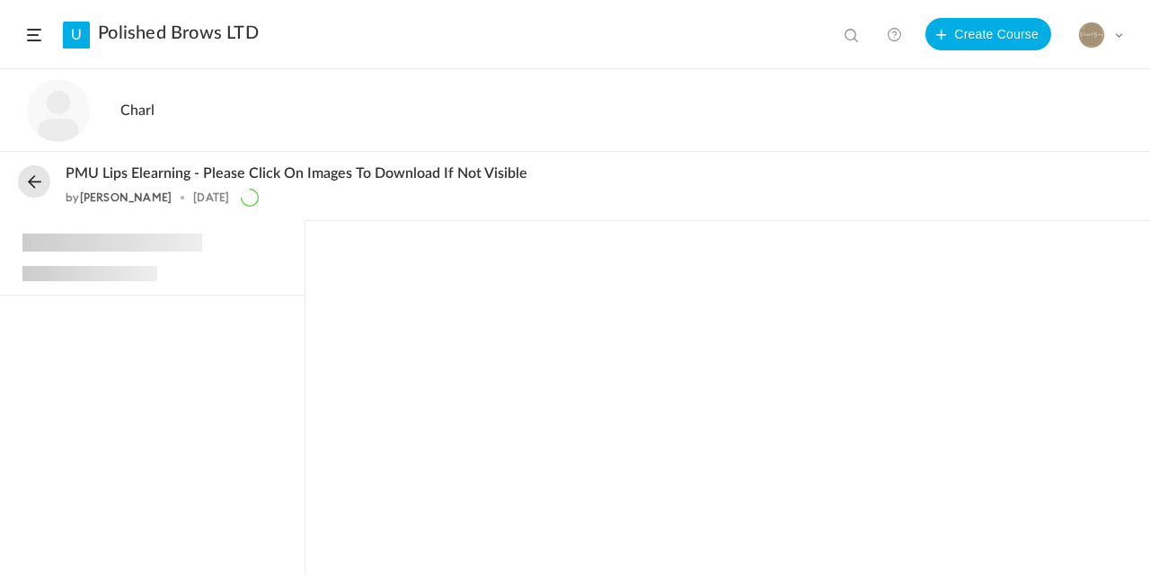
scroll to position [760, 0]
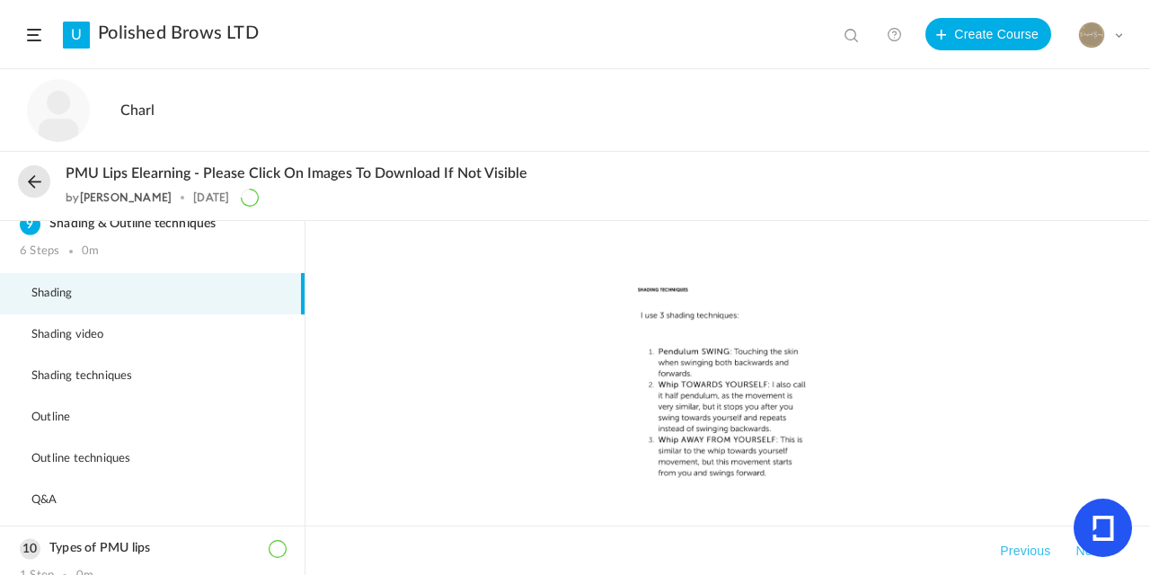
click at [38, 181] on button at bounding box center [34, 181] width 32 height 32
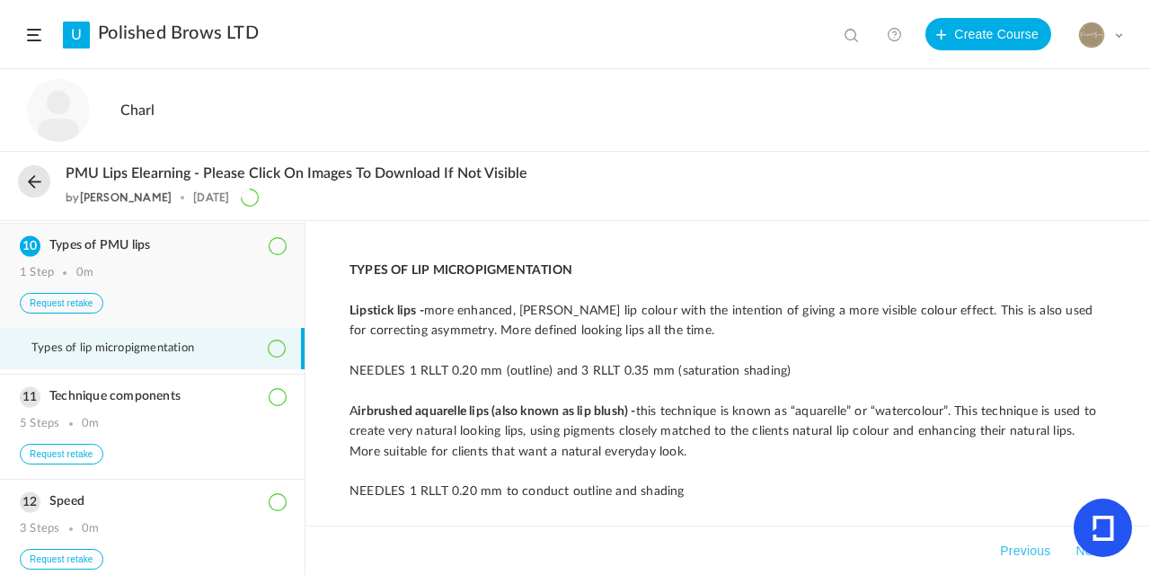
scroll to position [811, 0]
click at [33, 181] on button at bounding box center [34, 181] width 32 height 32
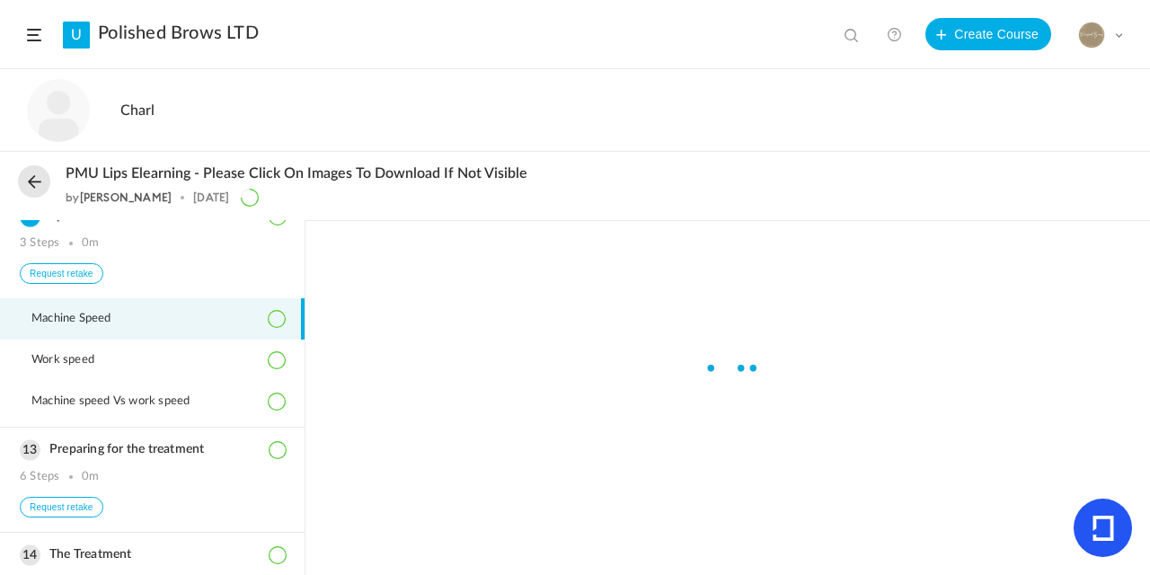
scroll to position [1051, 0]
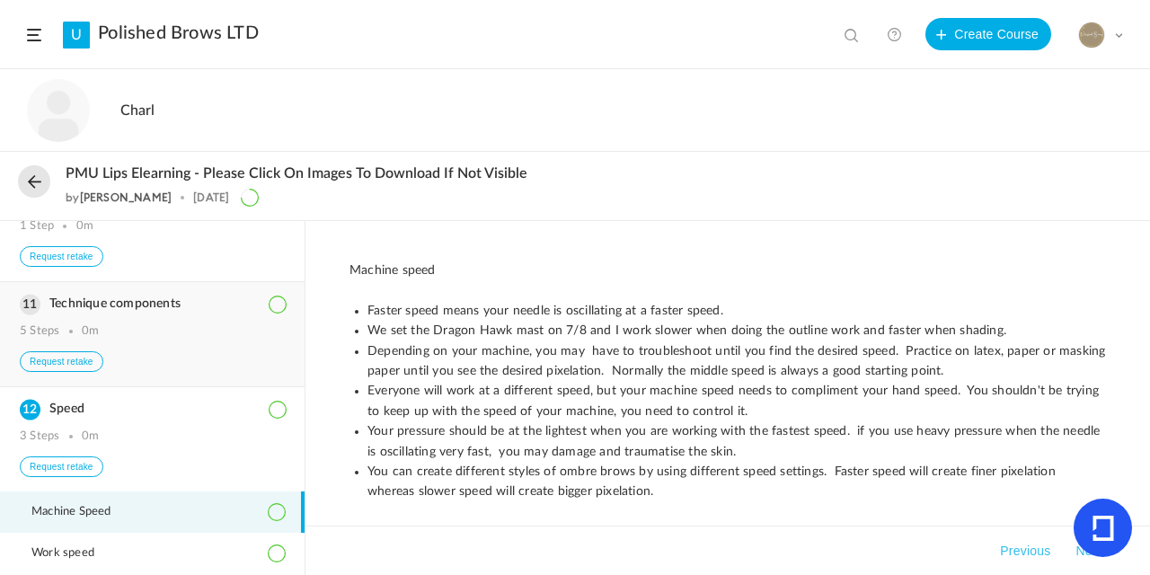
drag, startPoint x: 54, startPoint y: 353, endPoint x: 71, endPoint y: 356, distance: 17.3
click at [54, 339] on div "5 Steps" at bounding box center [40, 331] width 40 height 14
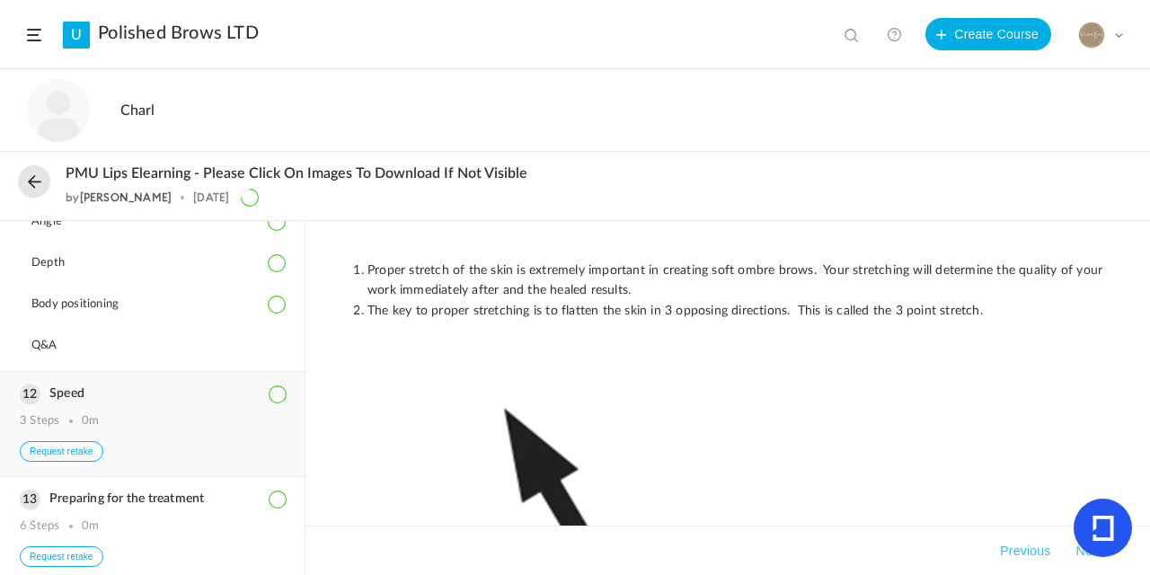
scroll to position [1083, 0]
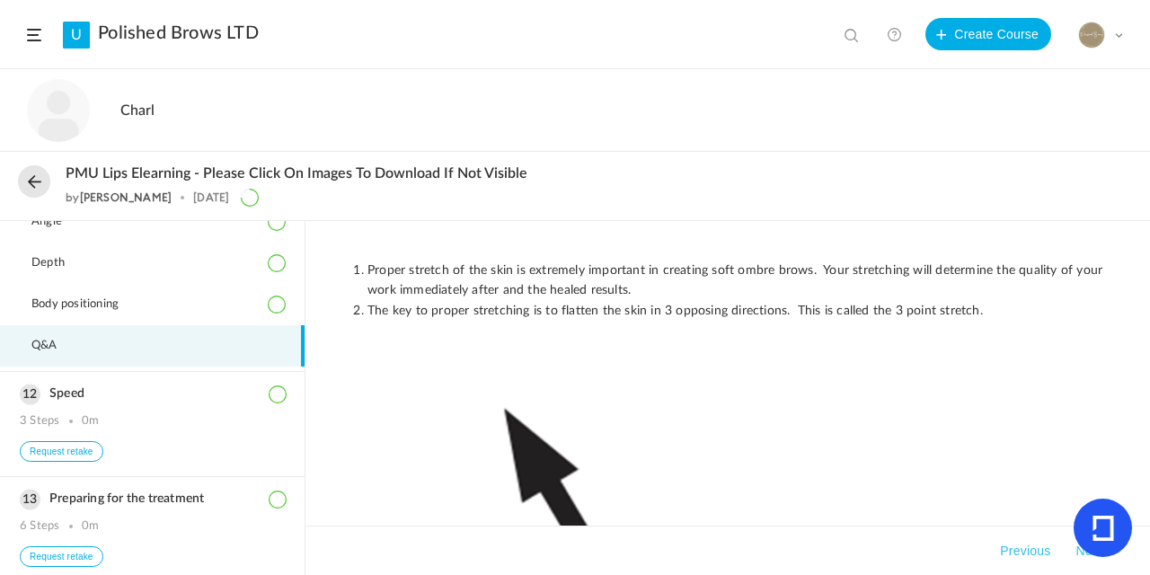
drag, startPoint x: 67, startPoint y: 376, endPoint x: 103, endPoint y: 377, distance: 35.9
click at [68, 353] on span "Q&A" at bounding box center [55, 346] width 49 height 14
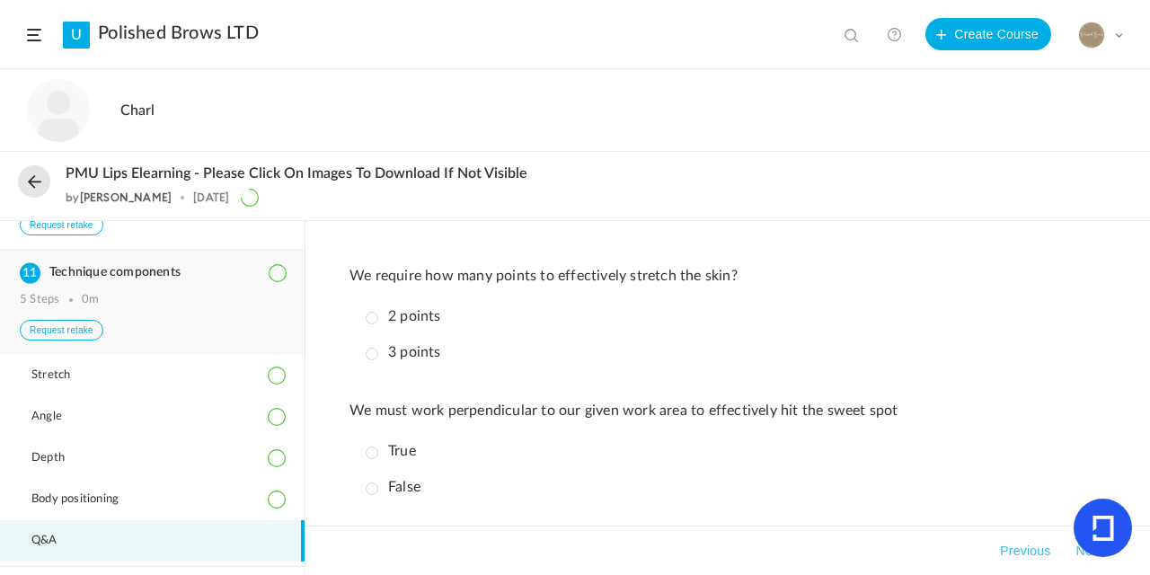
scroll to position [886, 0]
drag, startPoint x: 40, startPoint y: 361, endPoint x: 73, endPoint y: 361, distance: 33.2
click at [39, 343] on button "Request retake" at bounding box center [62, 332] width 84 height 21
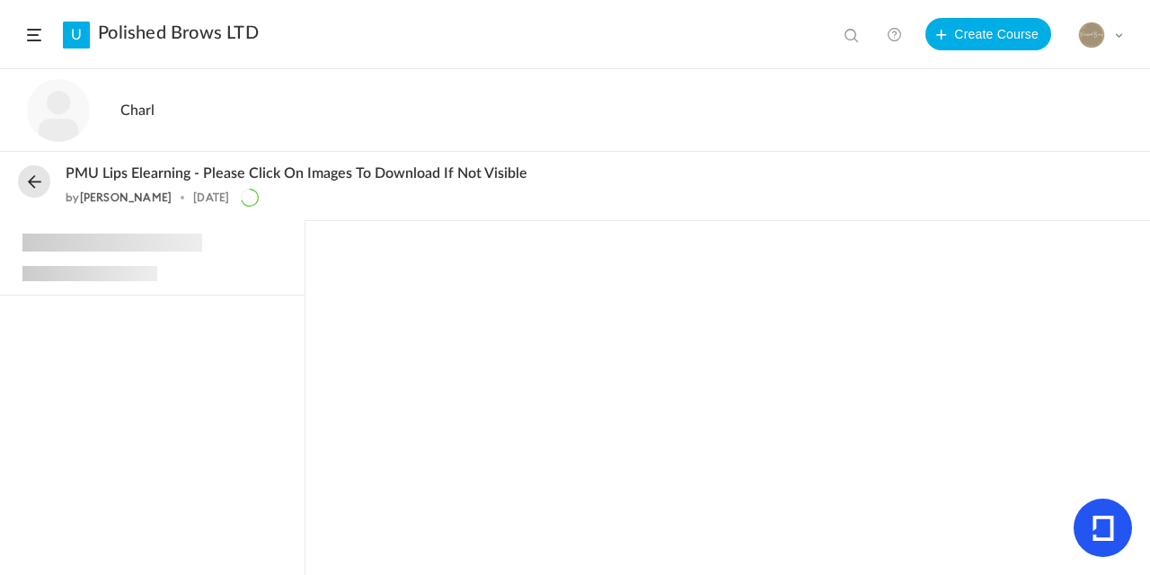
scroll to position [941, 0]
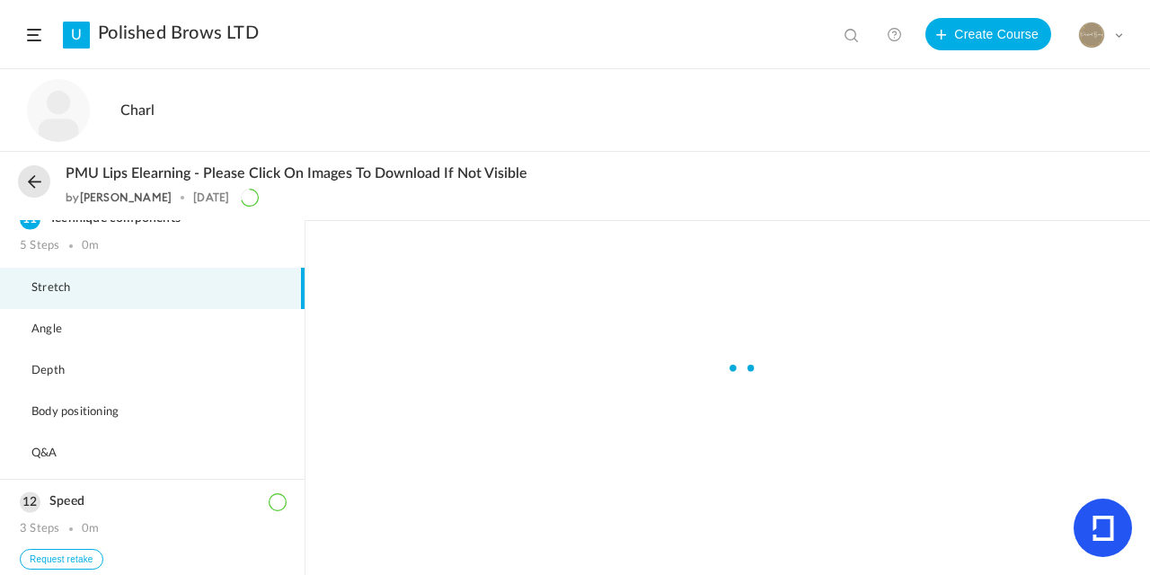
click at [31, 189] on button at bounding box center [34, 181] width 32 height 32
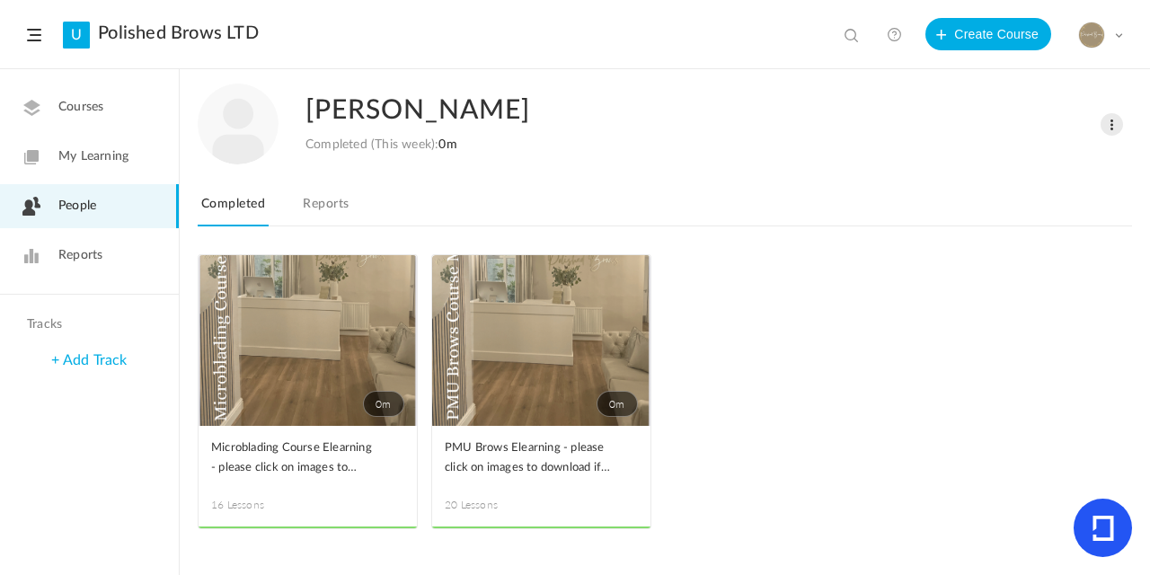
click at [330, 207] on link "Reports" at bounding box center [325, 209] width 53 height 34
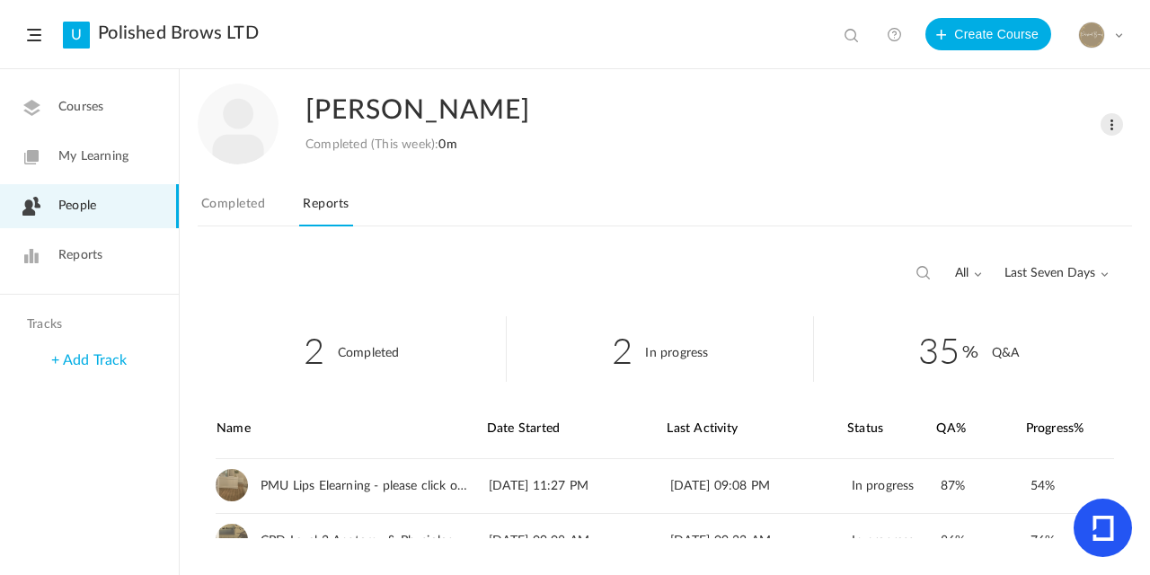
drag, startPoint x: 612, startPoint y: 74, endPoint x: 586, endPoint y: 65, distance: 27.6
click at [600, 70] on div "[PERSON_NAME] Completed (This week): 0m Change Role Delete User To Learn In Pro…" at bounding box center [665, 162] width 934 height 184
click at [834, 137] on h2 "[PERSON_NAME]" at bounding box center [678, 111] width 747 height 54
click at [605, 293] on div "all All Completed In Progress Last Seven Days All Time Last Seven Days Custom R…" at bounding box center [665, 278] width 934 height 49
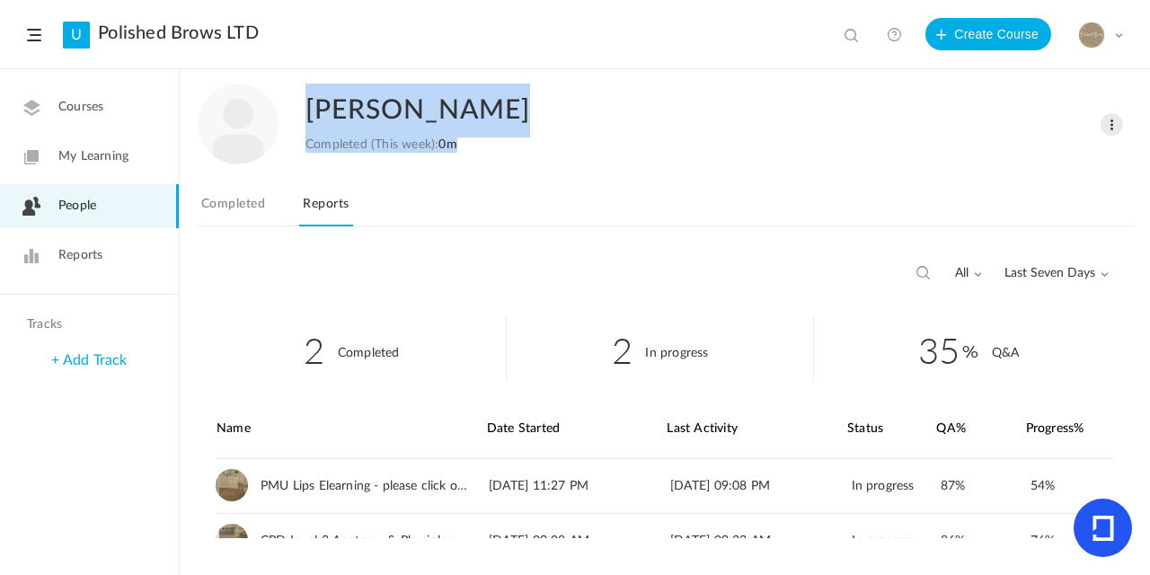
drag, startPoint x: 1149, startPoint y: 124, endPoint x: 1149, endPoint y: 157, distance: 33.2
click at [1149, 157] on div "Chelsea Jones Completed (This week): 0m Change Role Delete User To Learn In Pro…" at bounding box center [665, 322] width 970 height 505
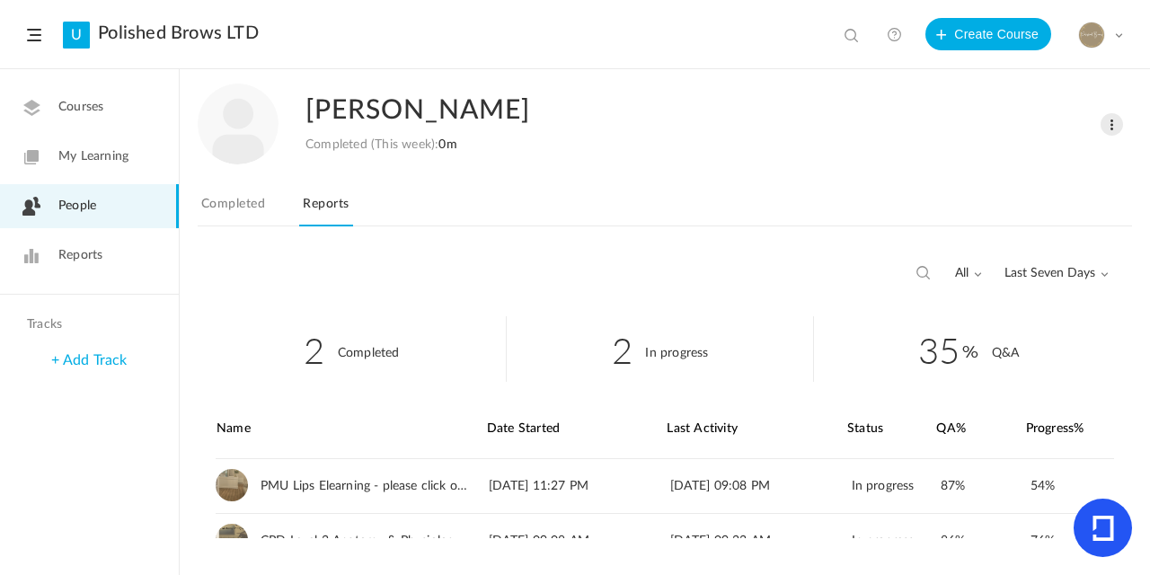
click at [1108, 216] on nav "To Learn In Progress Completed Reports" at bounding box center [665, 208] width 934 height 35
drag, startPoint x: 950, startPoint y: 167, endPoint x: 839, endPoint y: 164, distance: 111.4
click at [949, 167] on div "Chelsea Jones Completed (This week): 0m Change Role Delete User To Learn In Pro…" at bounding box center [665, 162] width 934 height 184
drag, startPoint x: 621, startPoint y: 190, endPoint x: 606, endPoint y: 183, distance: 15.7
click at [619, 190] on div "Chelsea Jones Completed (This week): 0m Change Role Delete User To Learn In Pro…" at bounding box center [665, 162] width 934 height 184
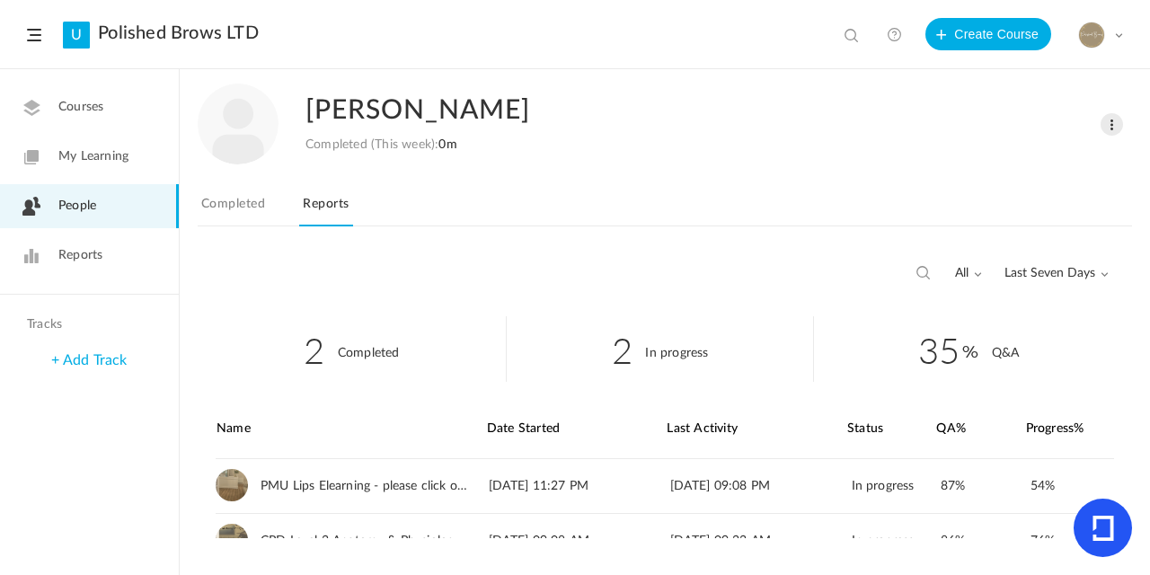
click at [649, 200] on nav "To Learn In Progress Completed Reports" at bounding box center [665, 208] width 934 height 35
click at [950, 316] on li "35 Q&A" at bounding box center [968, 349] width 308 height 66
click at [630, 128] on h2 "Chelsea Jones" at bounding box center [678, 111] width 747 height 54
drag, startPoint x: 667, startPoint y: 215, endPoint x: 788, endPoint y: 197, distance: 121.7
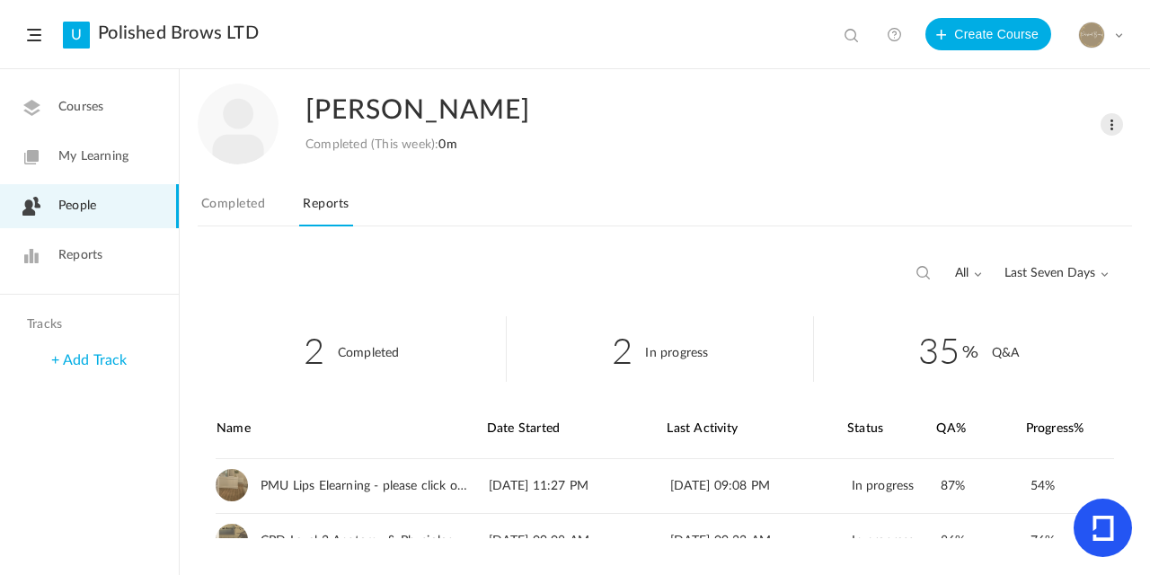
click at [710, 209] on nav "To Learn In Progress Completed Reports" at bounding box center [665, 208] width 934 height 35
drag, startPoint x: 1149, startPoint y: 165, endPoint x: 1149, endPoint y: 223, distance: 57.5
click at [1144, 225] on div "Chelsea Jones Completed (This week): 0m Change Role Delete User To Learn In Pro…" at bounding box center [665, 322] width 970 height 505
click at [772, 76] on div "Chelsea Jones Completed (This week): 0m Change Role Delete User To Learn In Pro…" at bounding box center [665, 162] width 934 height 184
click at [588, 240] on div "Chelsea Jones Completed (This week): 0m Change Role Delete User To Learn In Pro…" at bounding box center [665, 162] width 934 height 184
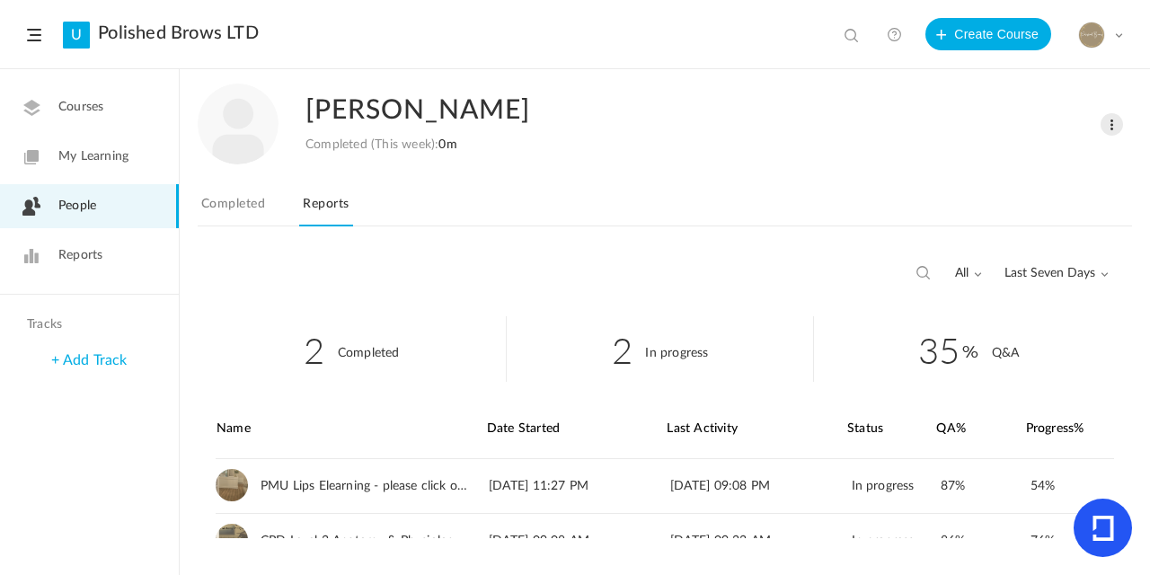
drag, startPoint x: 517, startPoint y: 172, endPoint x: 506, endPoint y: 163, distance: 14.7
click at [511, 167] on div "Chelsea Jones Completed (This week): 0m Change Role Delete User To Learn In Pro…" at bounding box center [665, 162] width 934 height 184
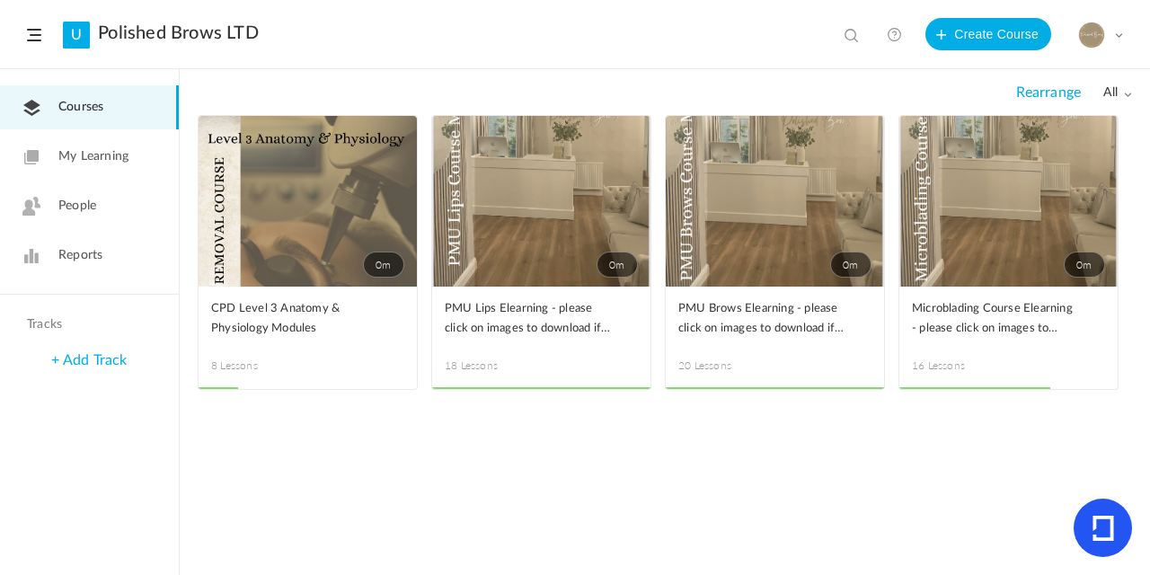
click at [77, 202] on span "People" at bounding box center [77, 206] width 38 height 19
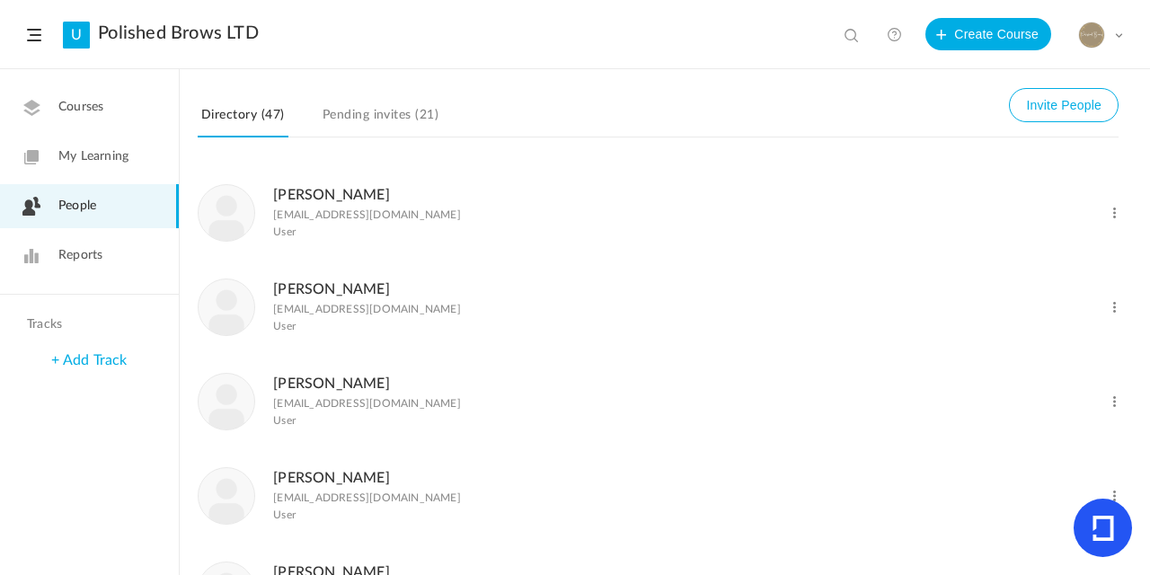
drag, startPoint x: 74, startPoint y: 251, endPoint x: 162, endPoint y: 245, distance: 88.2
click at [79, 250] on span "Reports" at bounding box center [80, 255] width 44 height 19
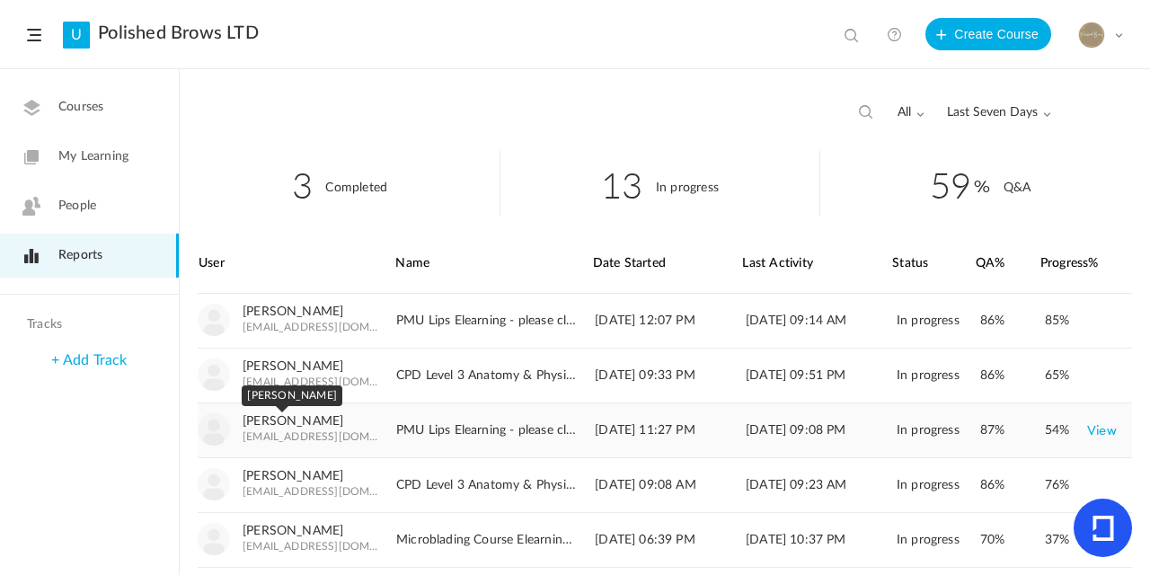
click at [294, 424] on link "Chelsea Jones" at bounding box center [293, 421] width 101 height 15
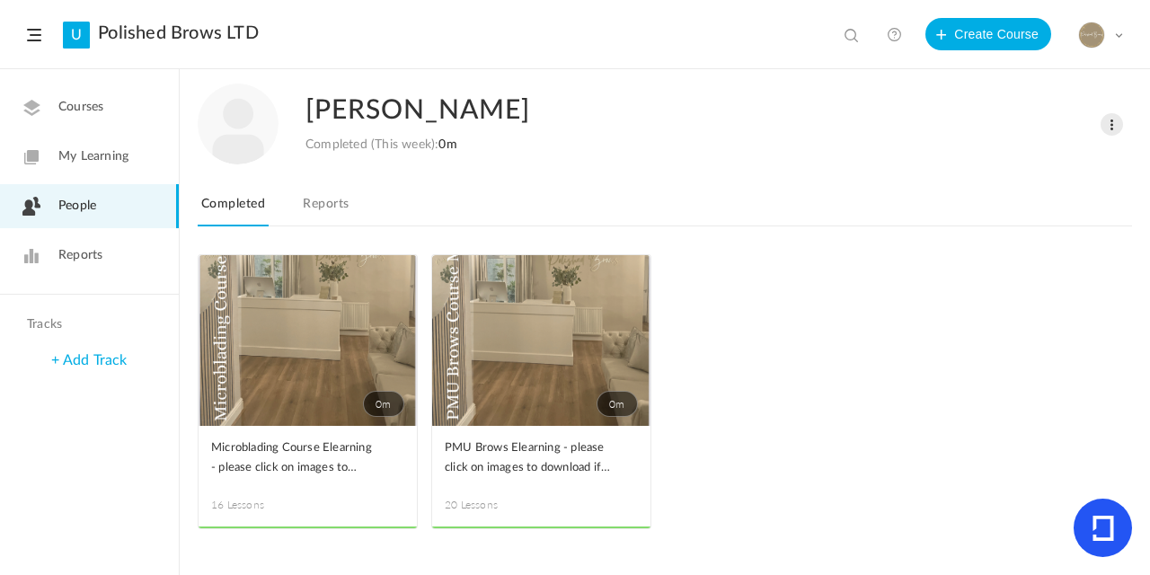
click at [332, 202] on link "Reports" at bounding box center [325, 209] width 53 height 34
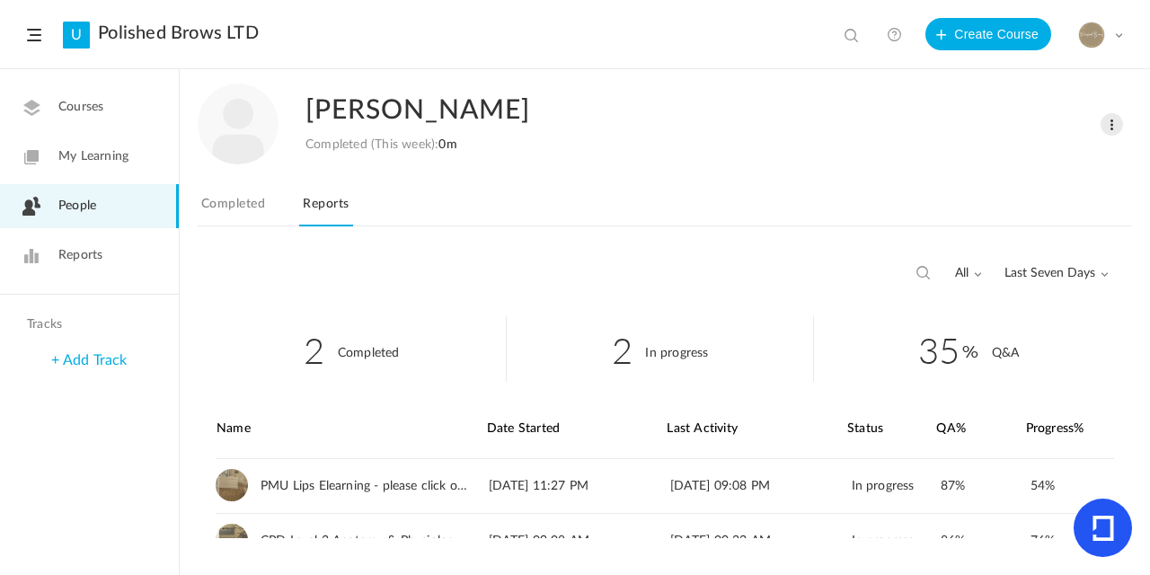
click at [1047, 272] on span "Last Seven Days" at bounding box center [1056, 273] width 104 height 15
click at [984, 310] on link "All Time" at bounding box center [1023, 312] width 169 height 33
click at [1066, 205] on nav "To Learn In Progress Completed Reports" at bounding box center [665, 208] width 934 height 35
drag, startPoint x: 1149, startPoint y: 172, endPoint x: 1148, endPoint y: 260, distance: 88.0
click at [1149, 239] on div "[PERSON_NAME] Completed (This week): 0m Change Role Delete User To Learn In Pro…" at bounding box center [665, 322] width 970 height 505
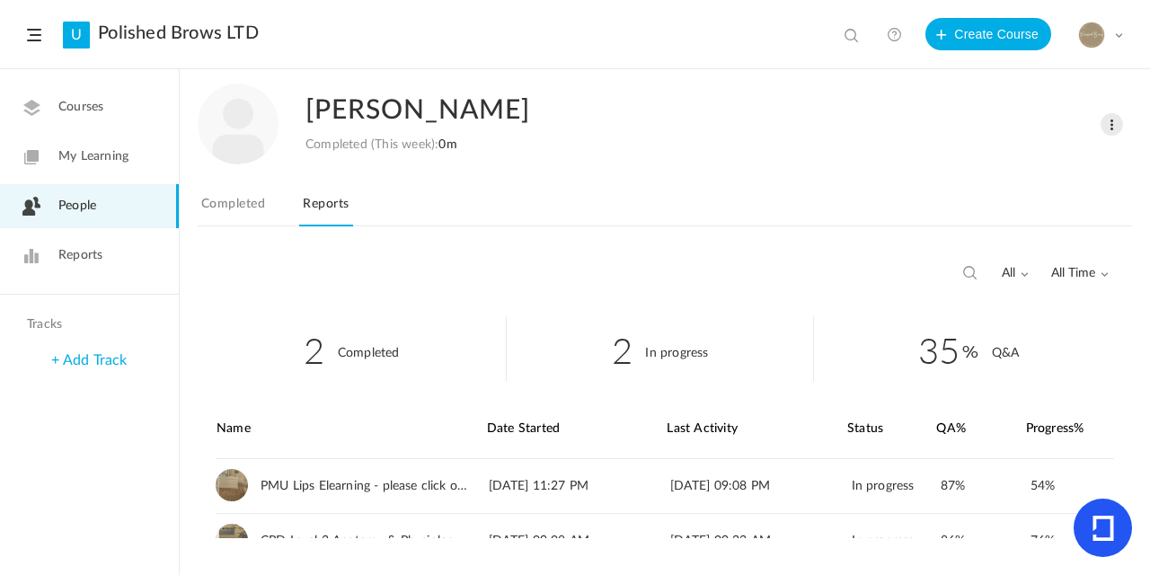
drag, startPoint x: 1135, startPoint y: 324, endPoint x: 1081, endPoint y: 312, distance: 56.2
click at [1133, 325] on div "0m Microblading Course Elearning - please click on images to download if not vi…" at bounding box center [665, 414] width 970 height 321
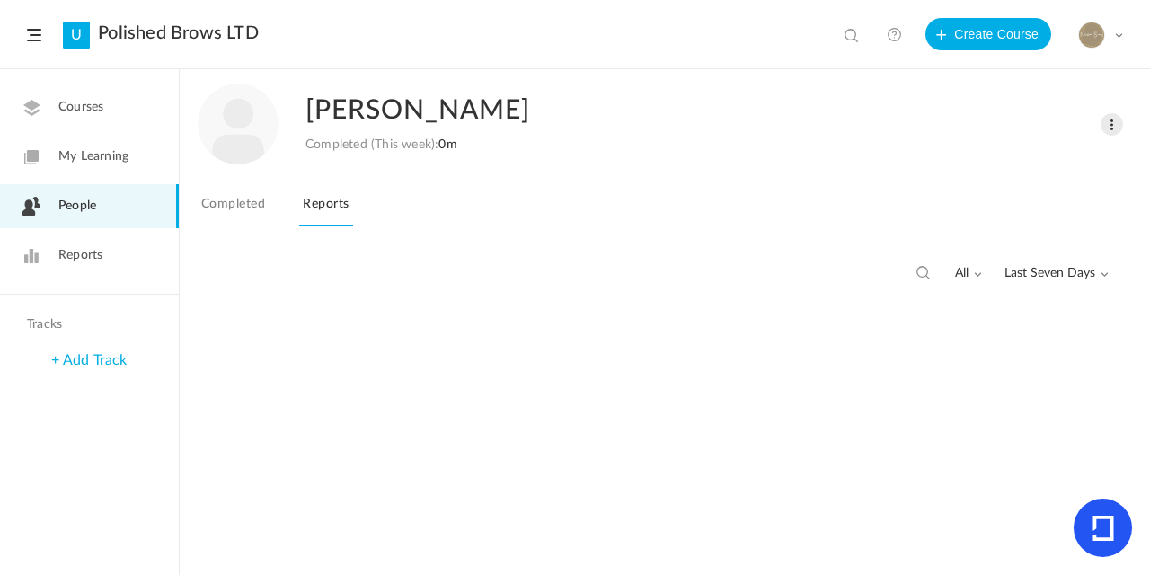
scroll to position [64, 0]
